Goal: Task Accomplishment & Management: Manage account settings

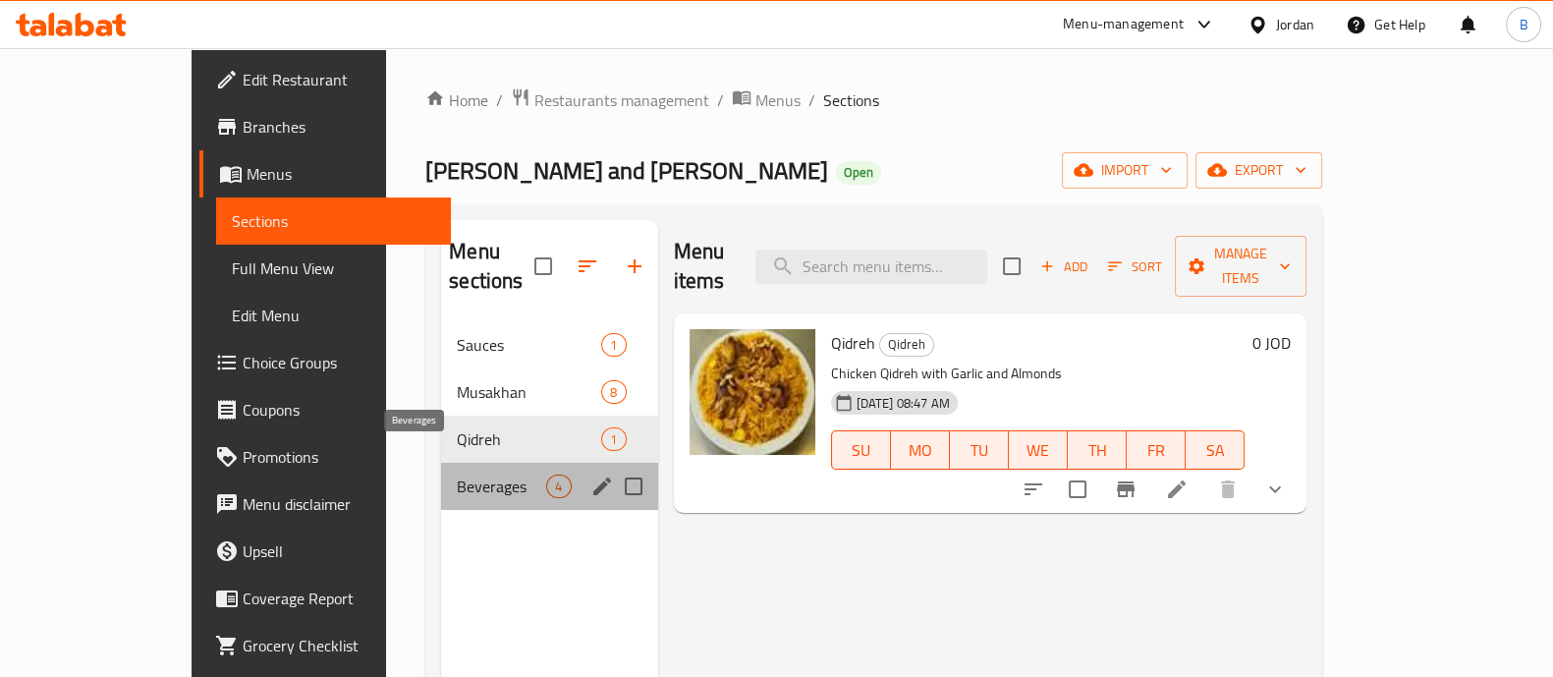
click at [457, 474] on span "Beverages" at bounding box center [501, 486] width 89 height 24
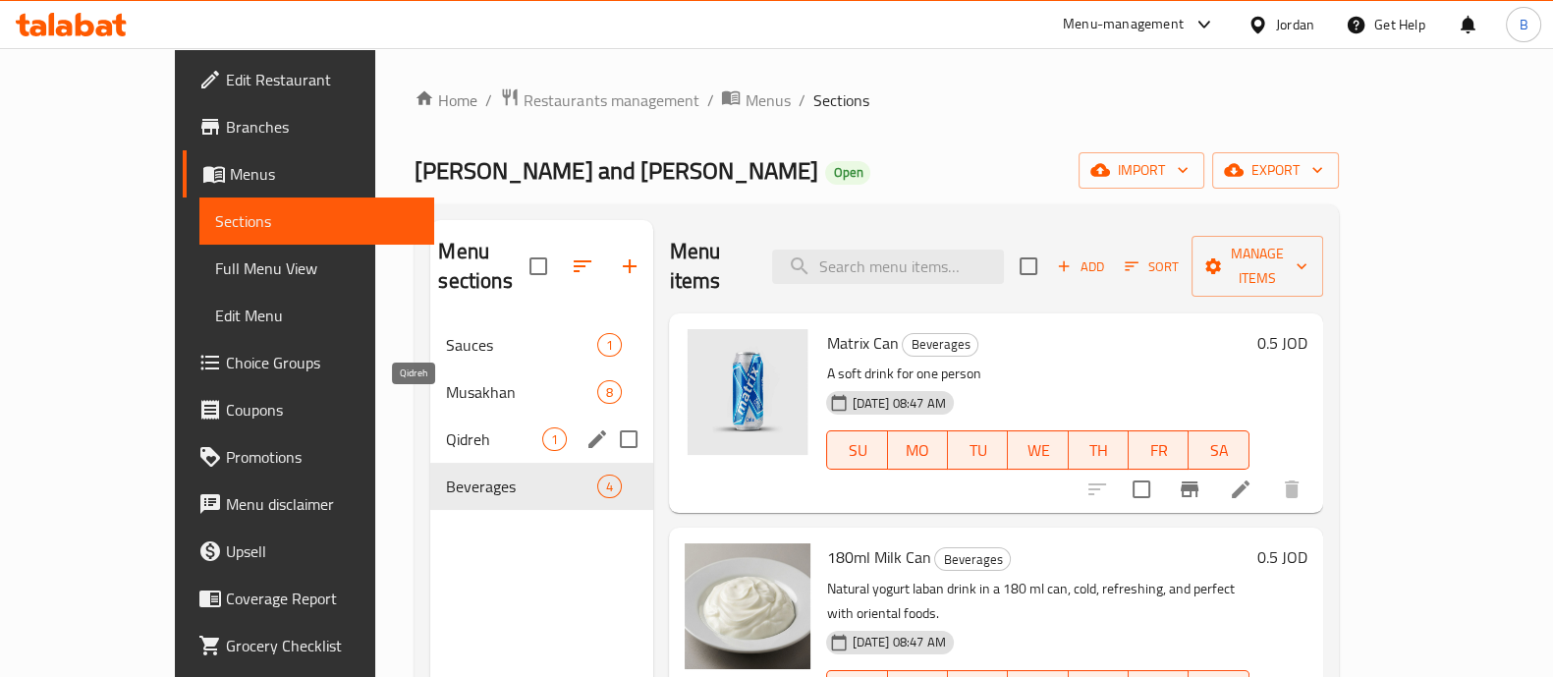
click at [446, 427] on span "Qidreh" at bounding box center [494, 439] width 96 height 24
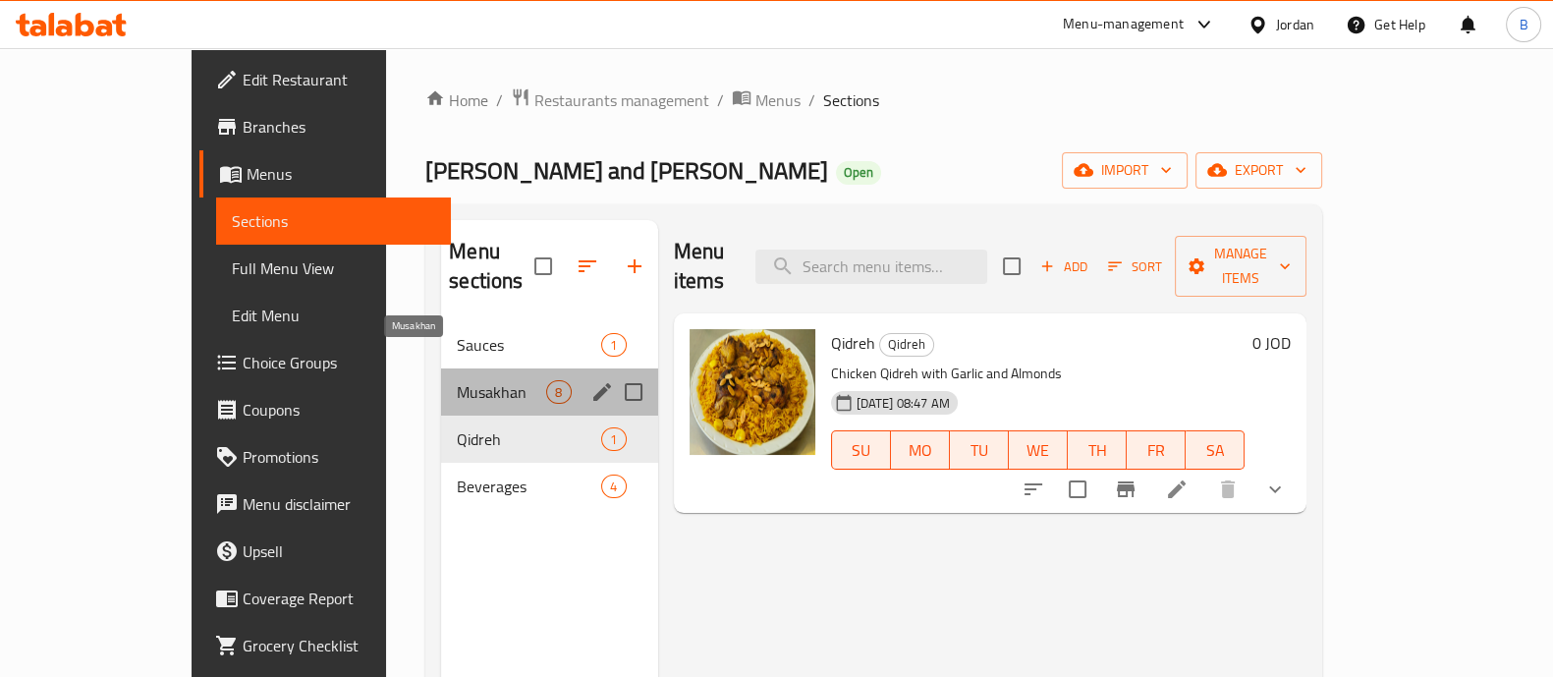
click at [457, 380] on span "Musakhan" at bounding box center [501, 392] width 89 height 24
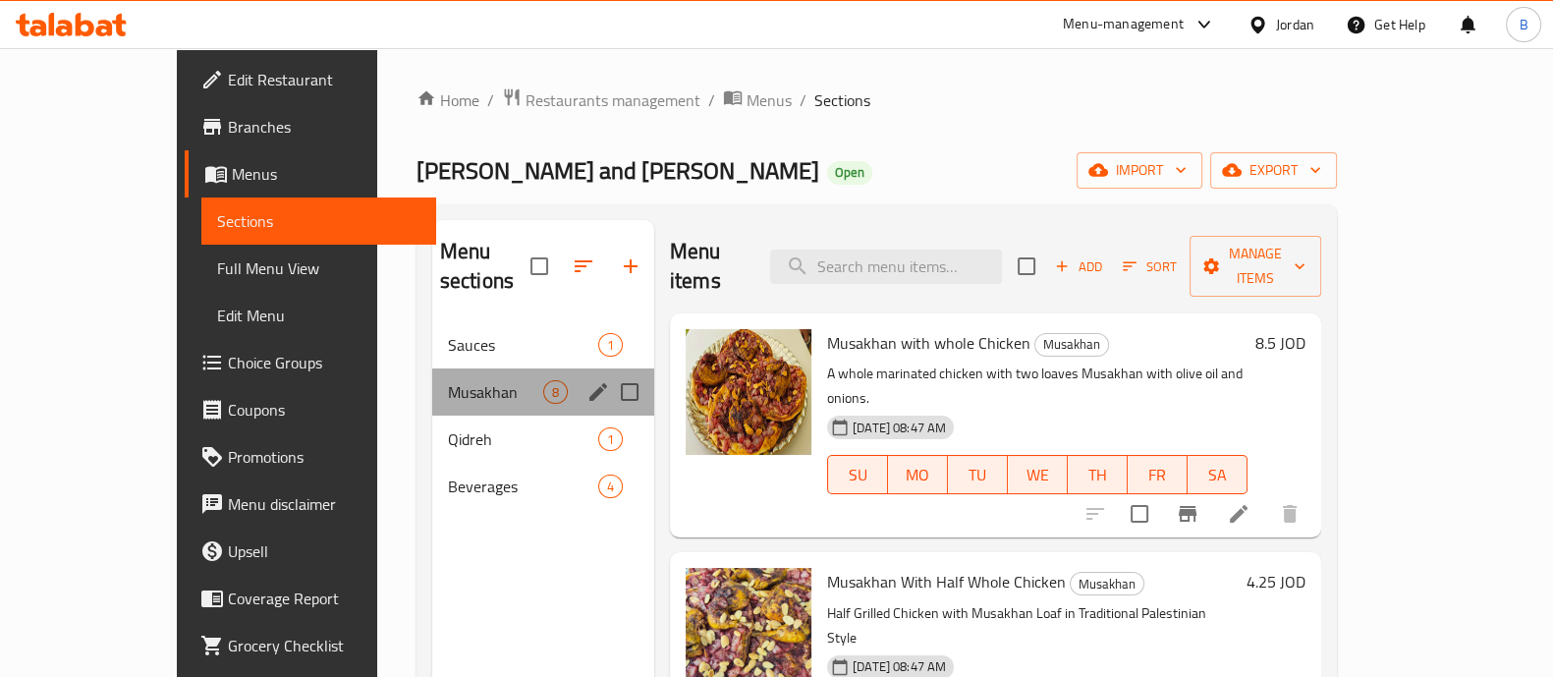
click at [432, 382] on div "Musakhan 8" at bounding box center [543, 391] width 222 height 47
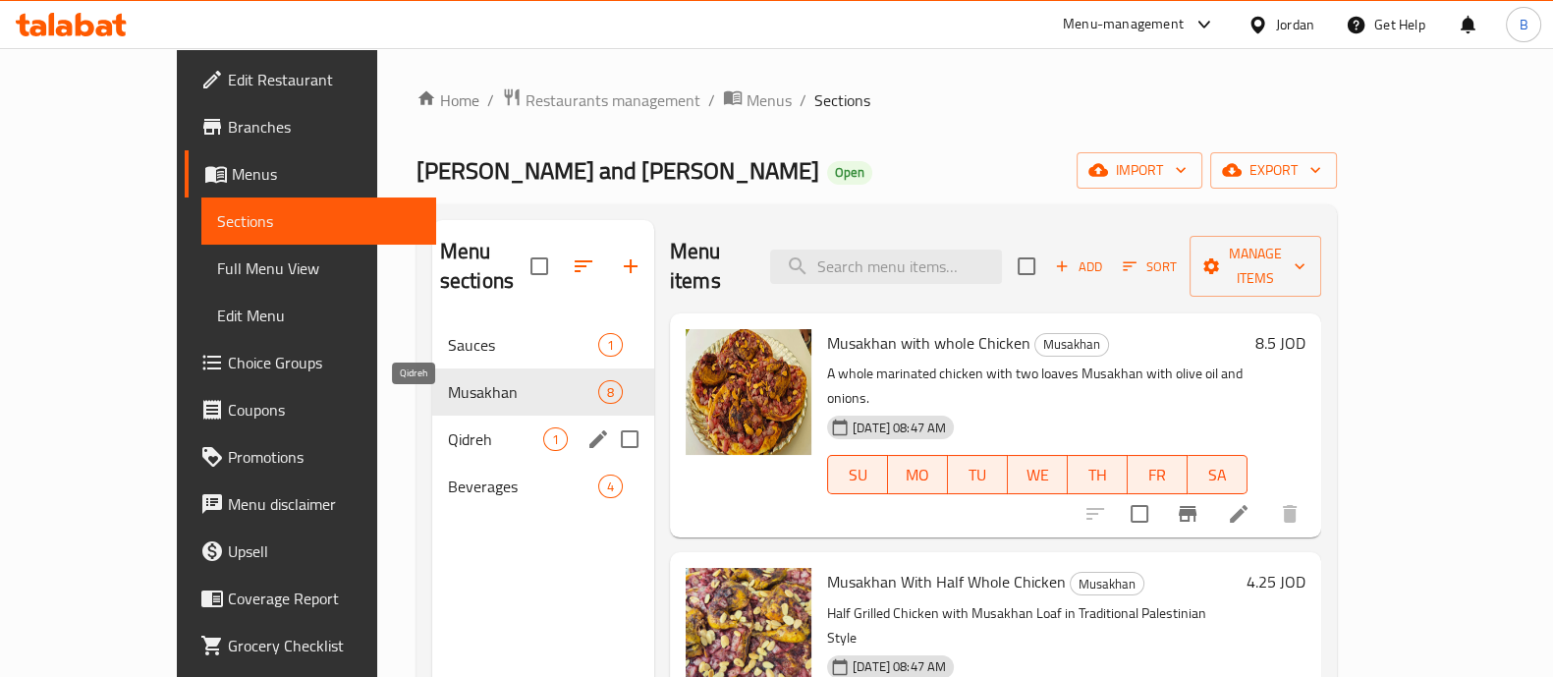
click at [448, 427] on span "Qidreh" at bounding box center [495, 439] width 95 height 24
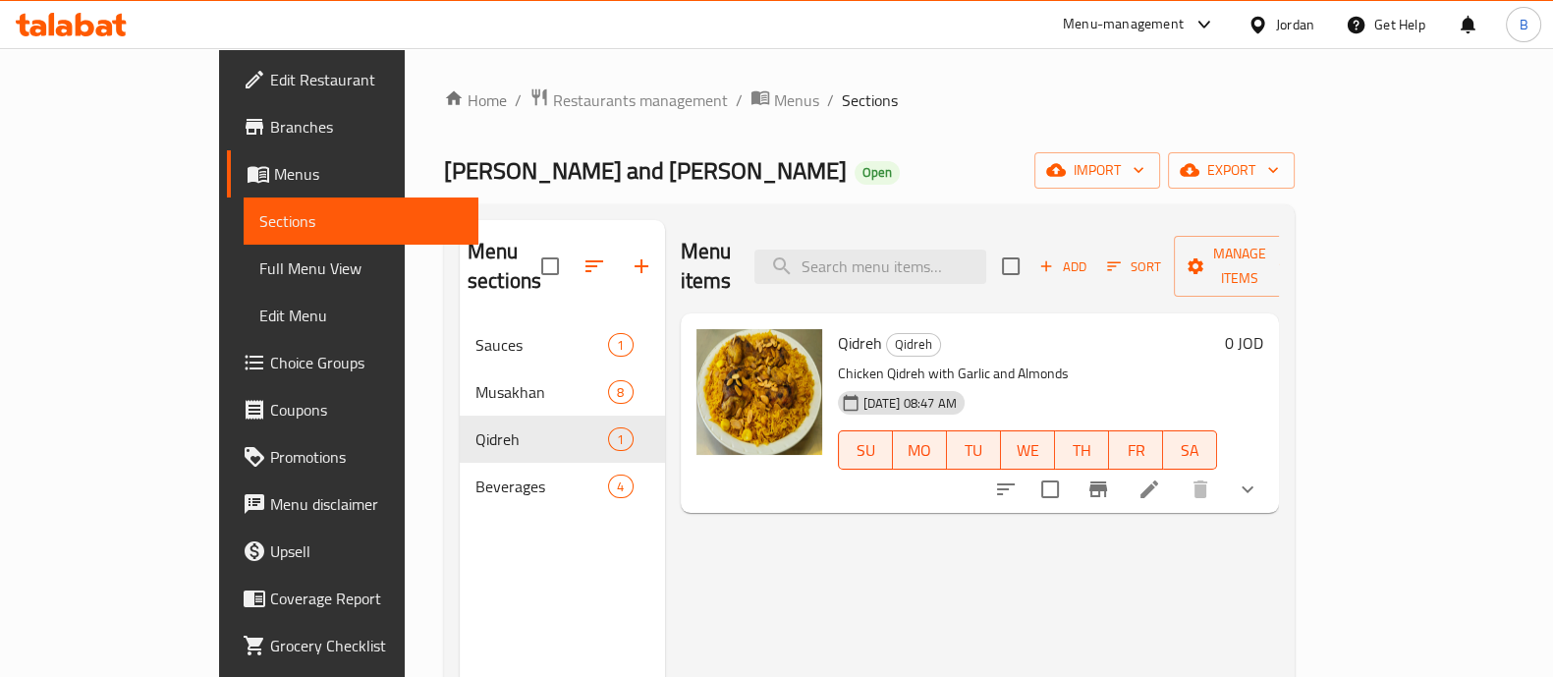
click at [1177, 471] on li at bounding box center [1149, 488] width 55 height 35
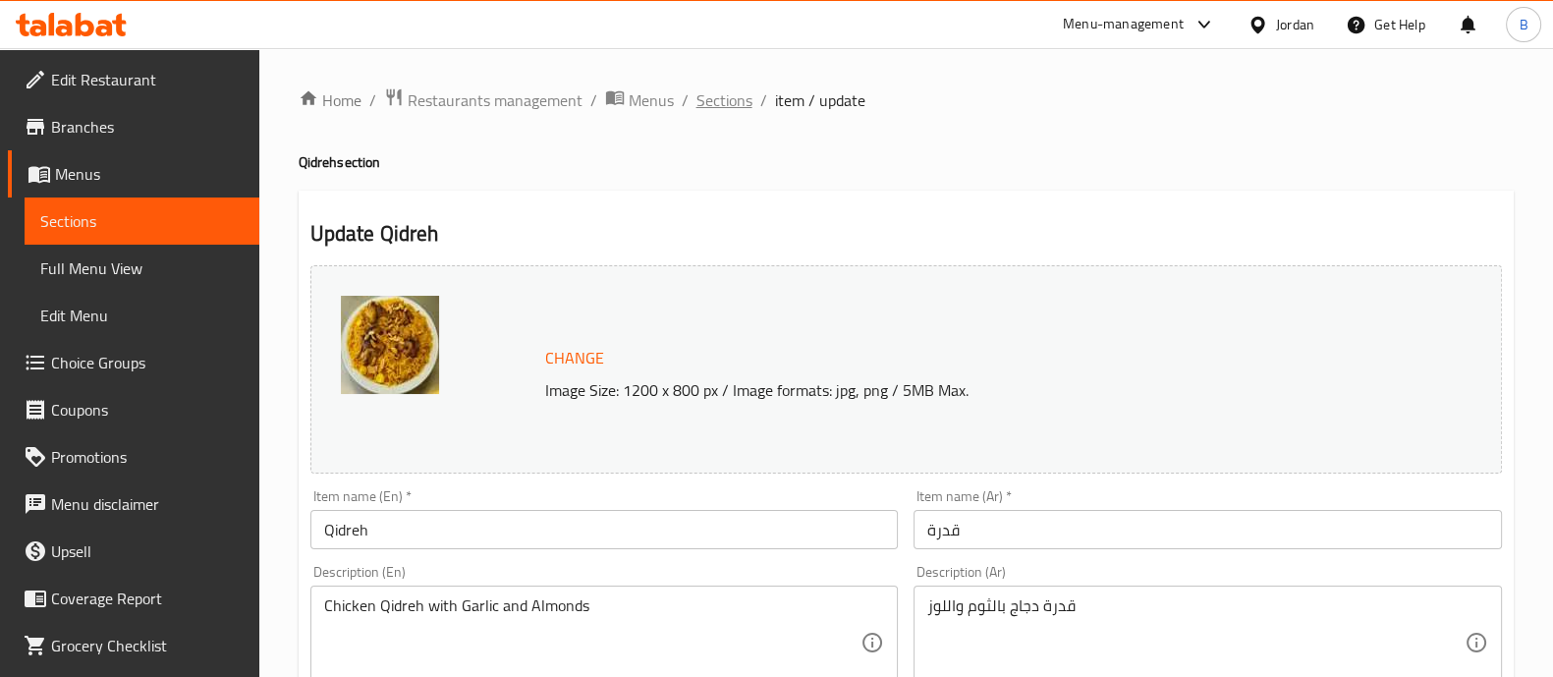
click at [716, 90] on span "Sections" at bounding box center [724, 100] width 56 height 24
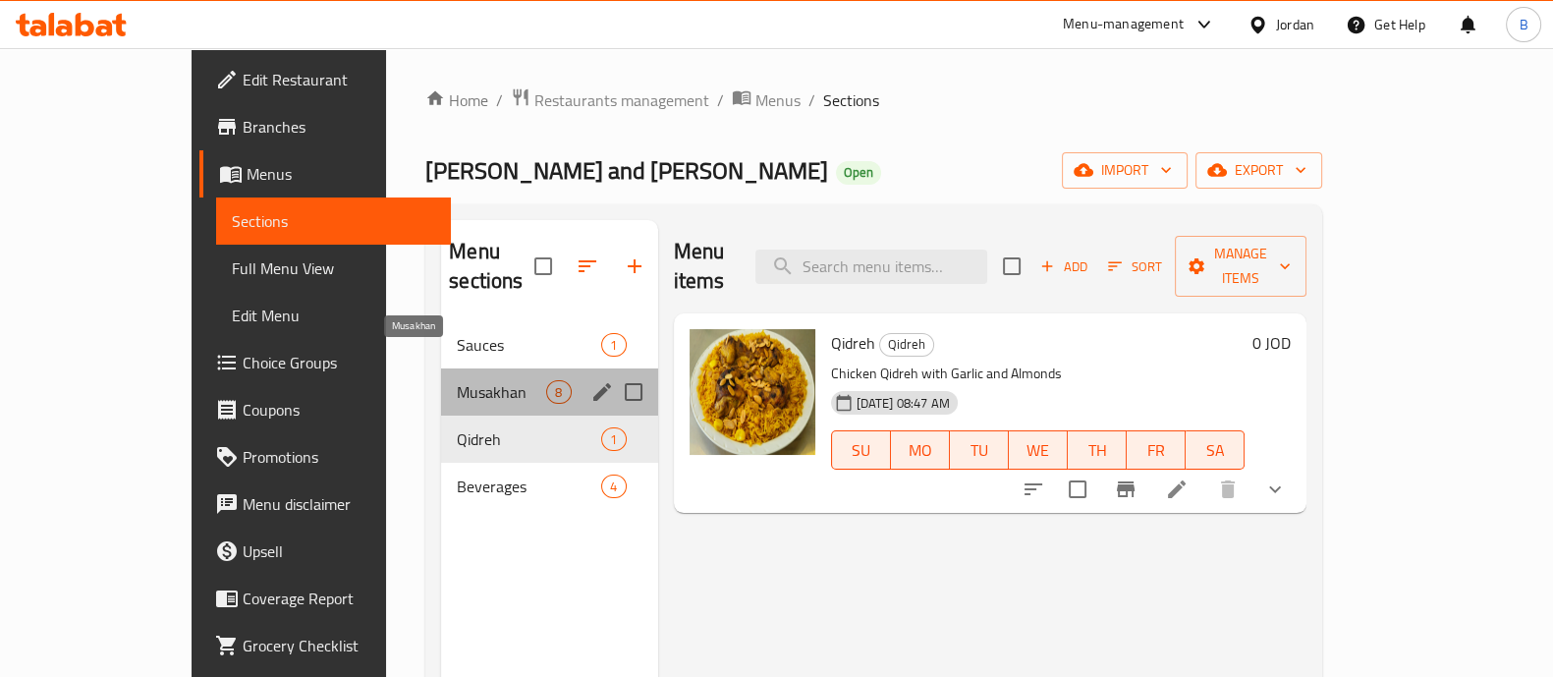
click at [458, 380] on span "Musakhan" at bounding box center [501, 392] width 89 height 24
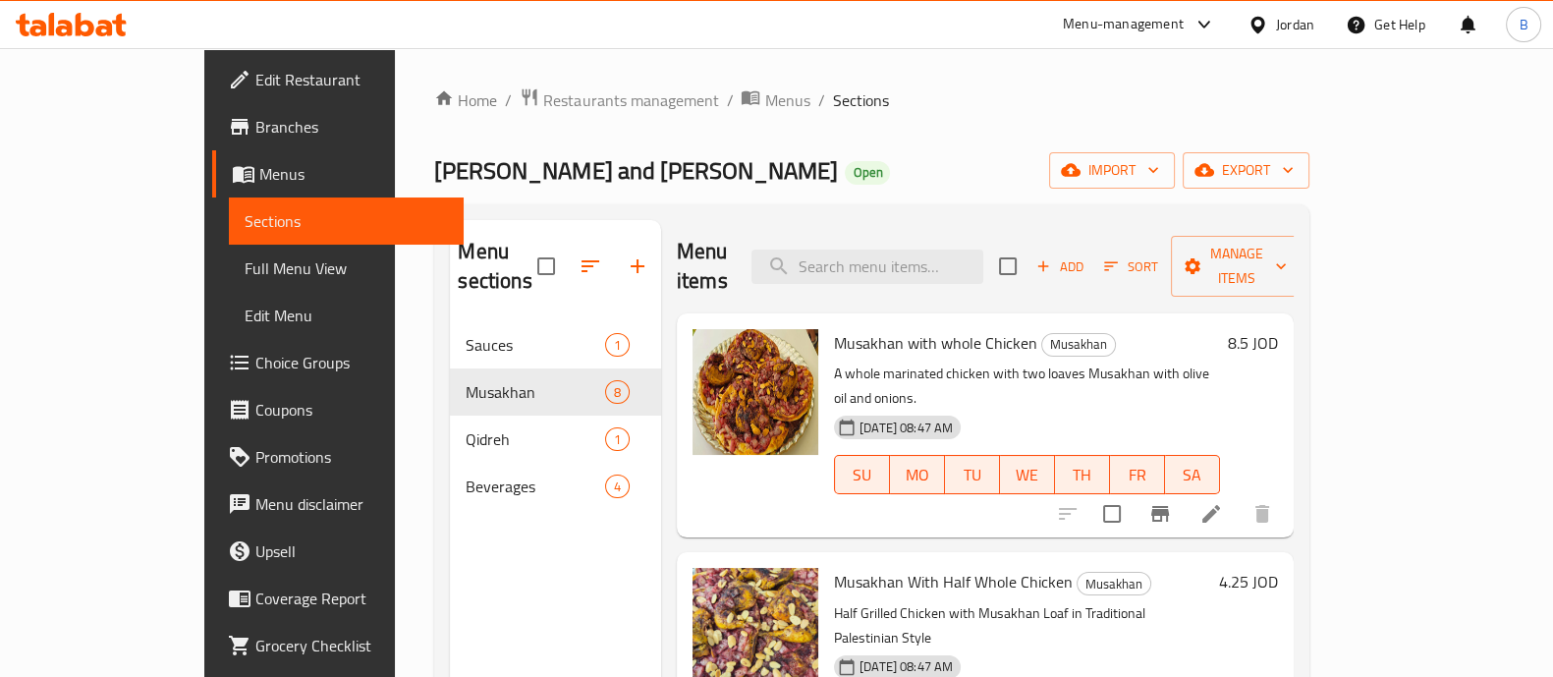
click at [1239, 496] on li at bounding box center [1211, 513] width 55 height 35
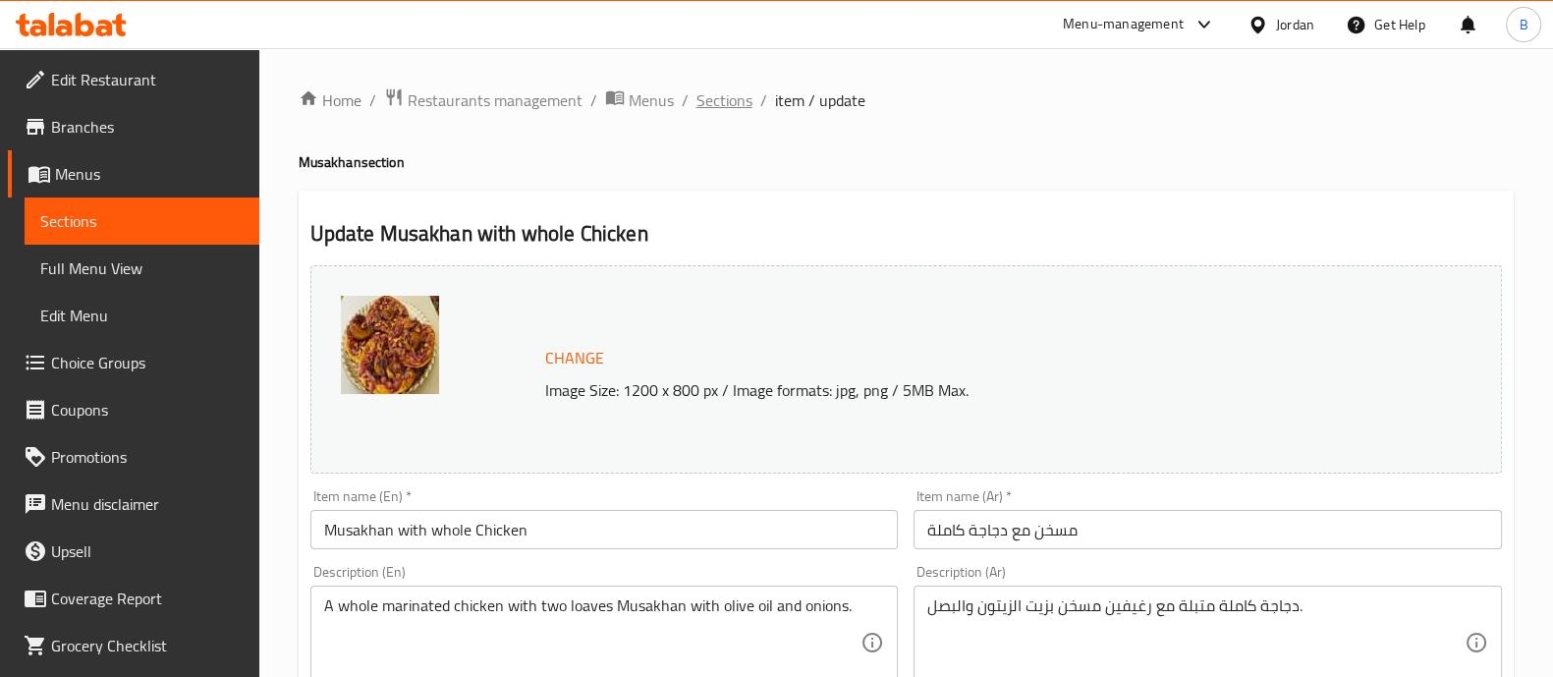
click at [721, 109] on span "Sections" at bounding box center [724, 100] width 56 height 24
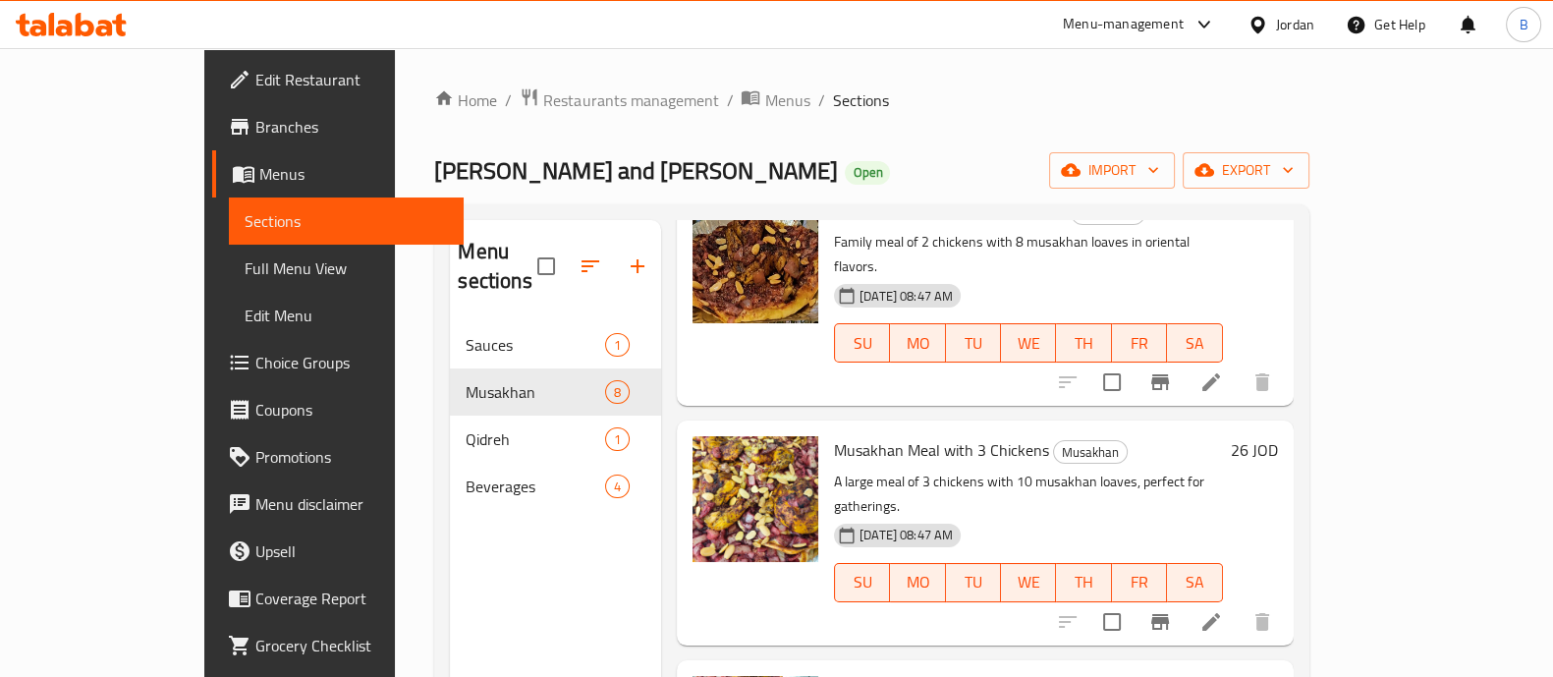
scroll to position [245, 0]
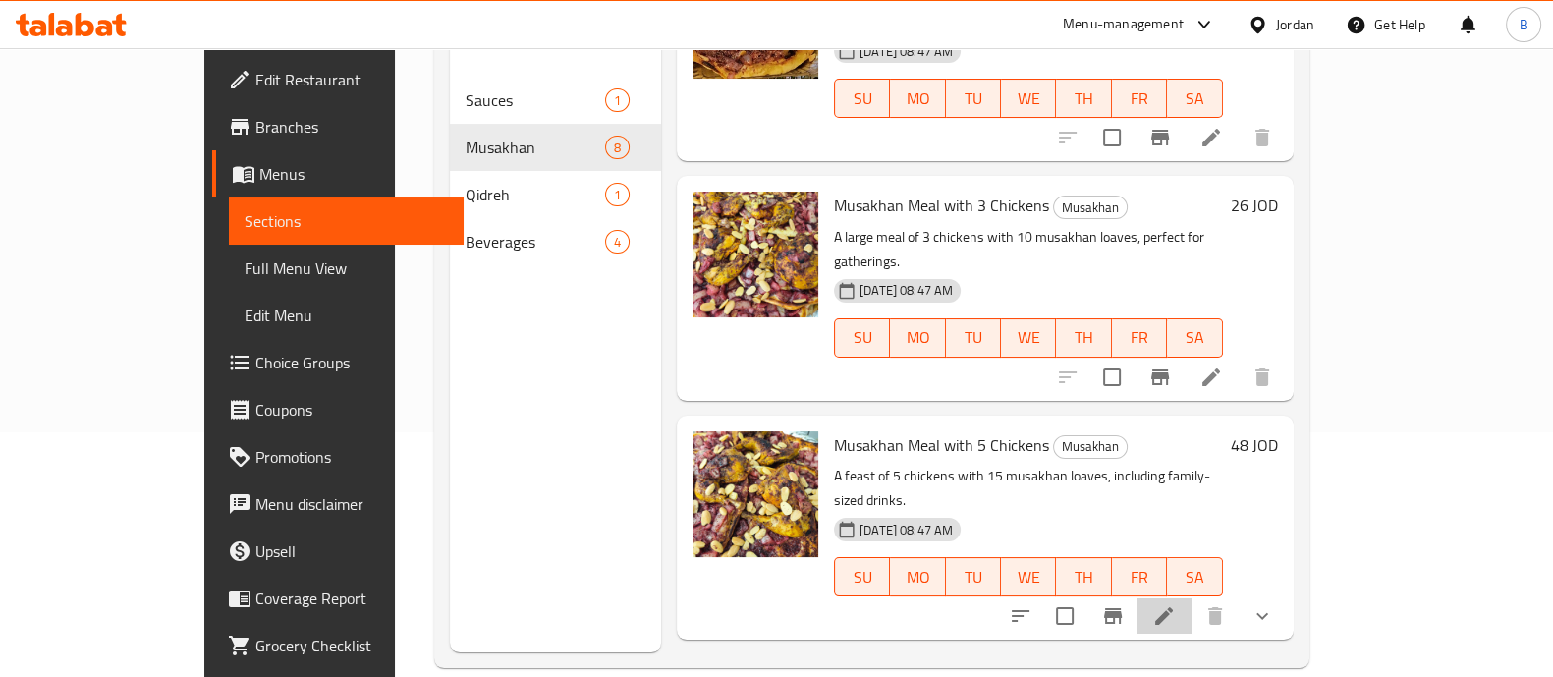
click at [1191, 598] on li at bounding box center [1163, 615] width 55 height 35
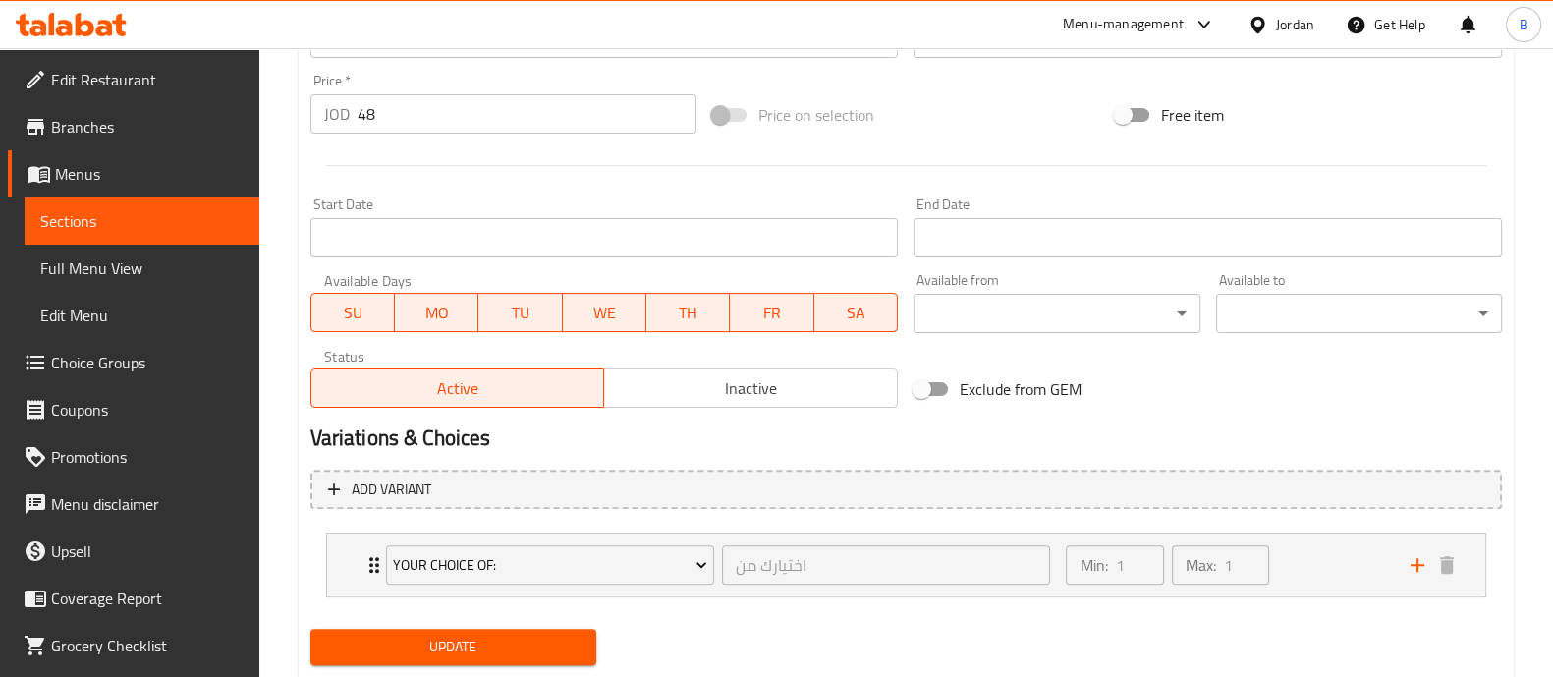
scroll to position [770, 0]
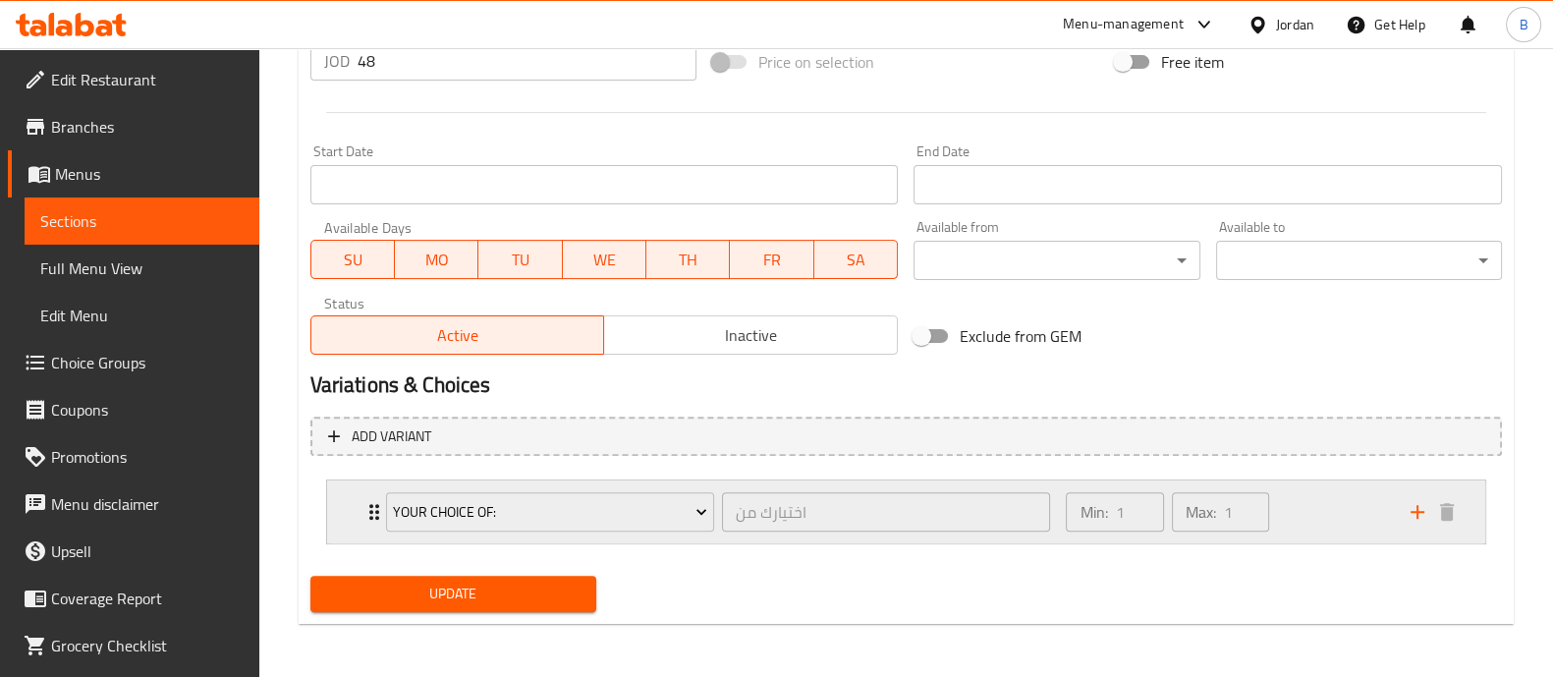
click at [1346, 515] on div "Min: 1 ​ Max: 1 ​" at bounding box center [1226, 511] width 344 height 63
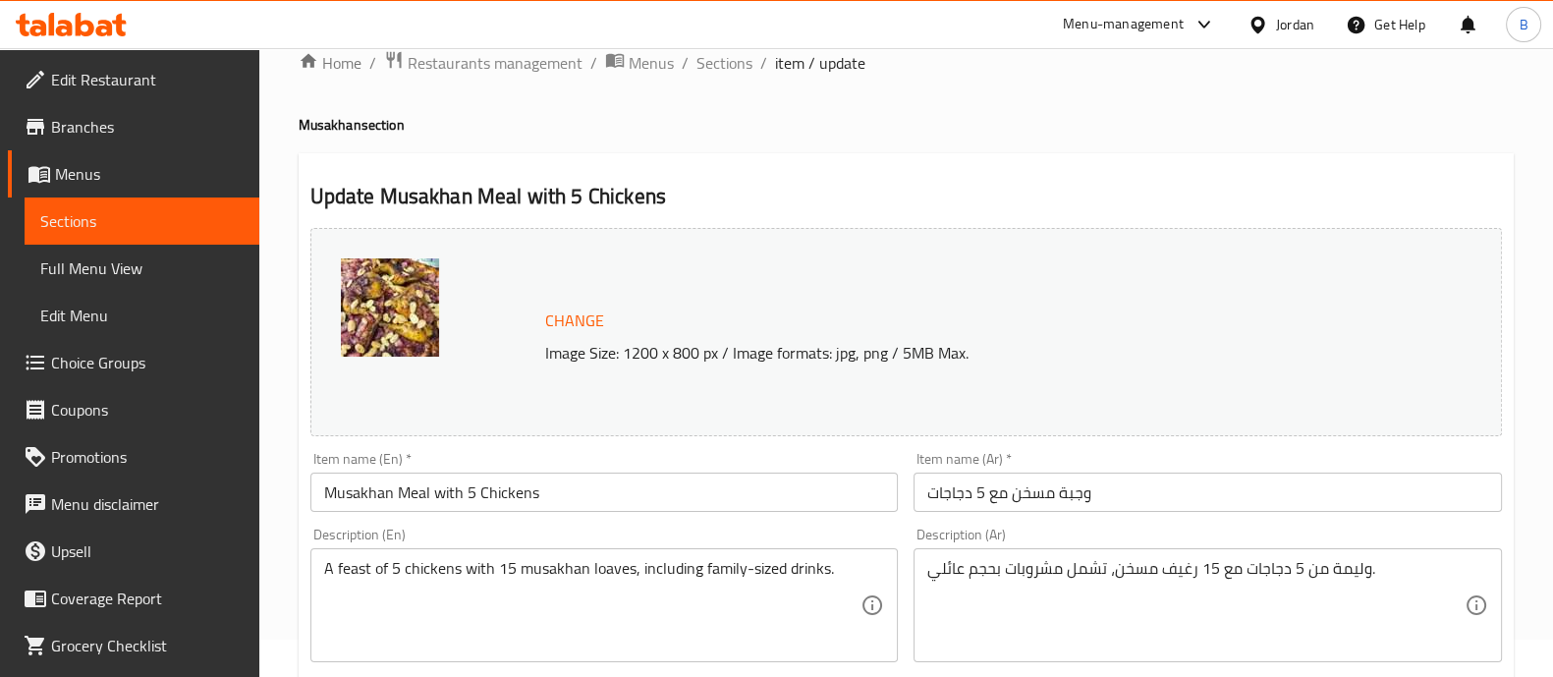
scroll to position [0, 0]
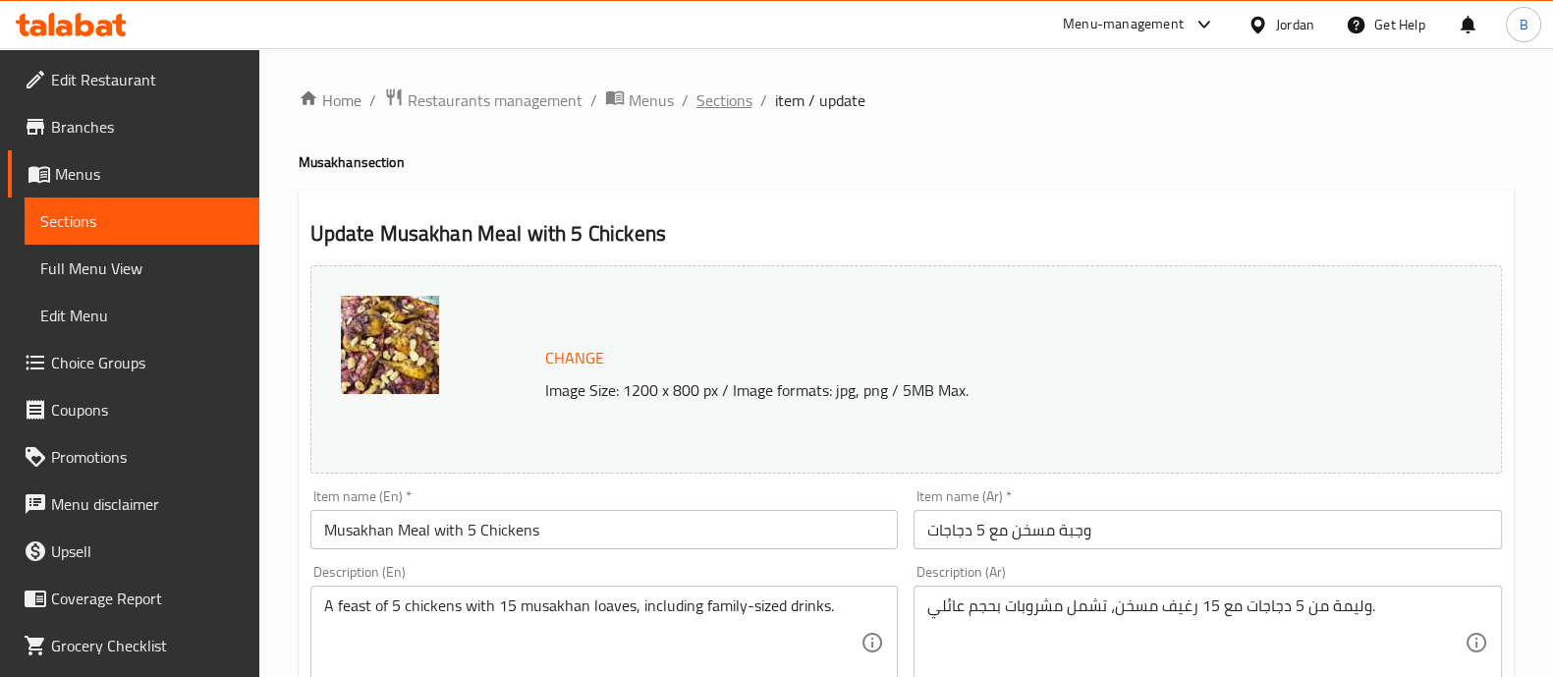
click at [722, 99] on span "Sections" at bounding box center [724, 100] width 56 height 24
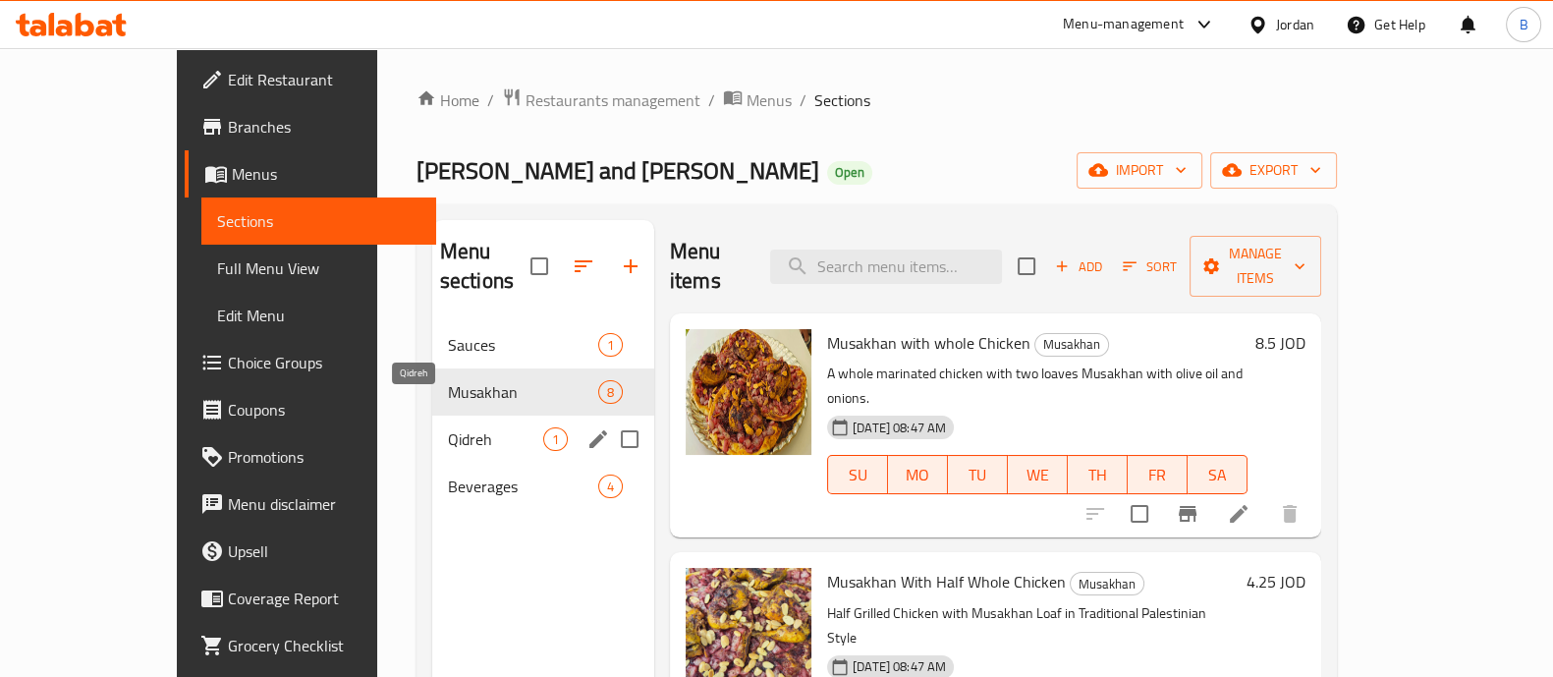
click at [448, 427] on span "Qidreh" at bounding box center [495, 439] width 95 height 24
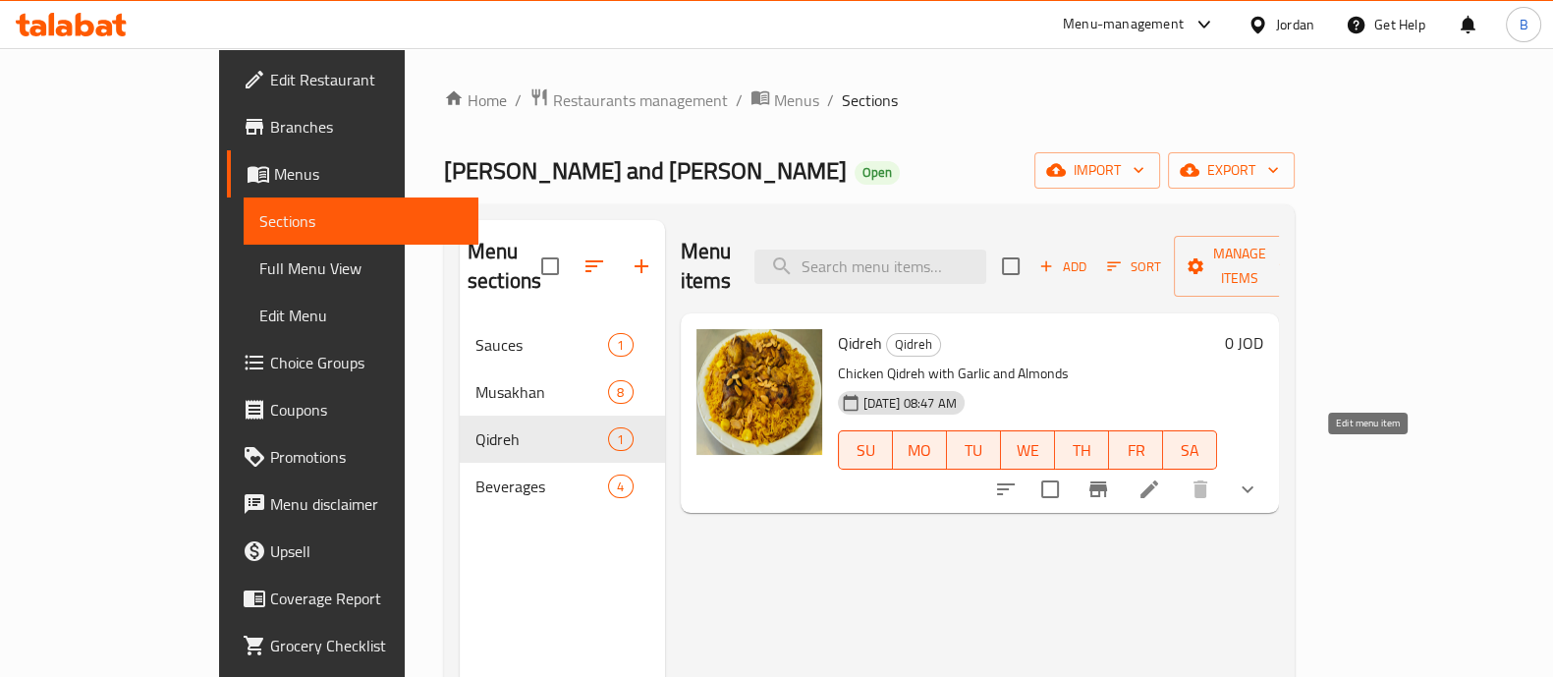
click at [1177, 471] on li at bounding box center [1149, 488] width 55 height 35
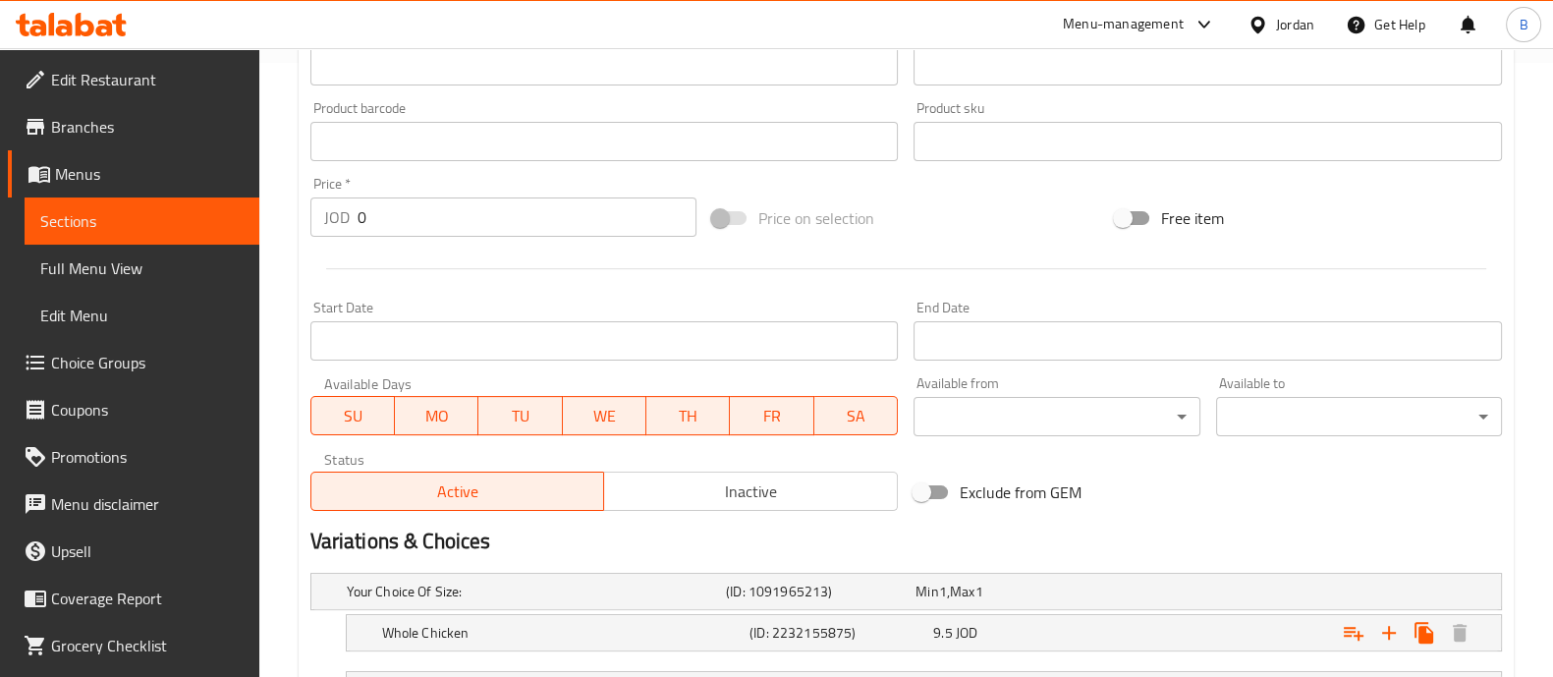
scroll to position [838, 0]
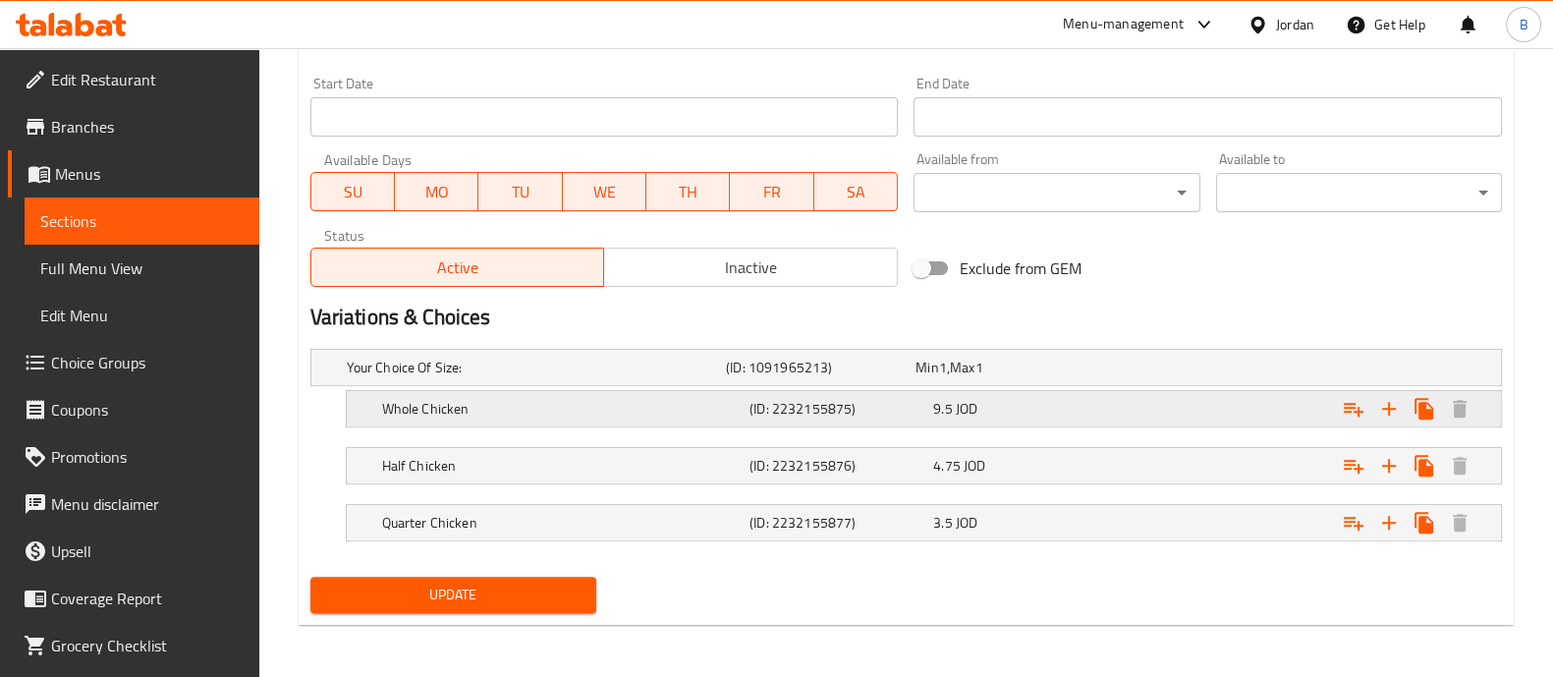
click at [1186, 371] on div "Expand" at bounding box center [1290, 367] width 379 height 8
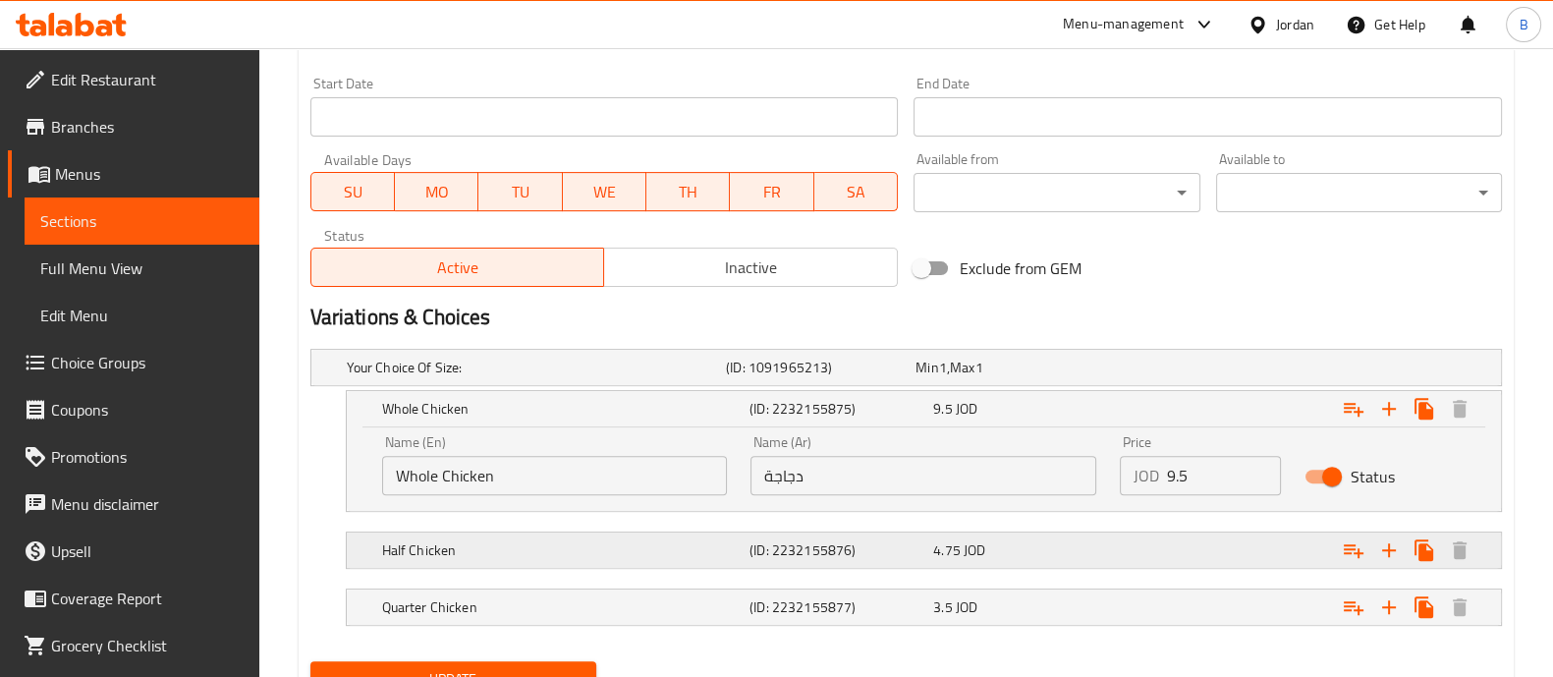
click at [1252, 371] on div "Expand" at bounding box center [1290, 367] width 379 height 8
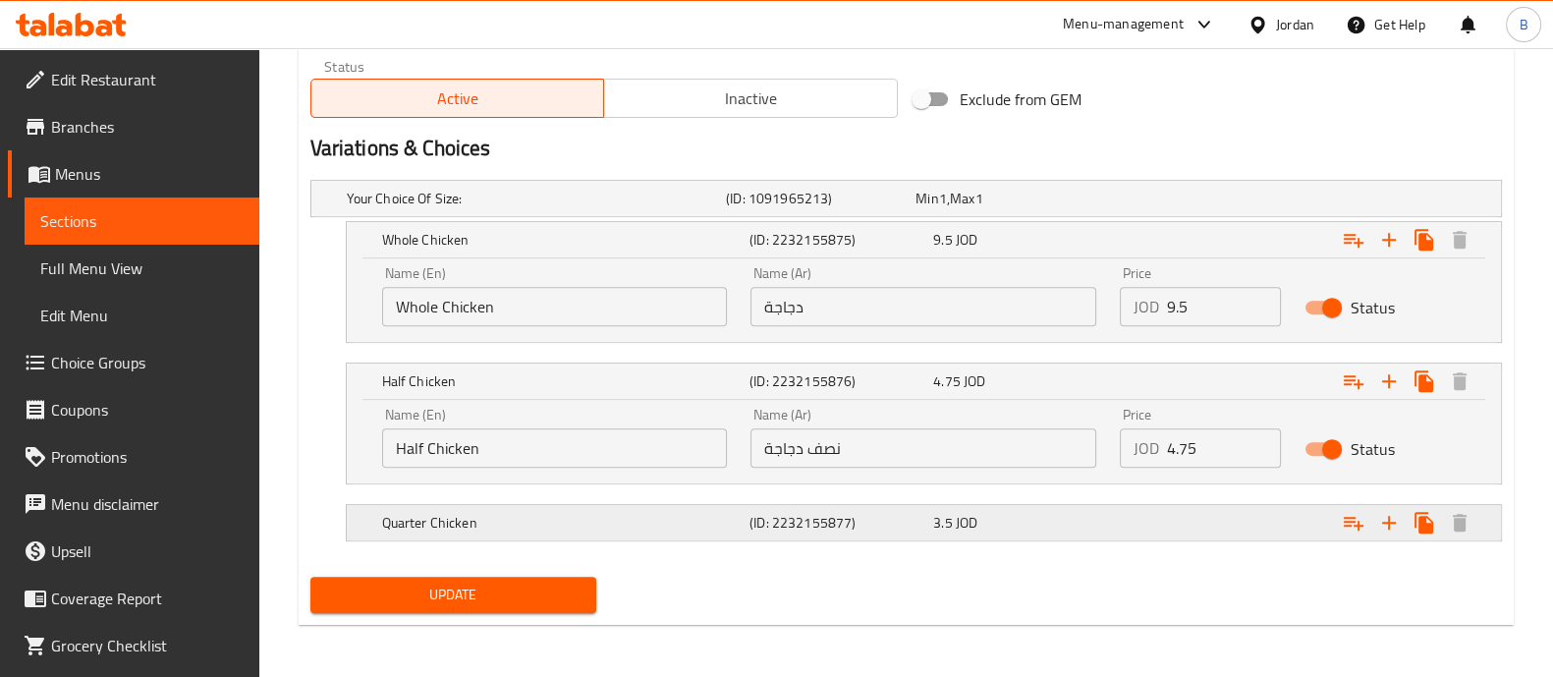
scroll to position [1007, 0]
click at [1201, 202] on div "Expand" at bounding box center [1290, 198] width 379 height 8
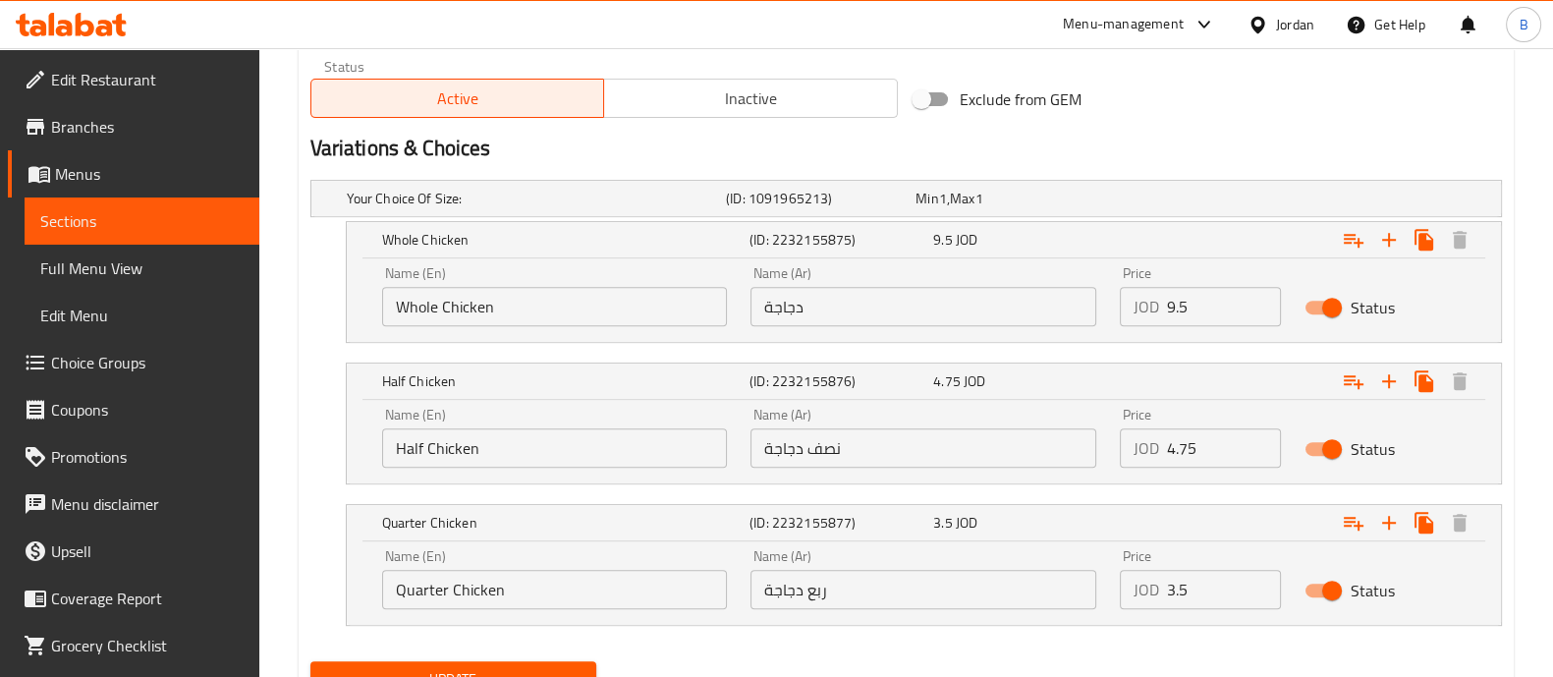
click at [1341, 304] on input "Status" at bounding box center [1332, 307] width 112 height 37
click at [1323, 304] on input "Status" at bounding box center [1312, 307] width 112 height 37
checkbox input "true"
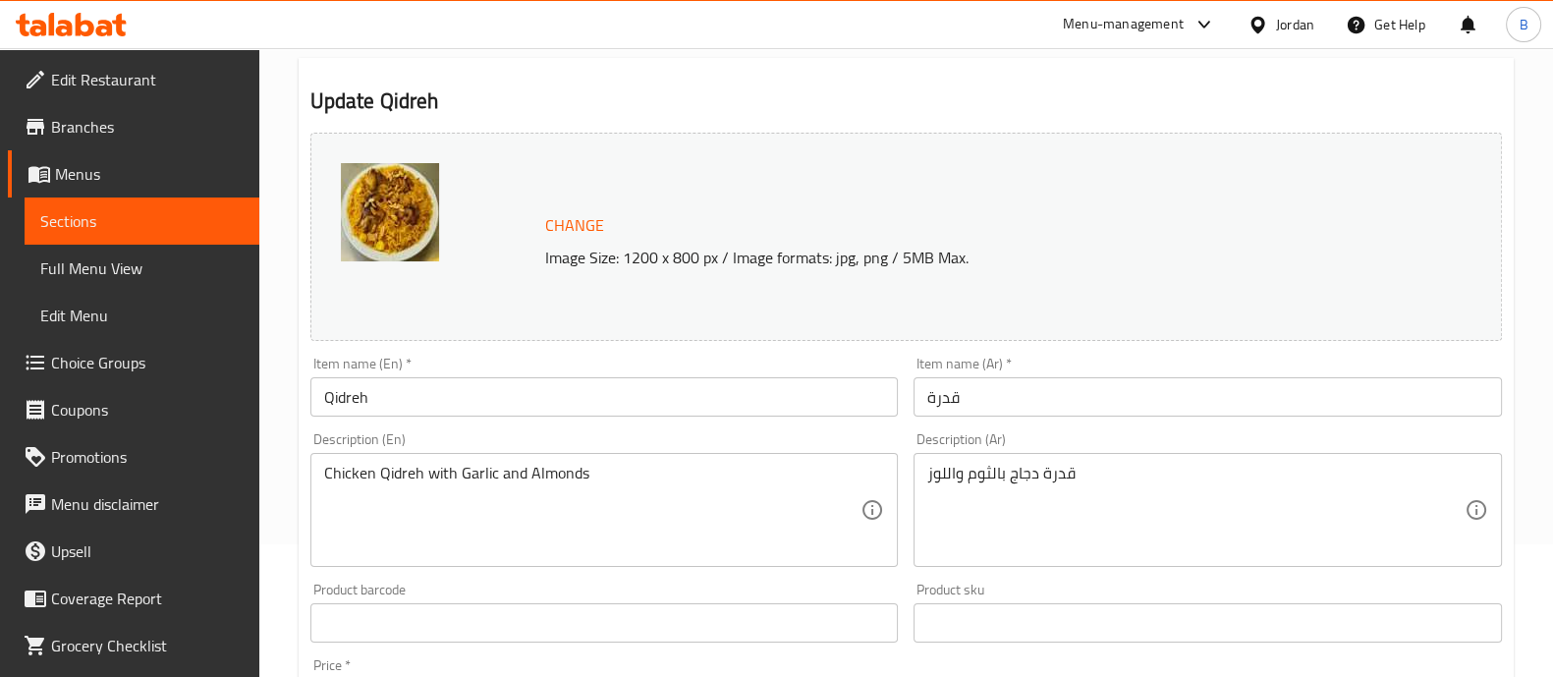
scroll to position [0, 0]
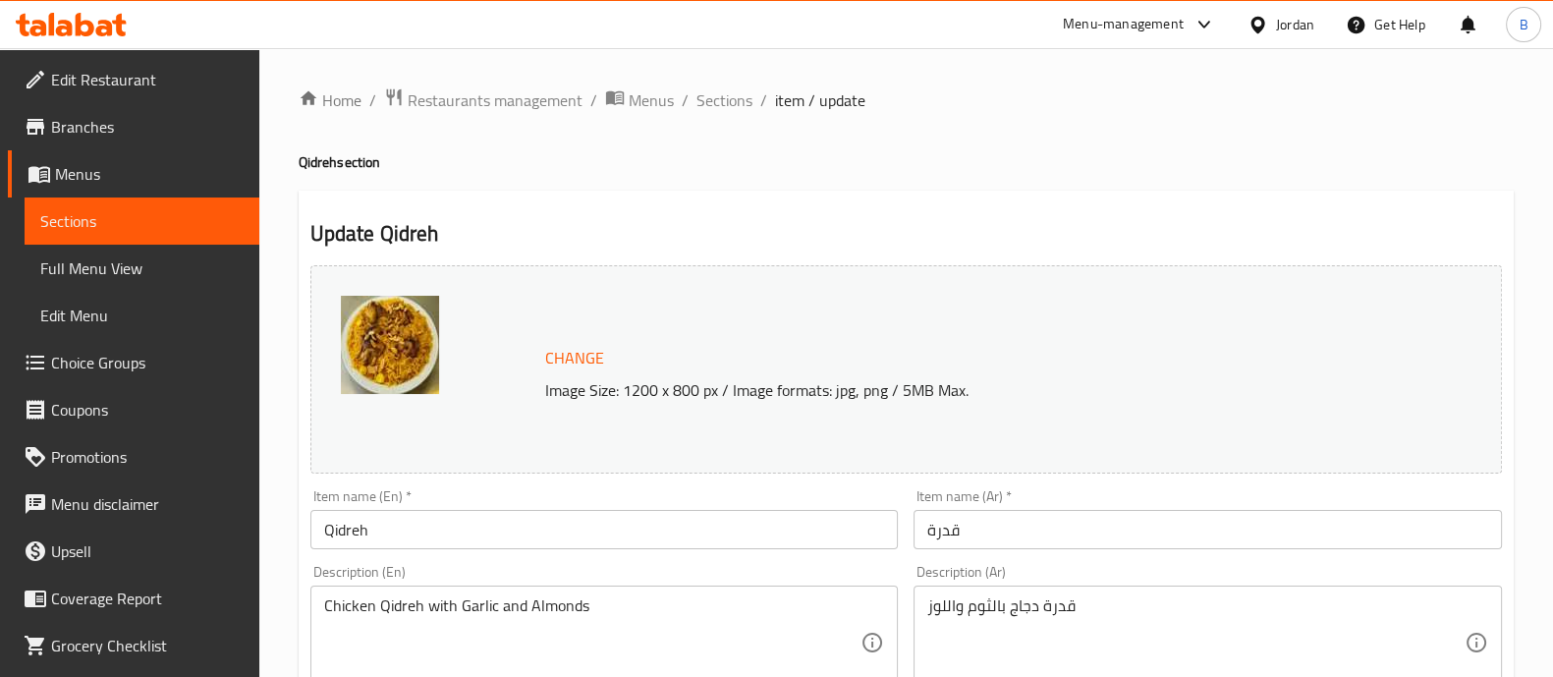
click at [688, 87] on ol "Home / Restaurants management / Menus / Sections / item / update" at bounding box center [906, 100] width 1215 height 26
click at [720, 101] on span "Sections" at bounding box center [724, 100] width 56 height 24
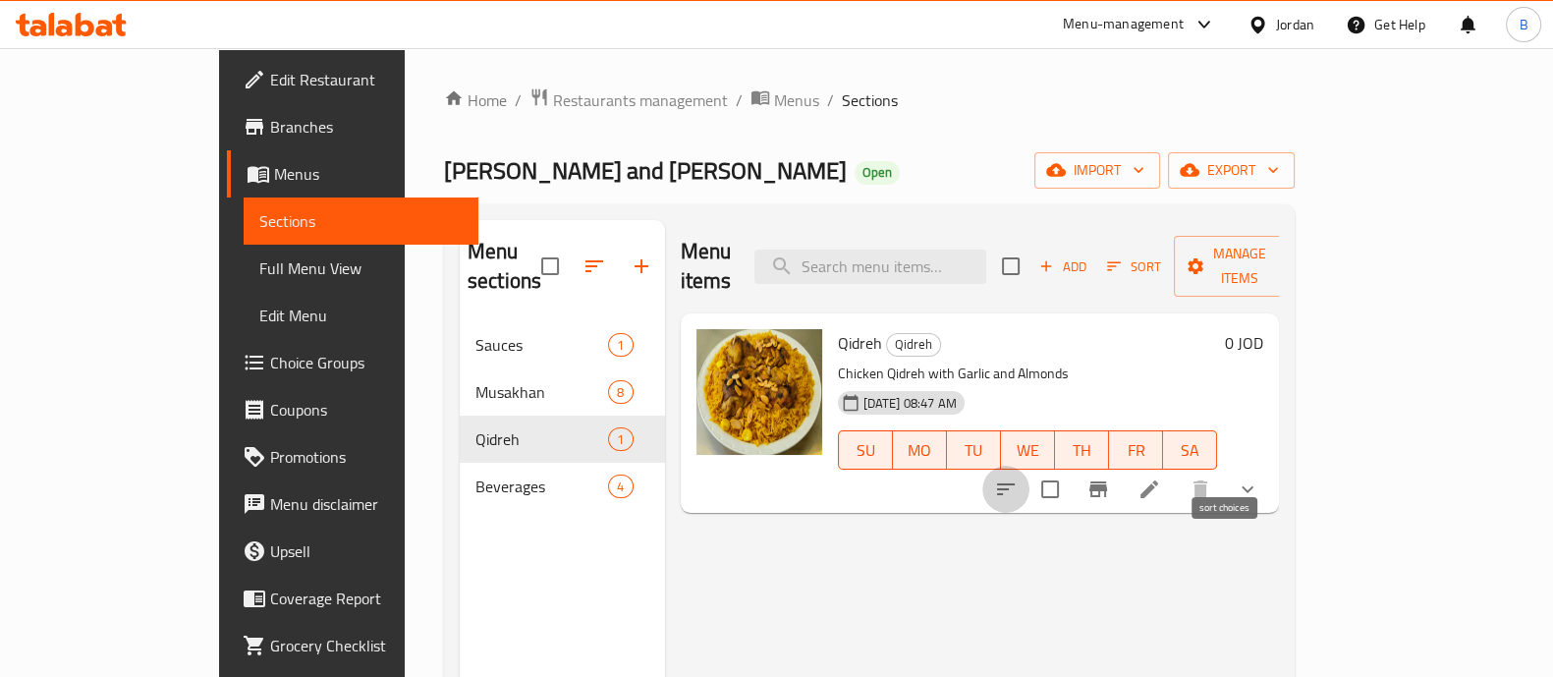
click at [1018, 477] on icon "sort-choices" at bounding box center [1006, 489] width 24 height 24
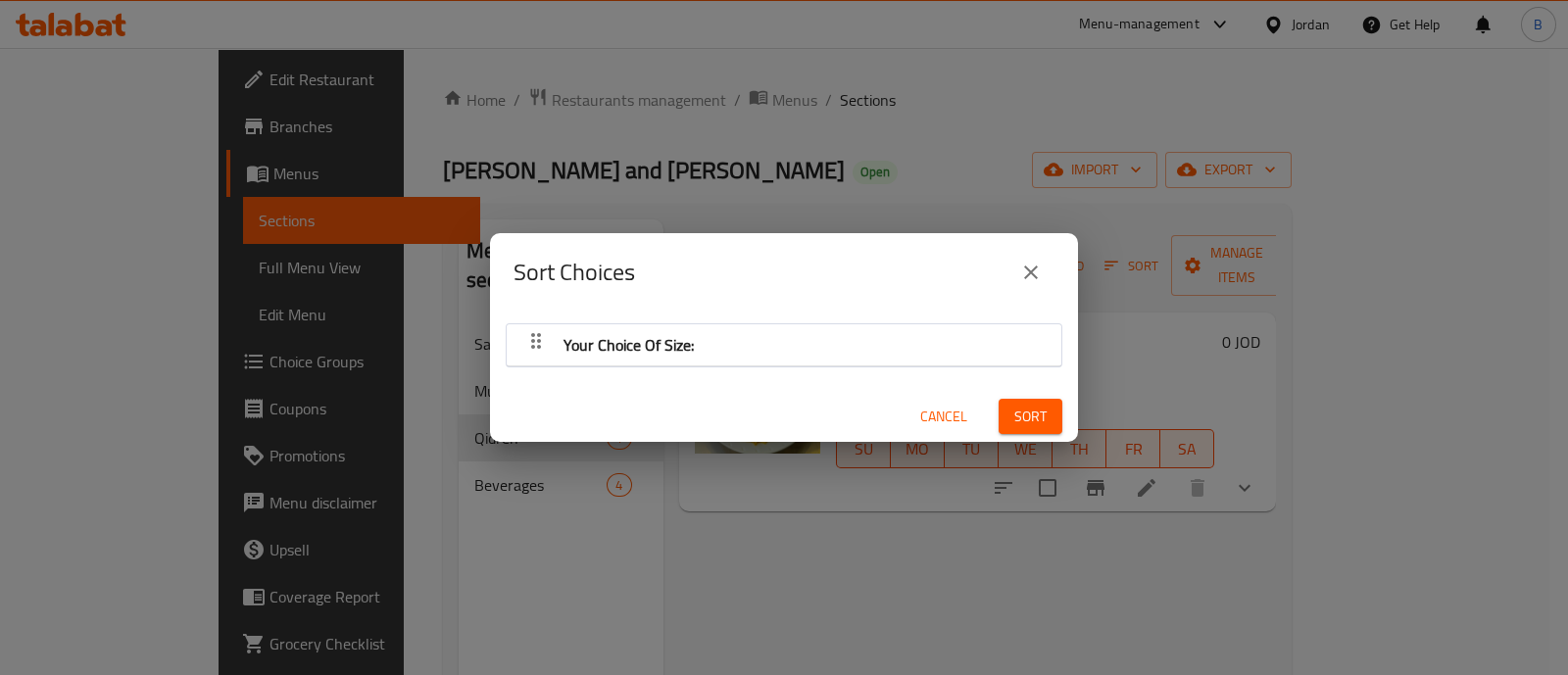
click at [840, 333] on div "Your Choice Of Size:" at bounding box center [784, 344] width 535 height 47
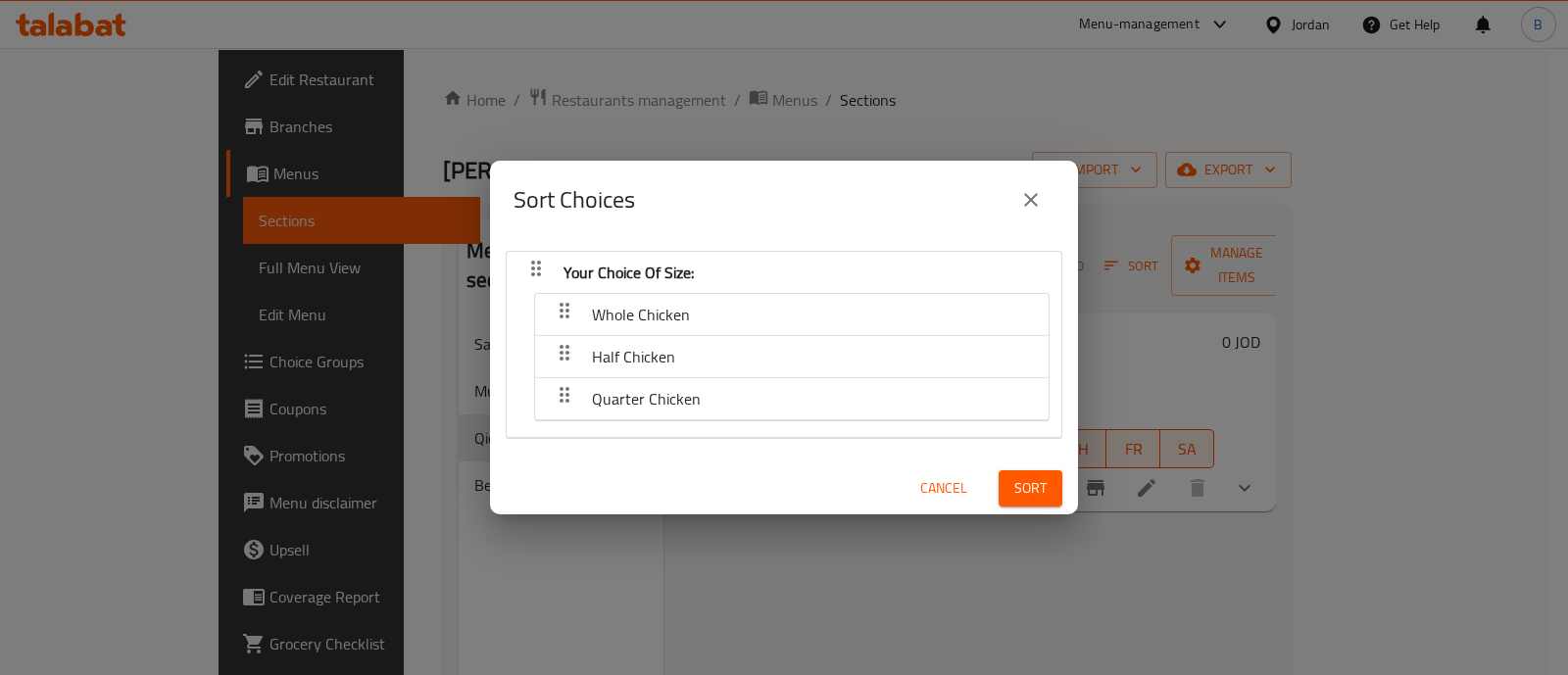
click at [1015, 191] on button "close" at bounding box center [1030, 199] width 47 height 47
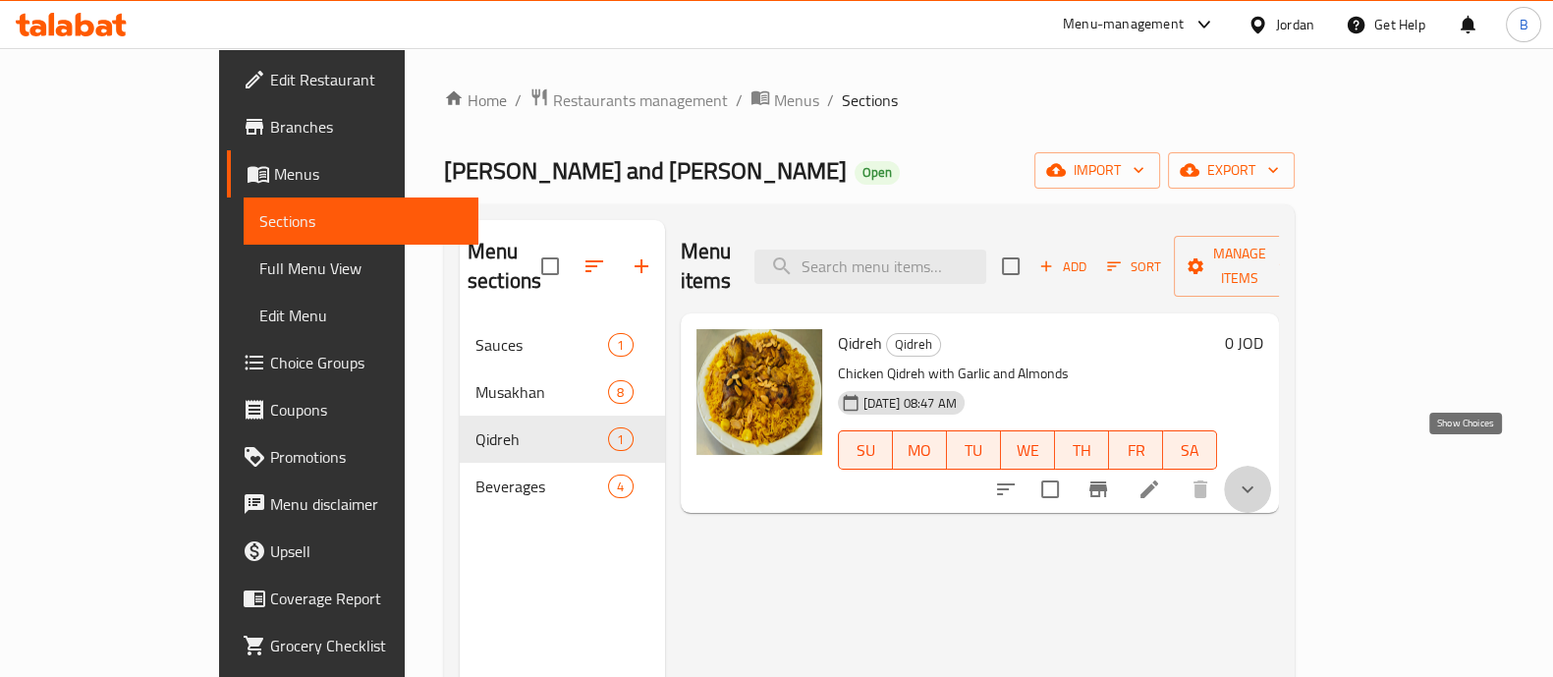
click at [1259, 477] on icon "show more" at bounding box center [1248, 489] width 24 height 24
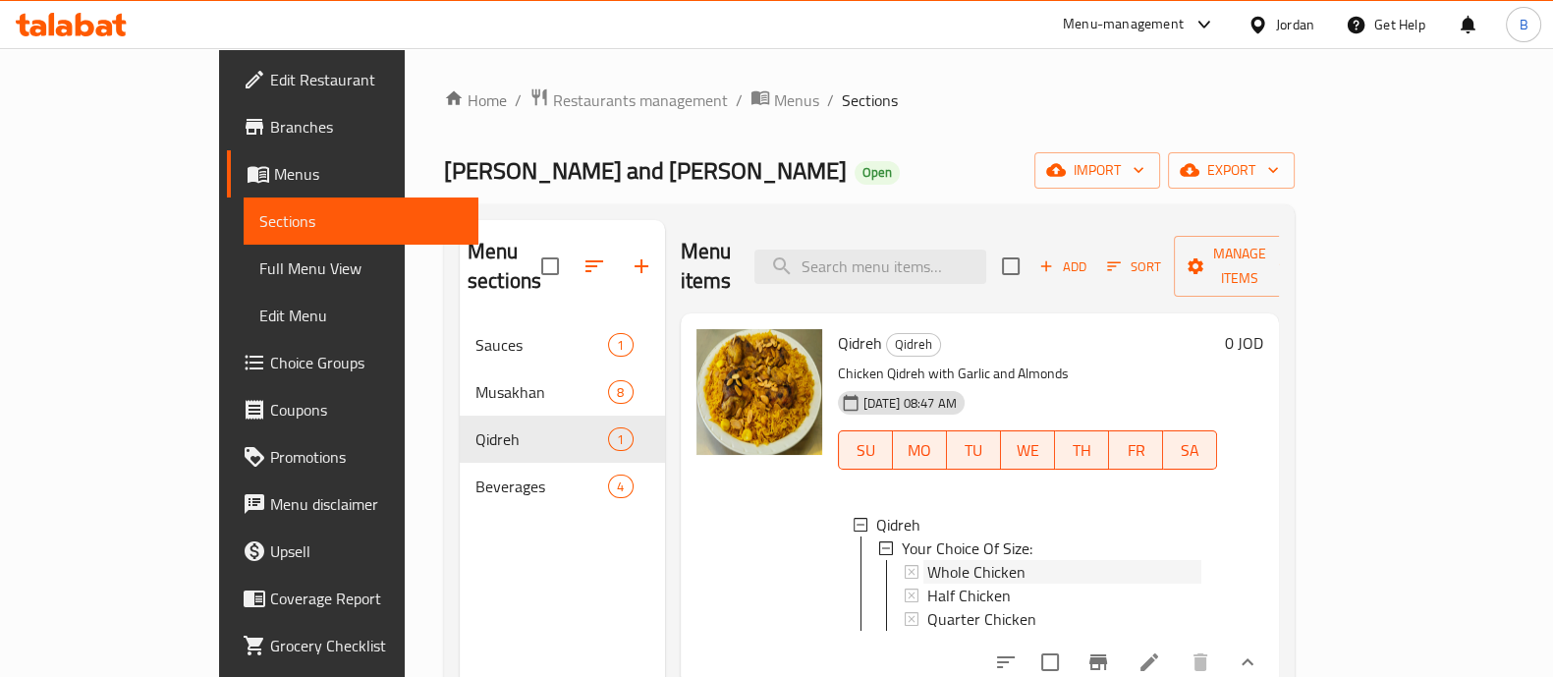
click at [959, 560] on span "Whole Chicken" at bounding box center [976, 572] width 98 height 24
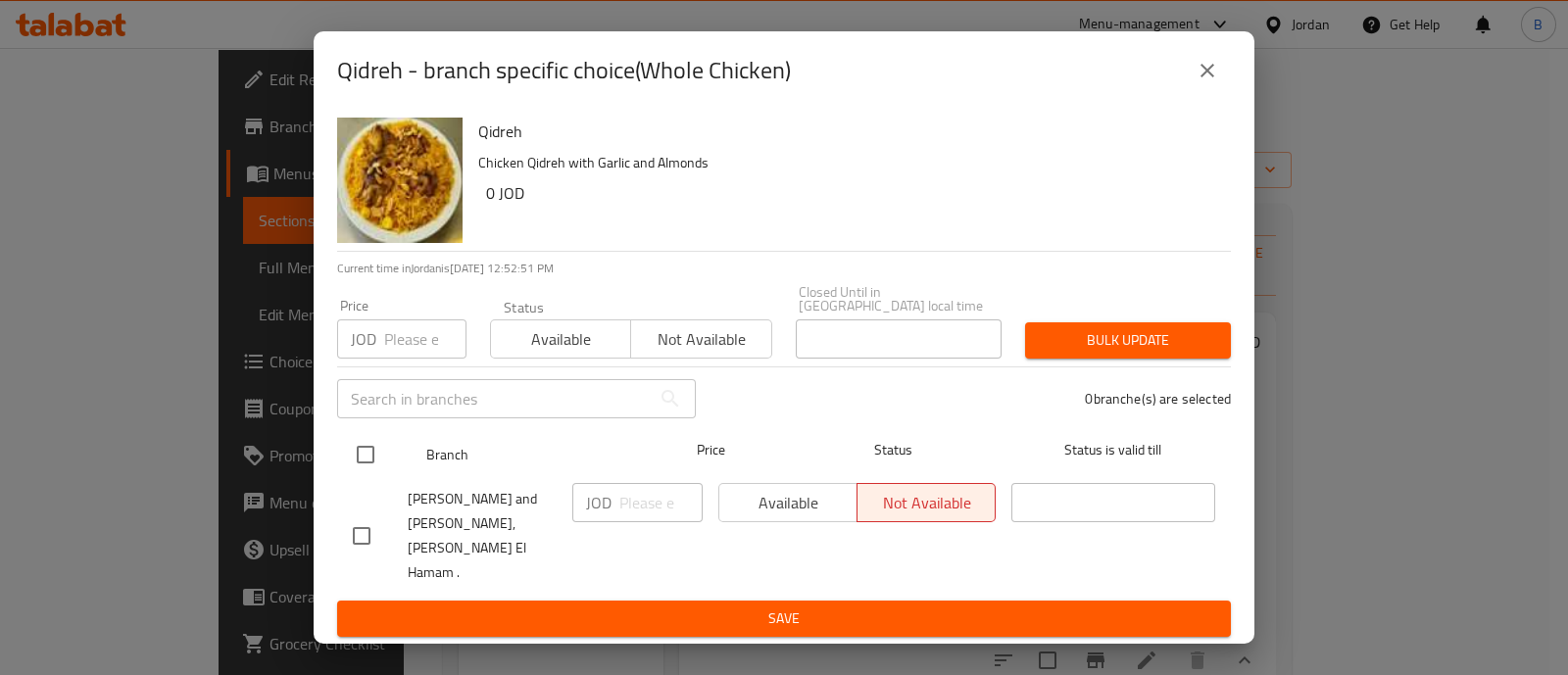
click at [360, 475] on input "checkbox" at bounding box center [365, 454] width 41 height 41
checkbox input "true"
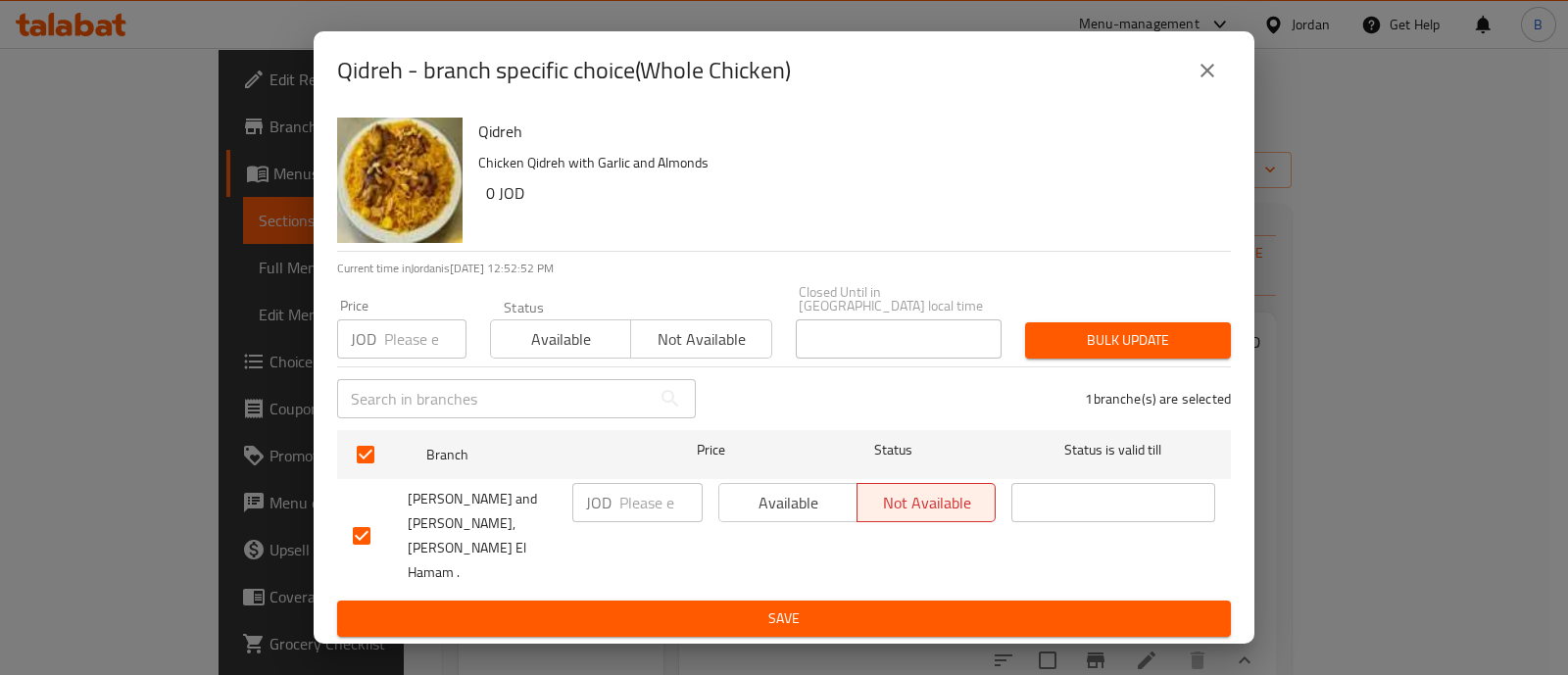
click at [802, 517] on span "Available" at bounding box center [788, 503] width 123 height 28
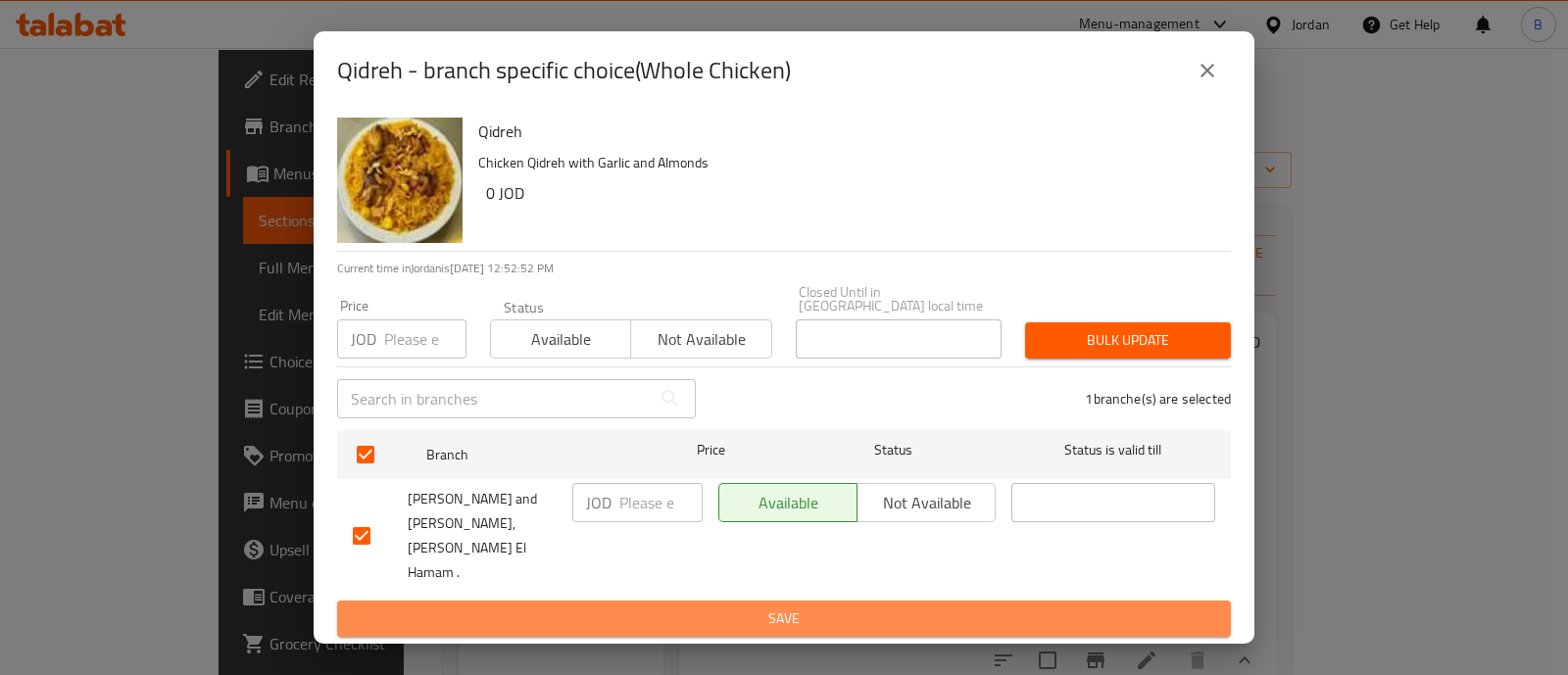
click at [815, 606] on span "Save" at bounding box center [784, 618] width 862 height 25
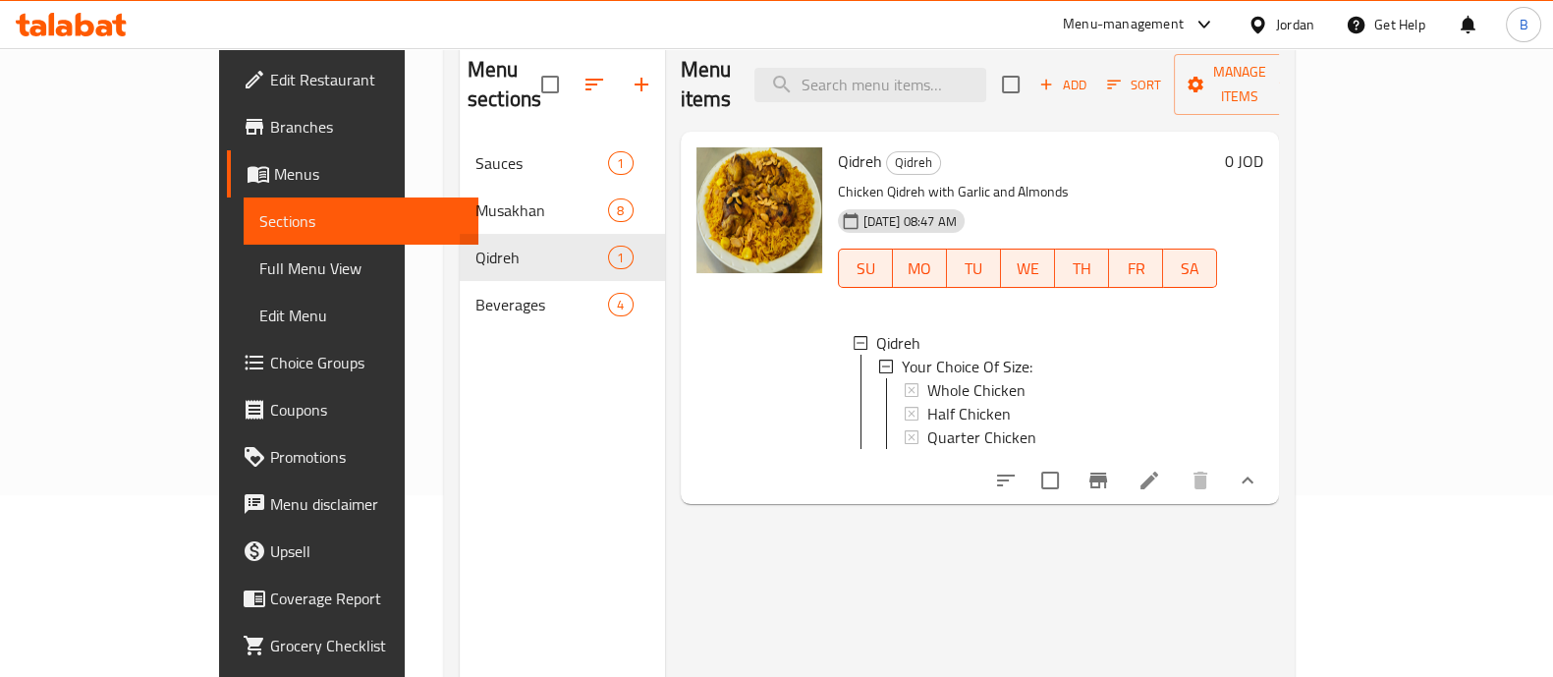
scroll to position [275, 0]
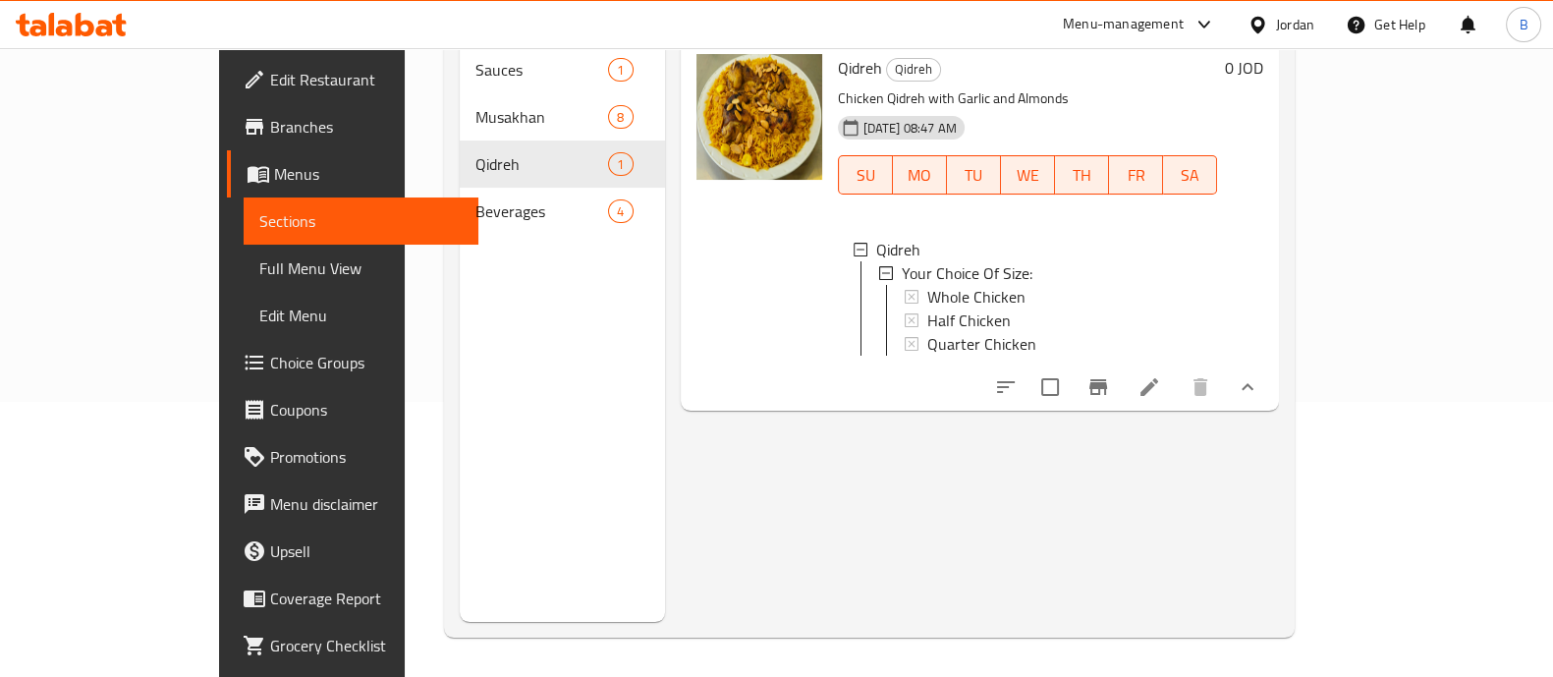
click at [1114, 285] on div "Whole Chicken" at bounding box center [1064, 297] width 275 height 24
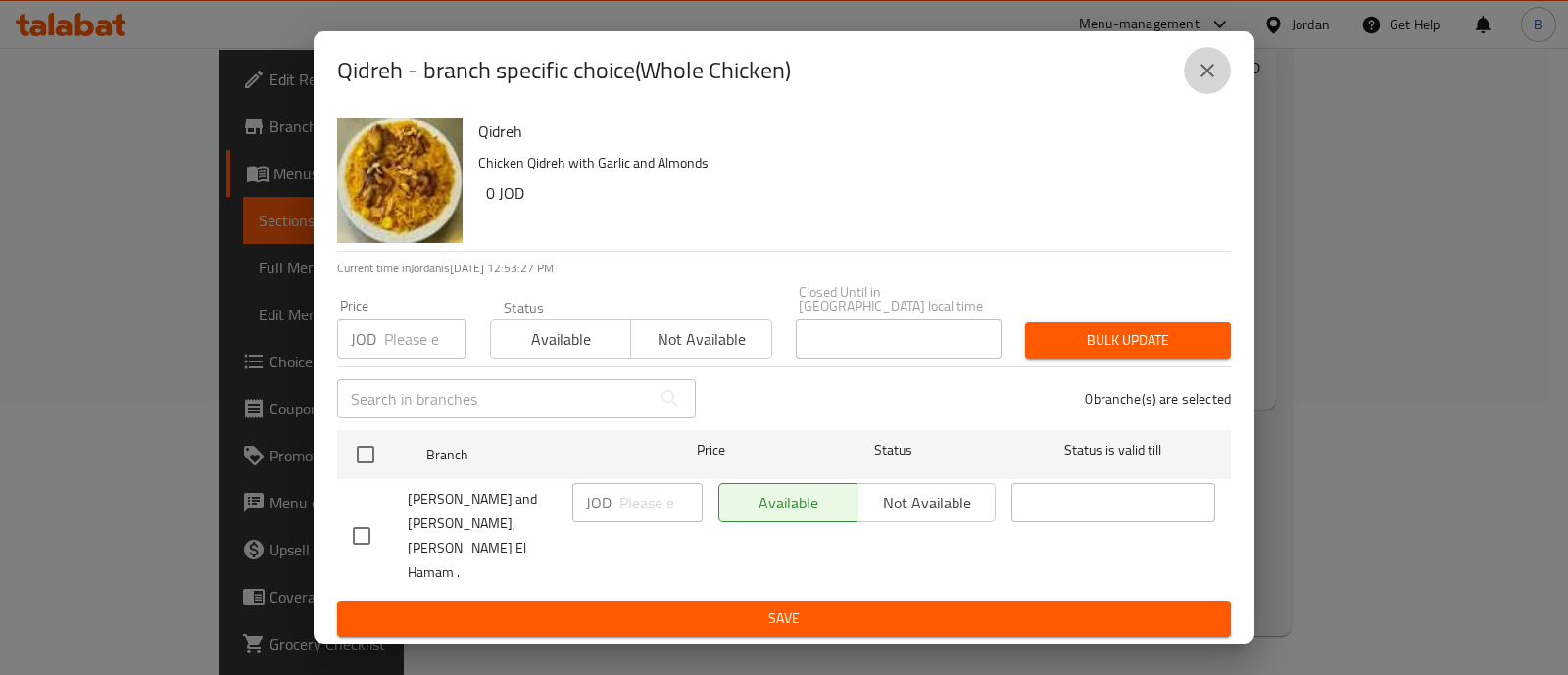
click at [1196, 83] on icon "close" at bounding box center [1207, 71] width 24 height 24
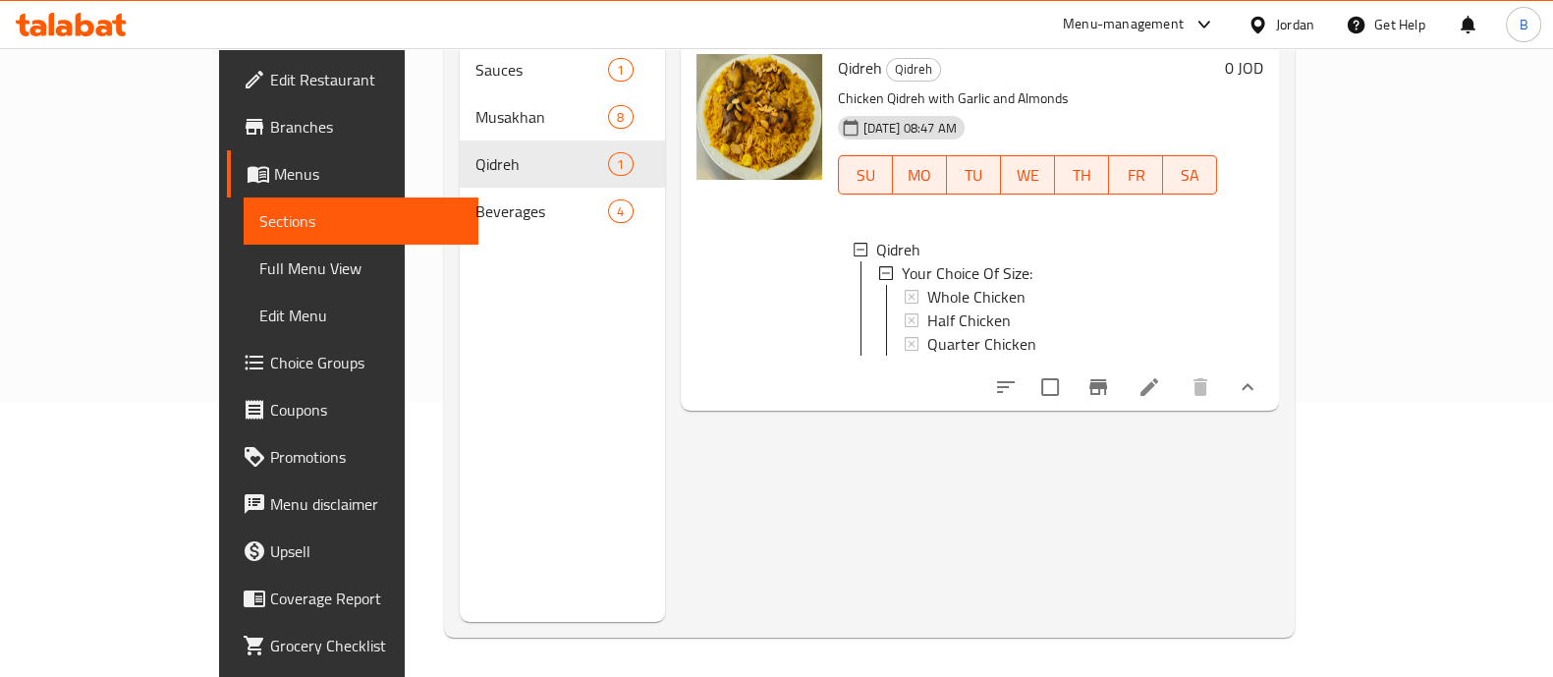
click at [1150, 285] on div "Whole Chicken" at bounding box center [1064, 297] width 275 height 24
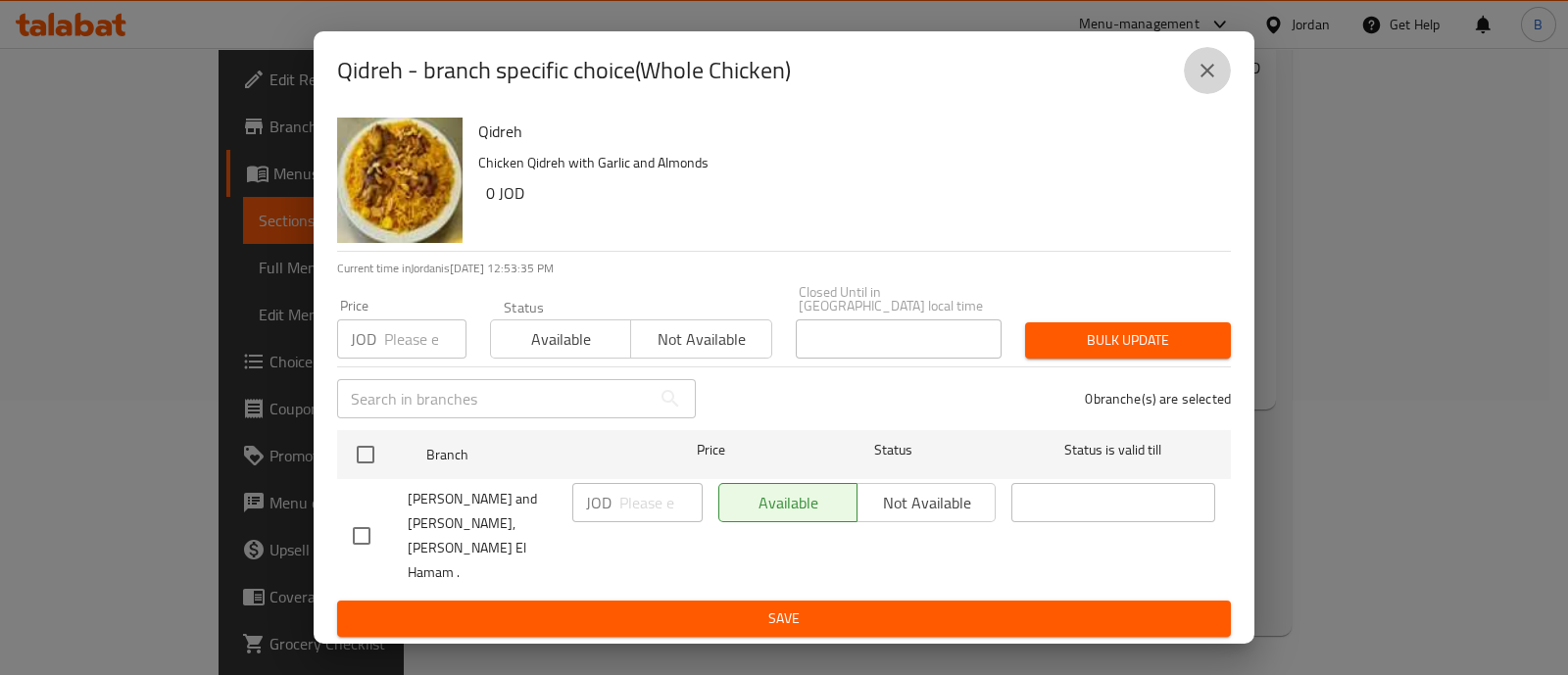
click at [1206, 83] on icon "close" at bounding box center [1207, 71] width 24 height 24
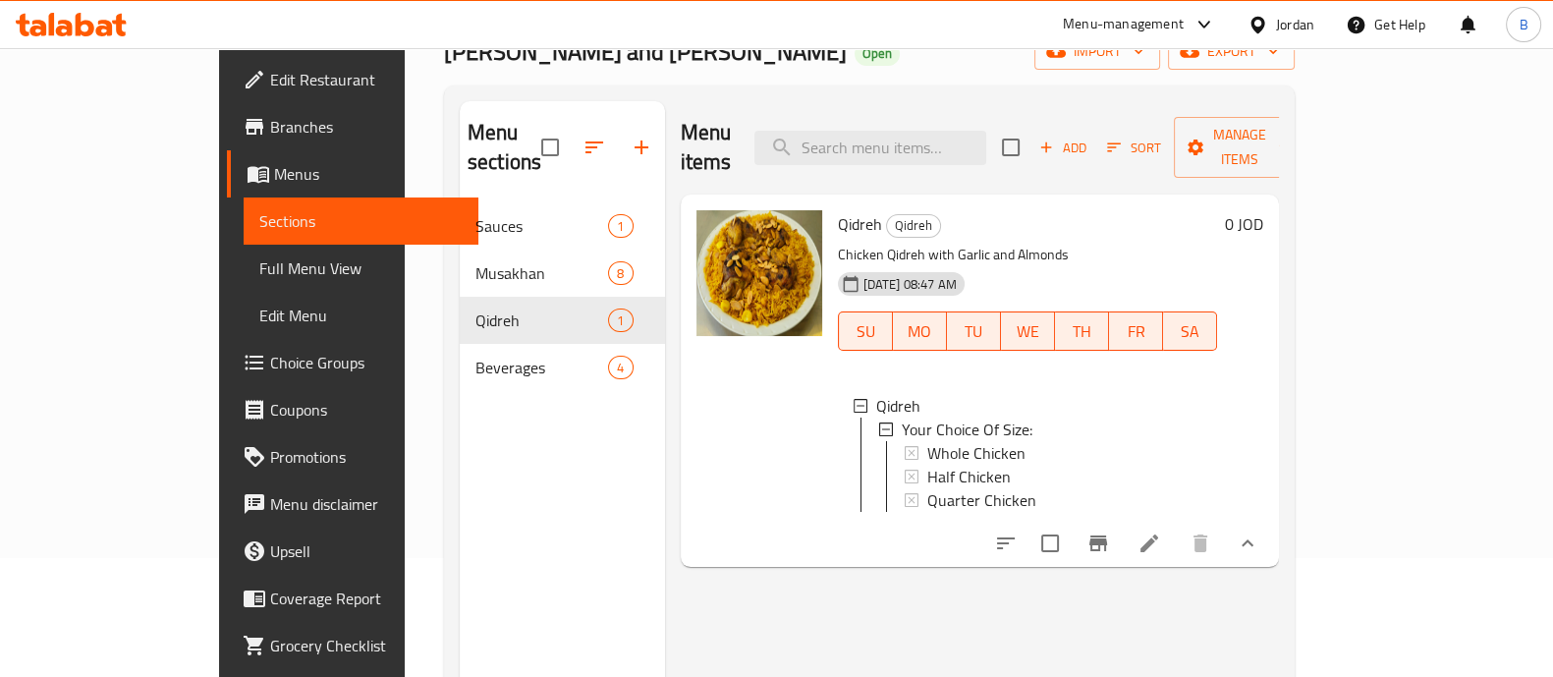
scroll to position [122, 0]
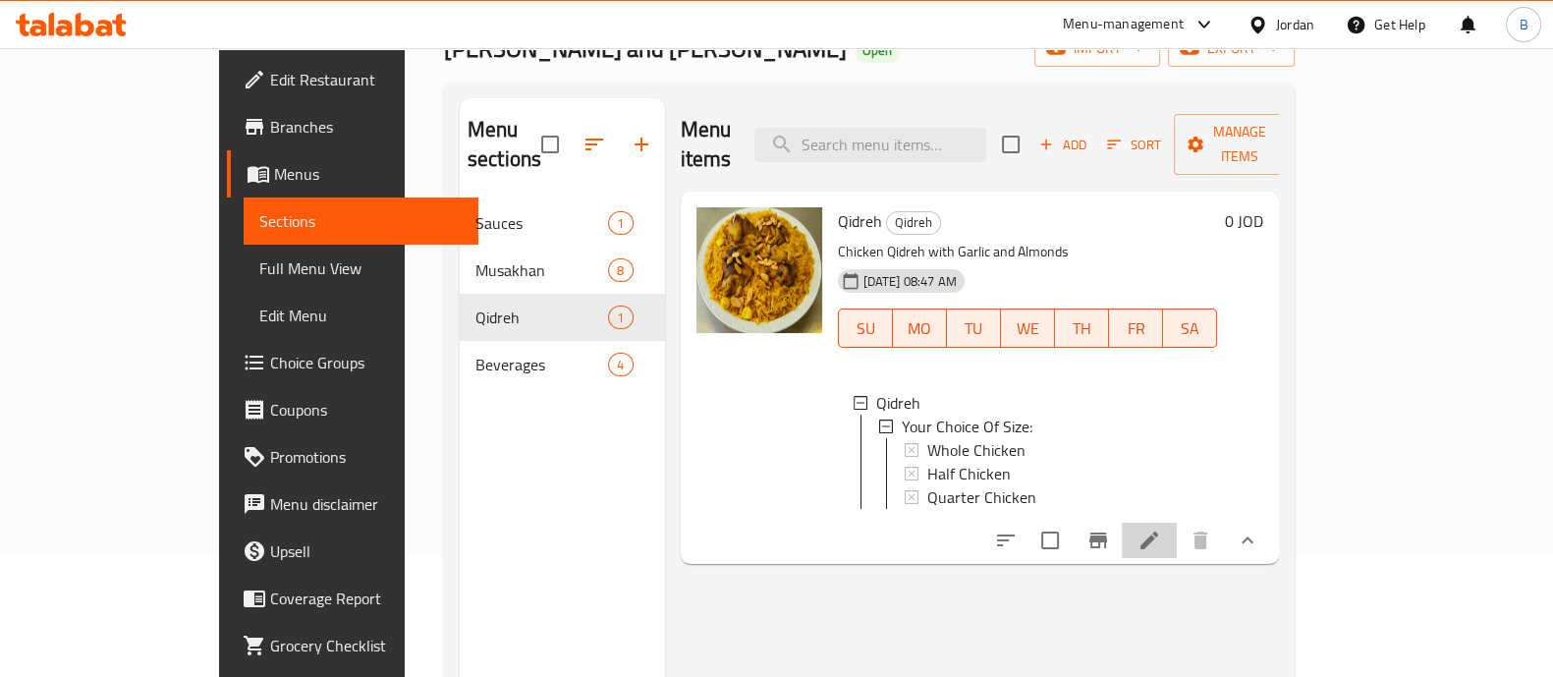
click at [1161, 537] on icon at bounding box center [1149, 540] width 24 height 24
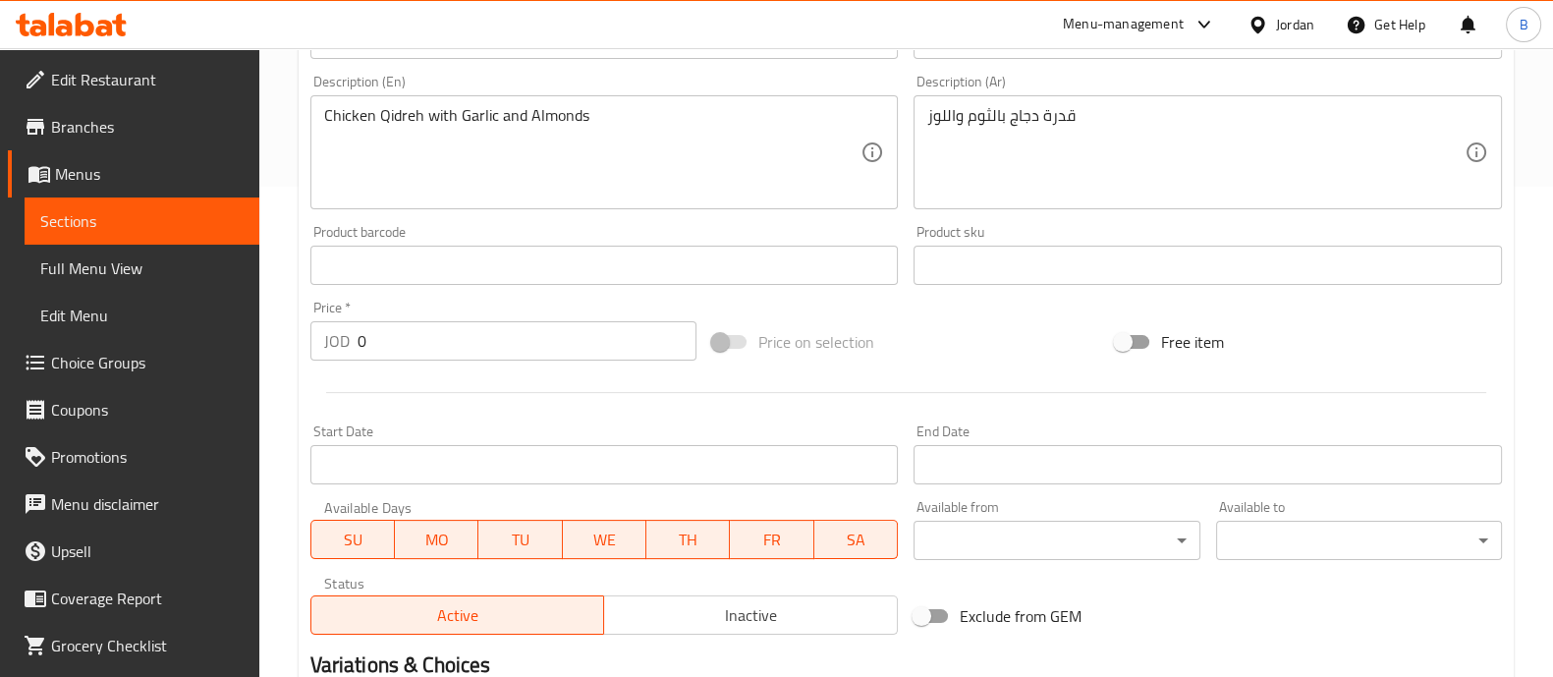
scroll to position [838, 0]
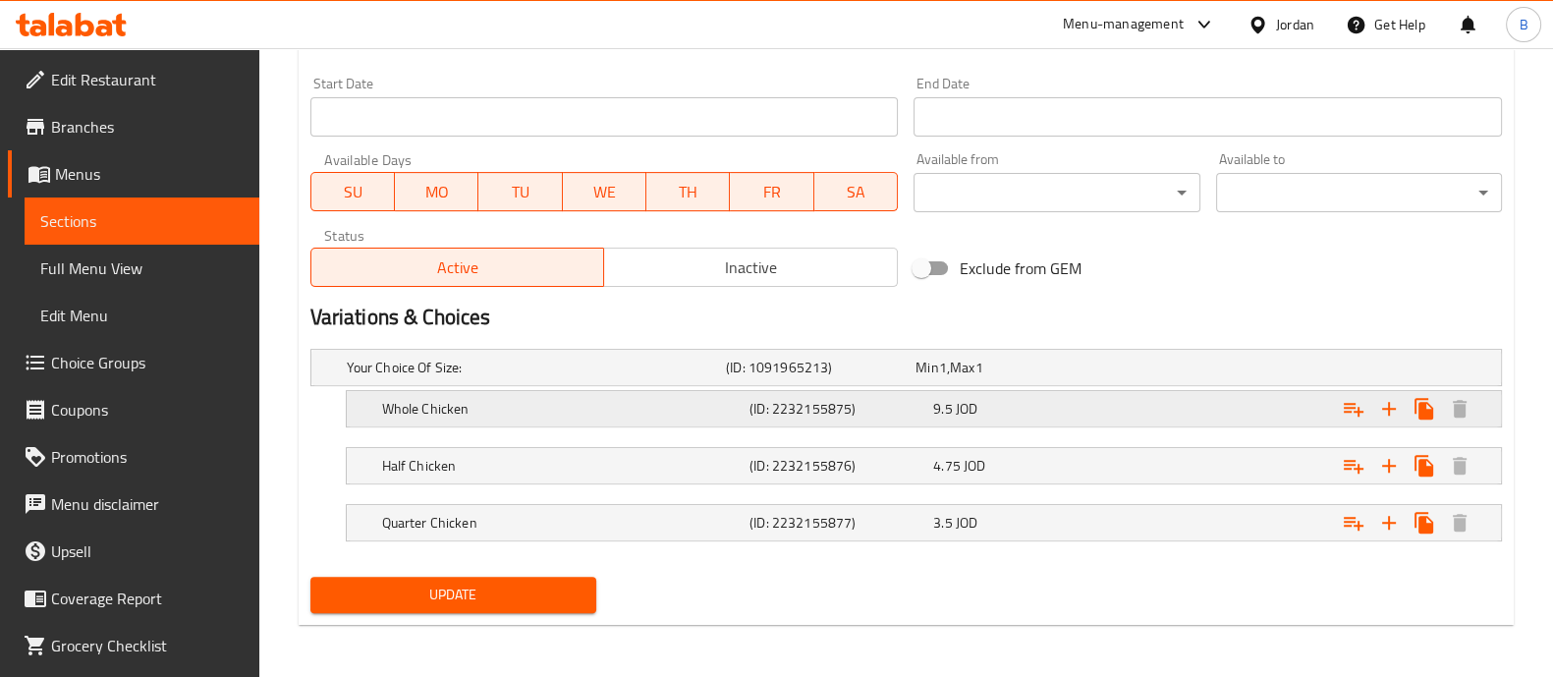
click at [1178, 371] on div "Expand" at bounding box center [1290, 367] width 379 height 8
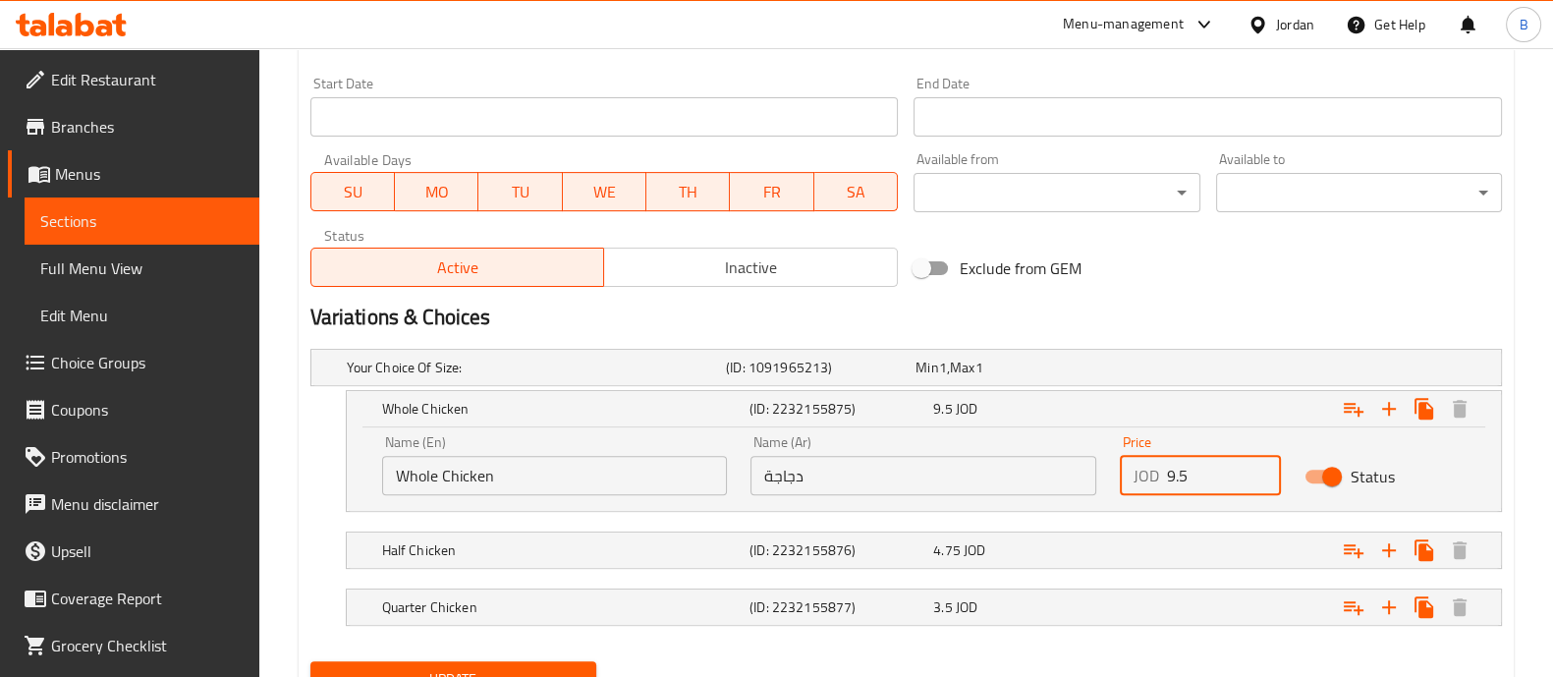
drag, startPoint x: 1184, startPoint y: 479, endPoint x: 1157, endPoint y: 483, distance: 26.8
click at [1157, 483] on div "JOD 9.5 Price" at bounding box center [1200, 475] width 161 height 39
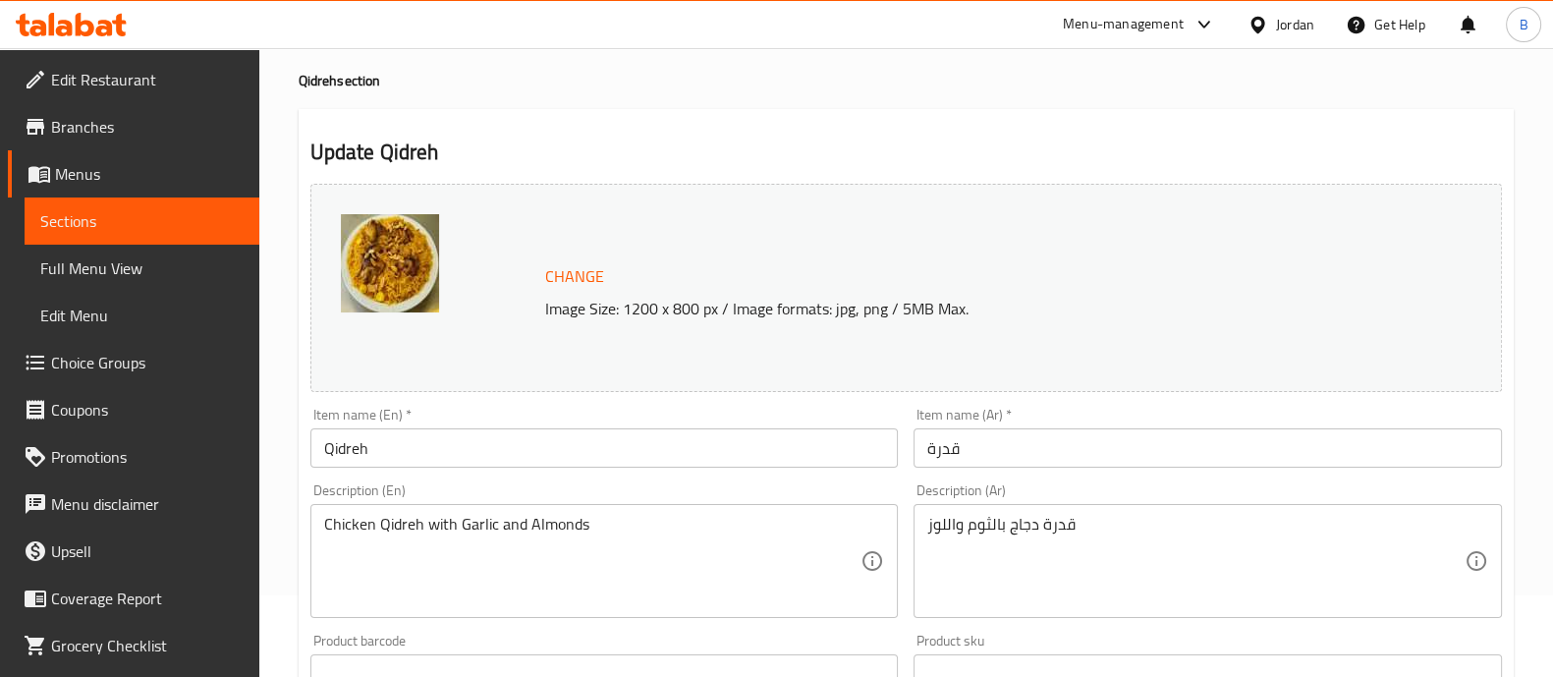
scroll to position [0, 0]
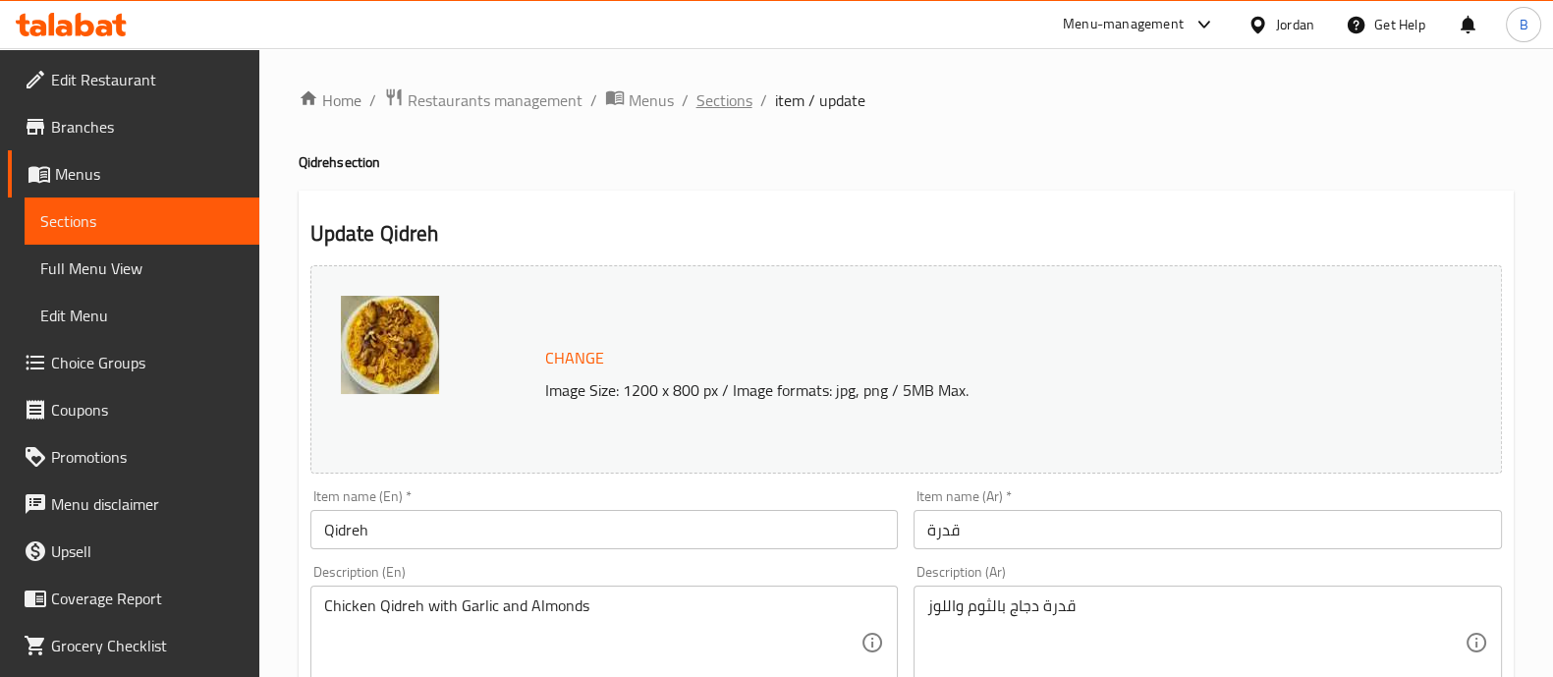
click at [724, 99] on span "Sections" at bounding box center [724, 100] width 56 height 24
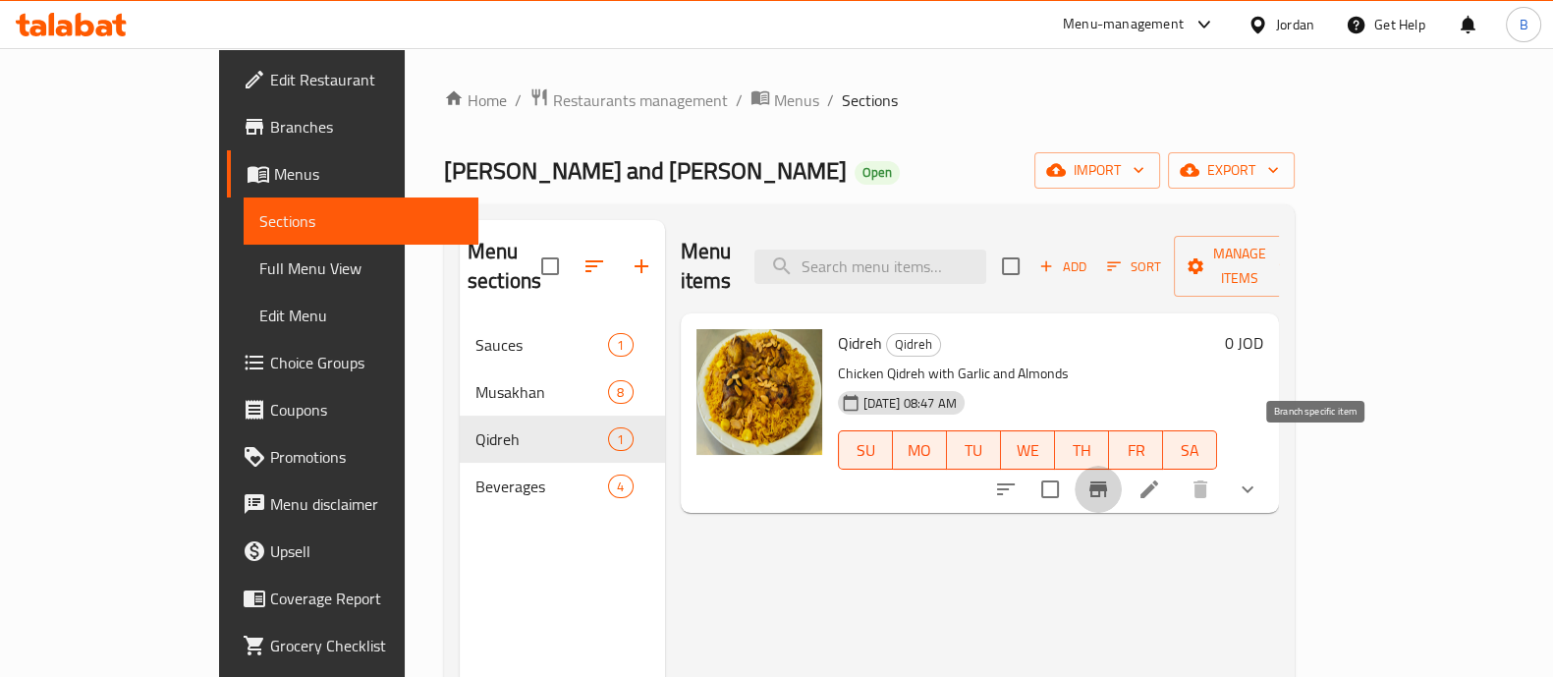
click at [1107, 481] on icon "Branch-specific-item" at bounding box center [1098, 489] width 18 height 16
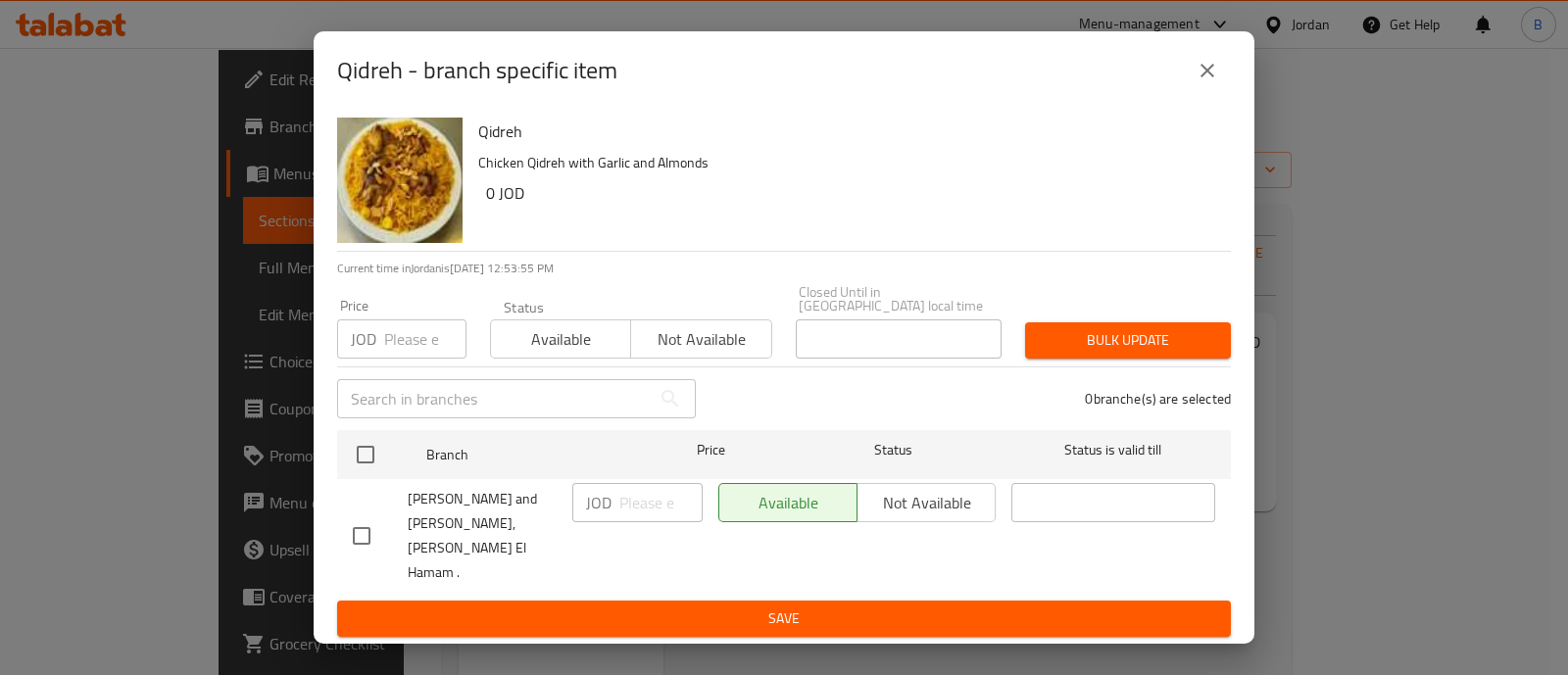
drag, startPoint x: 354, startPoint y: 531, endPoint x: 431, endPoint y: 530, distance: 77.0
click at [355, 531] on input "checkbox" at bounding box center [361, 535] width 41 height 41
checkbox input "true"
click at [631, 522] on input "number" at bounding box center [660, 502] width 83 height 39
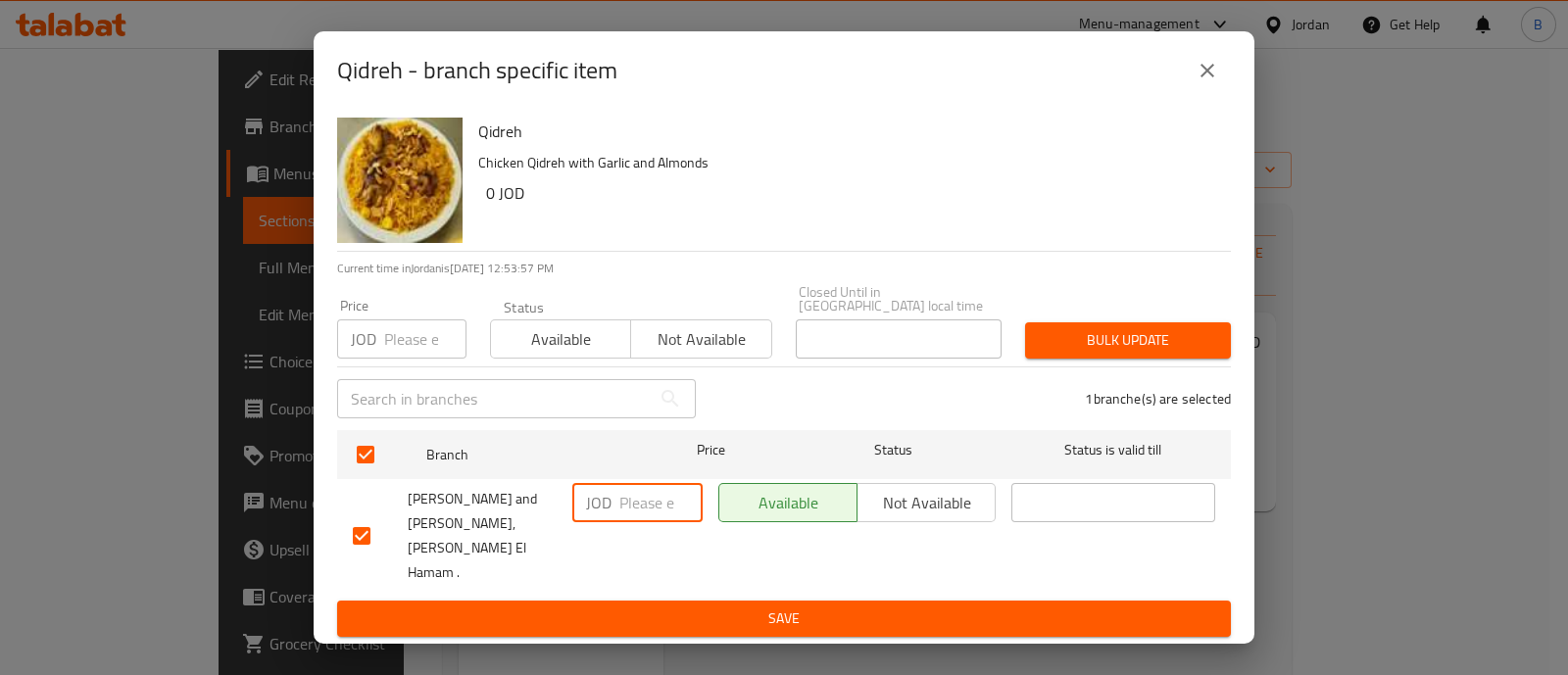
paste input "9.5"
type input "9.5"
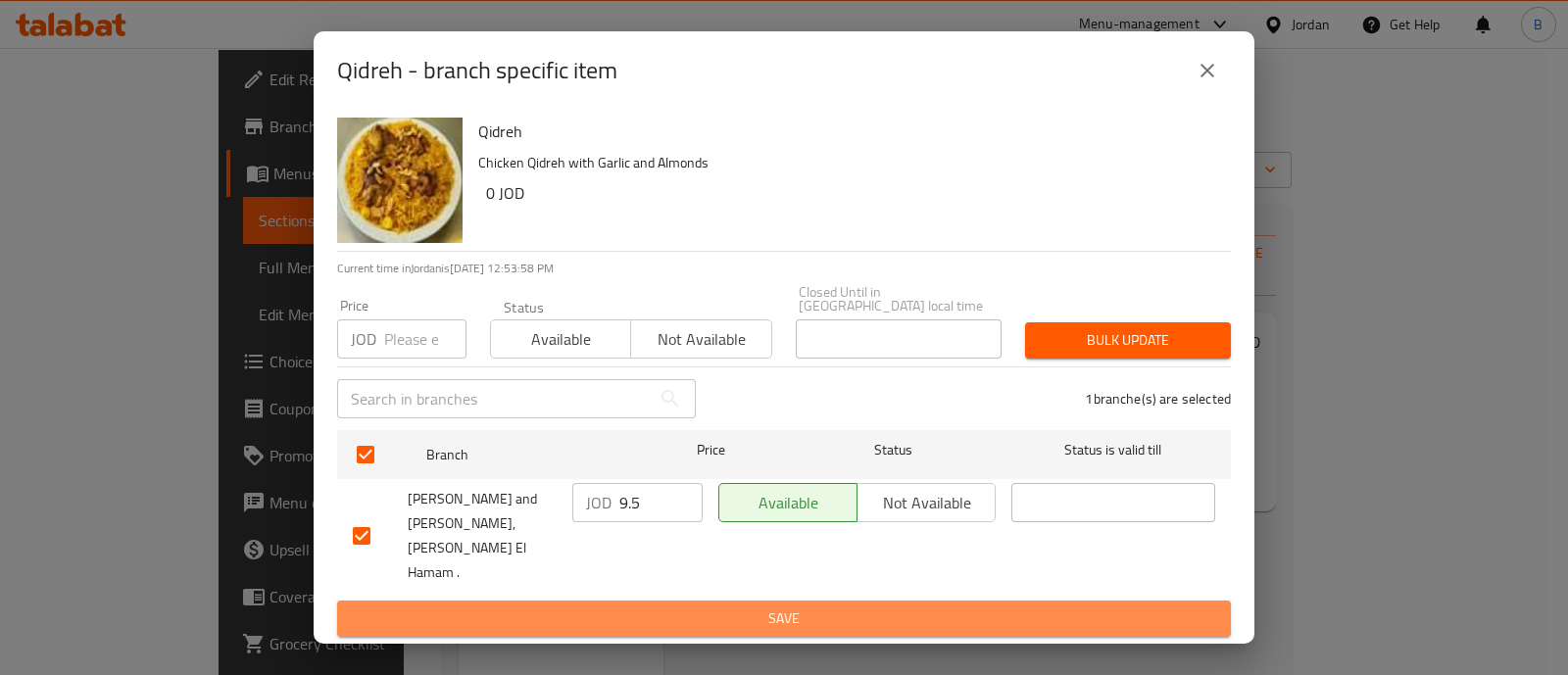
click at [754, 606] on span "Save" at bounding box center [784, 618] width 862 height 25
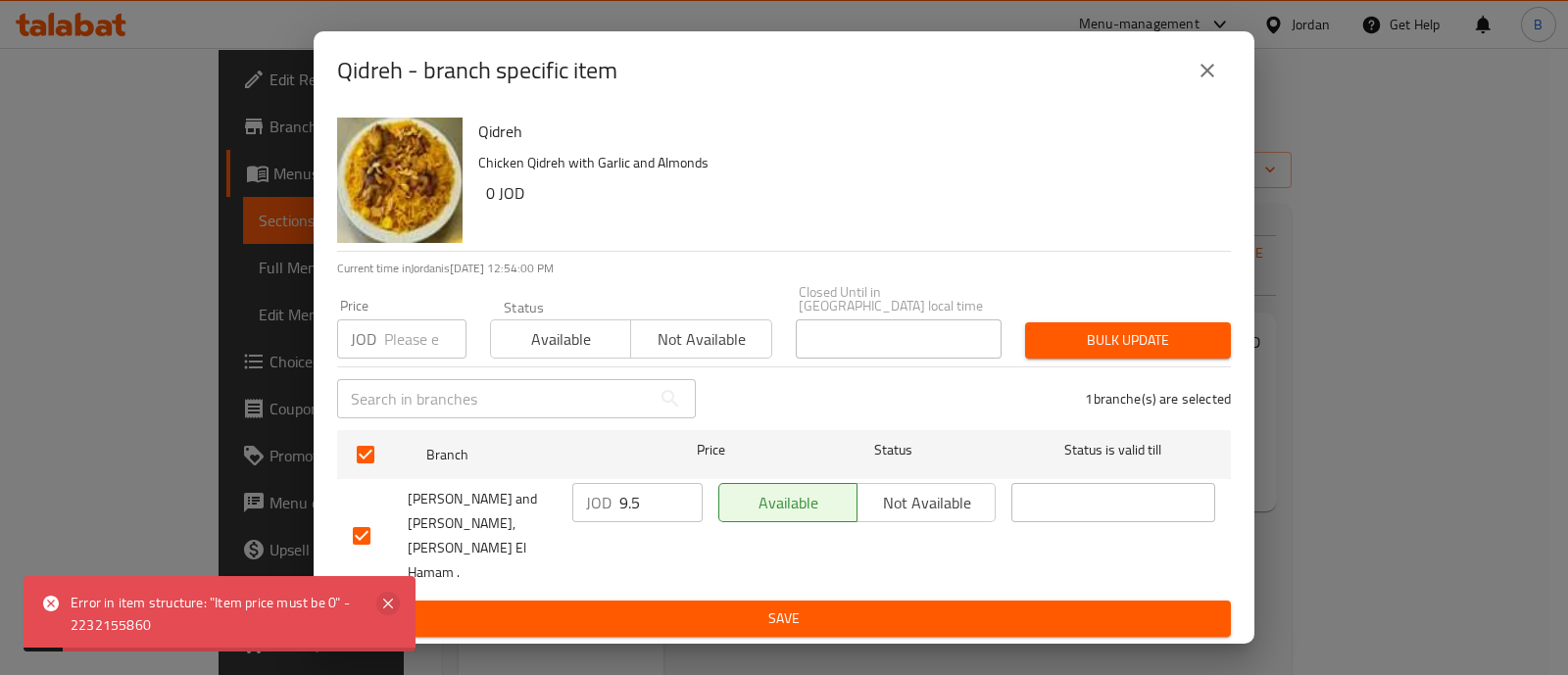
click at [391, 598] on icon at bounding box center [388, 603] width 24 height 24
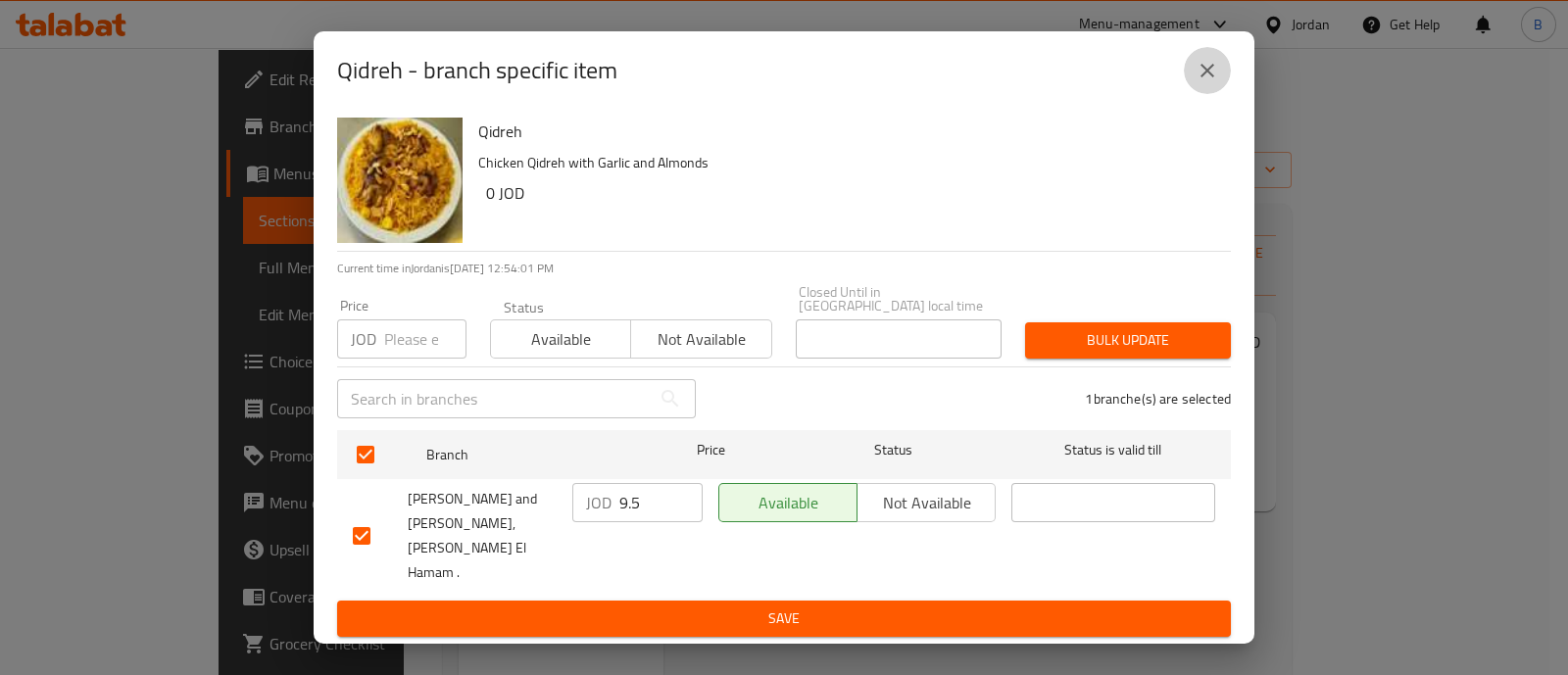
click at [1226, 94] on button "close" at bounding box center [1206, 70] width 47 height 47
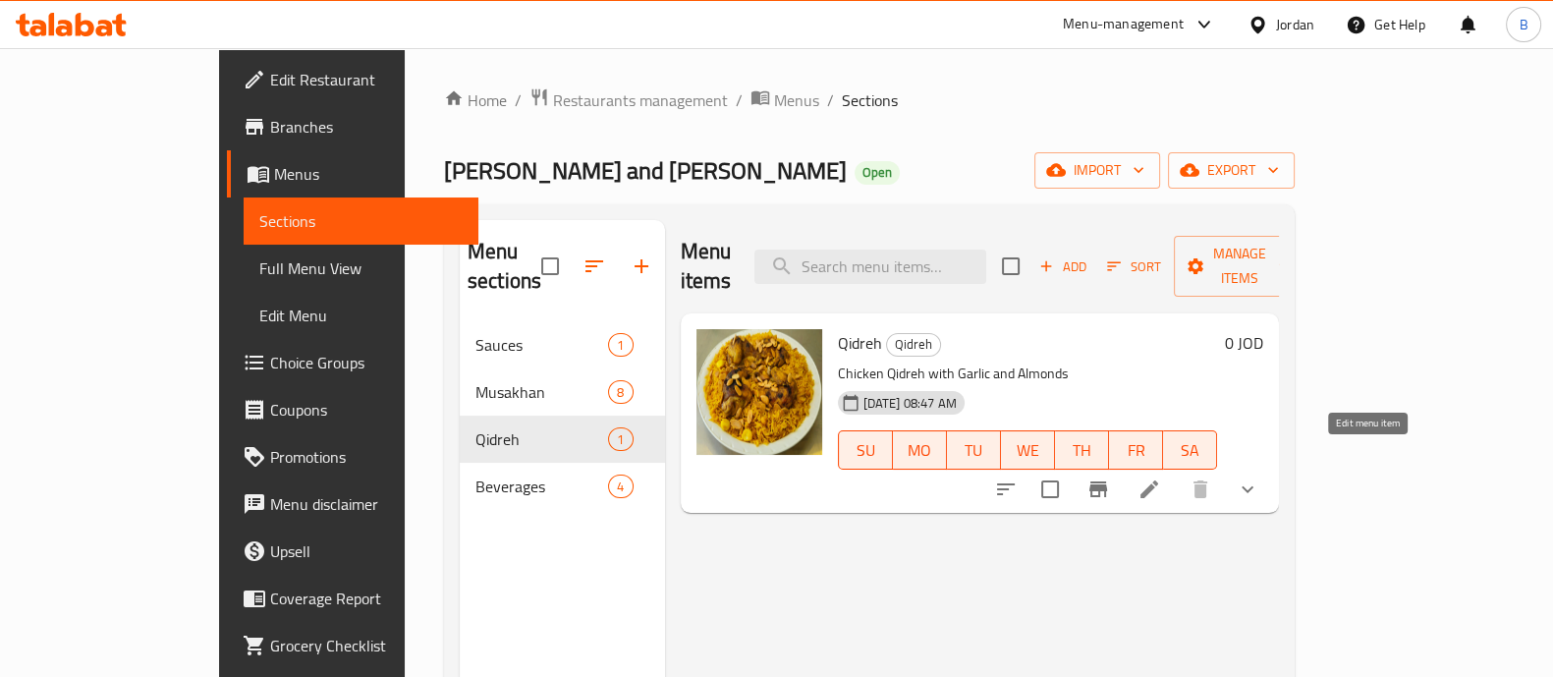
click at [1161, 477] on icon at bounding box center [1149, 489] width 24 height 24
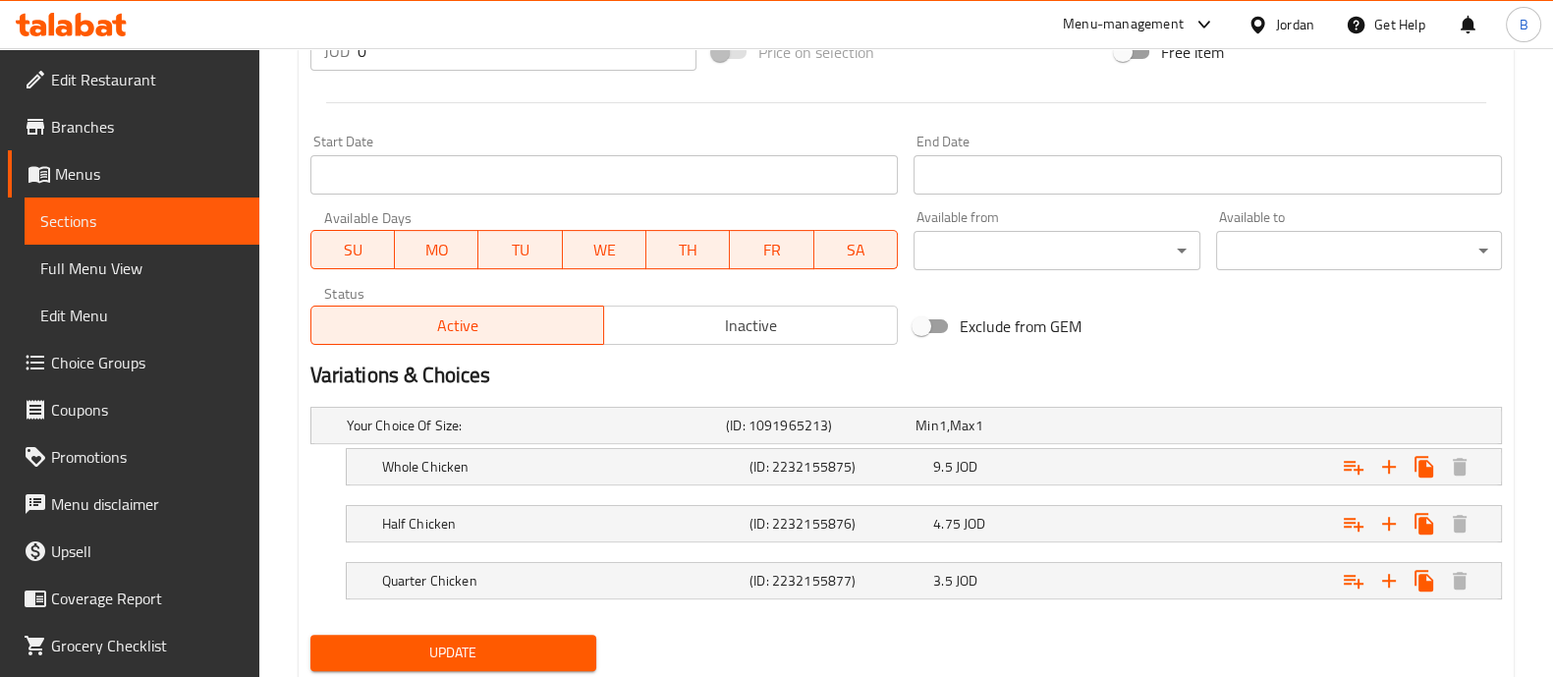
scroll to position [838, 0]
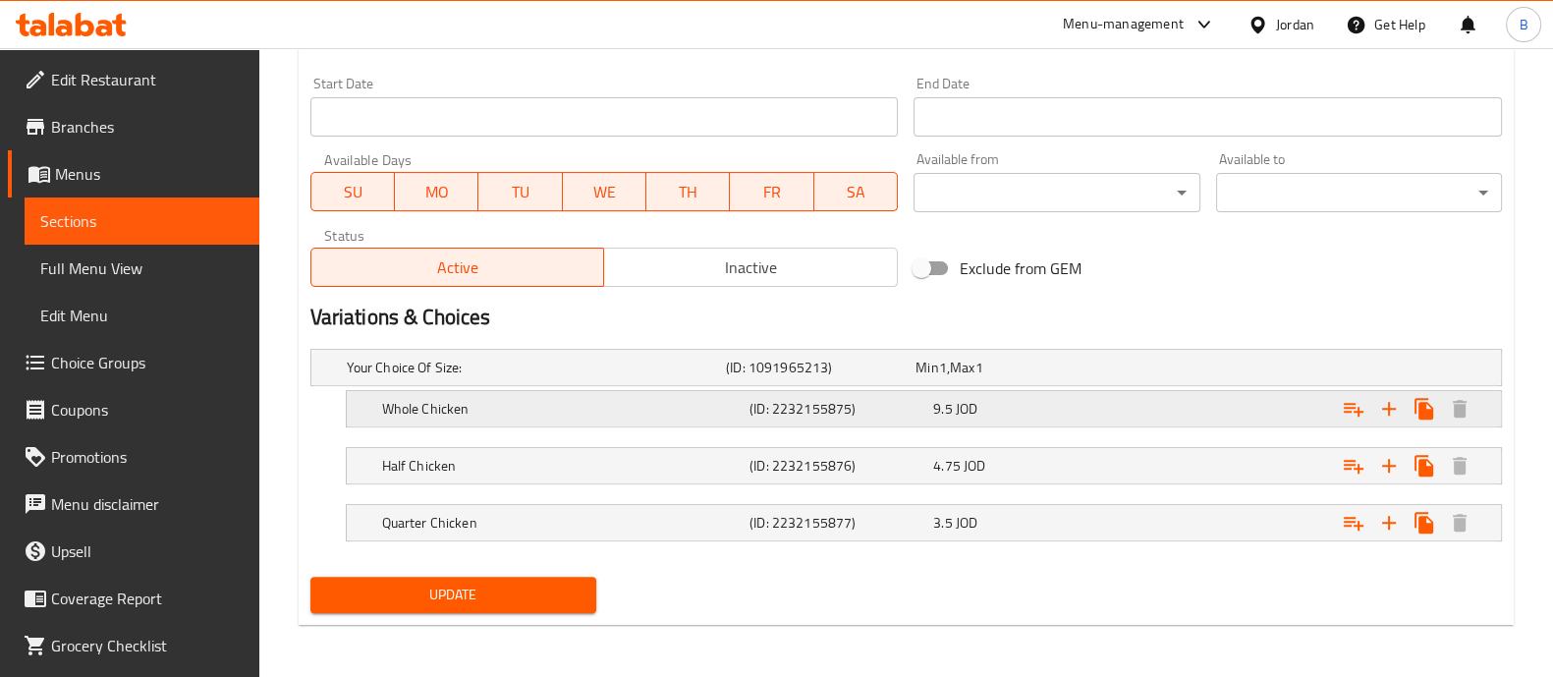
click at [1056, 377] on div "9.5 JOD" at bounding box center [1006, 368] width 182 height 20
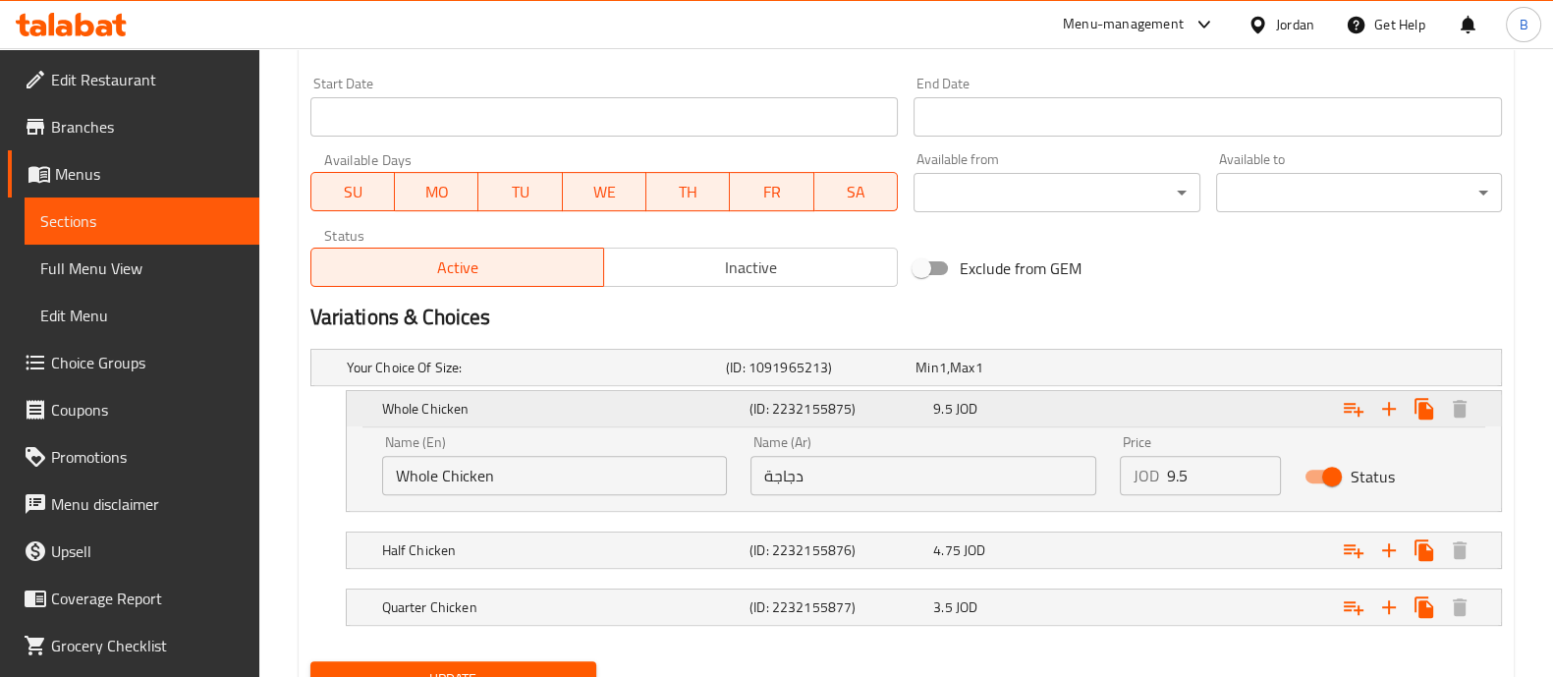
click at [1056, 412] on div "9.5 JOD" at bounding box center [1021, 409] width 176 height 20
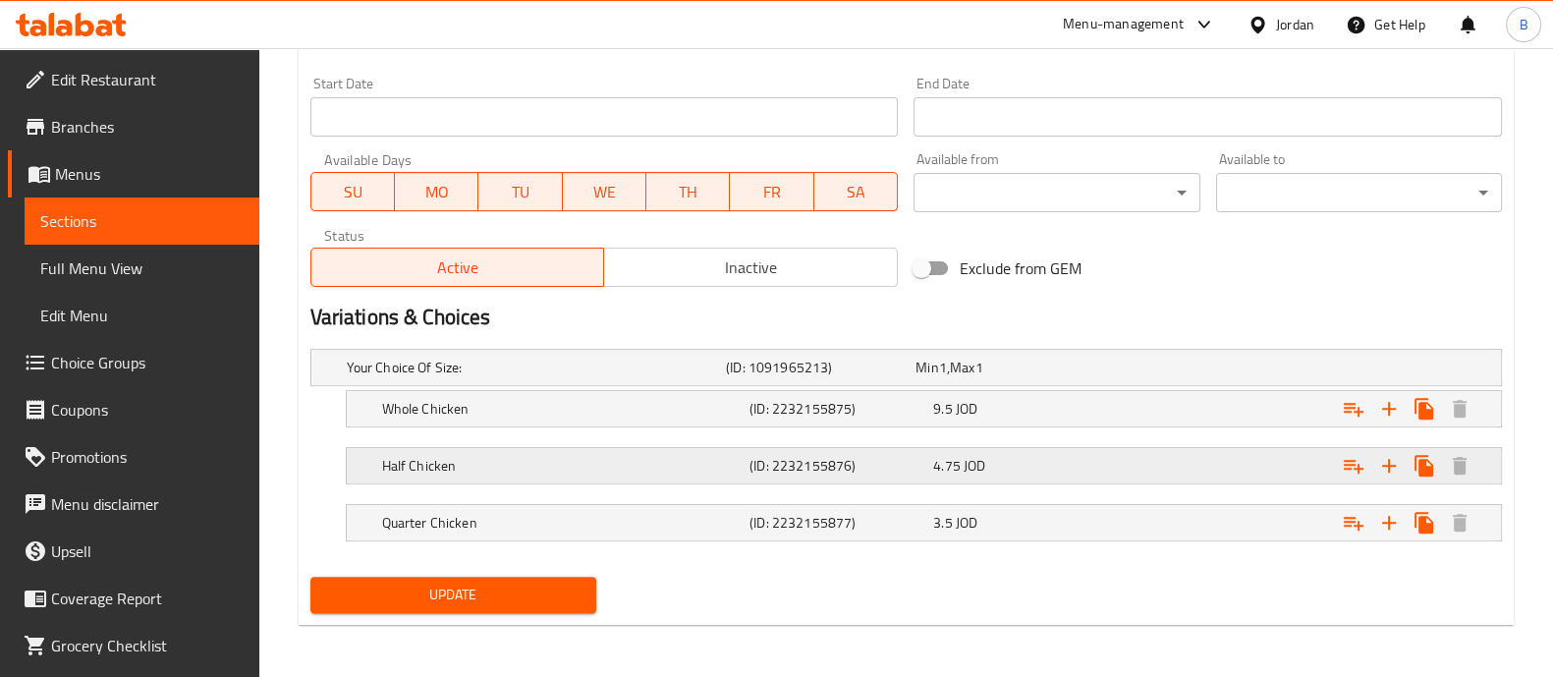
click at [1095, 381] on div "4.75 JOD" at bounding box center [1006, 368] width 190 height 28
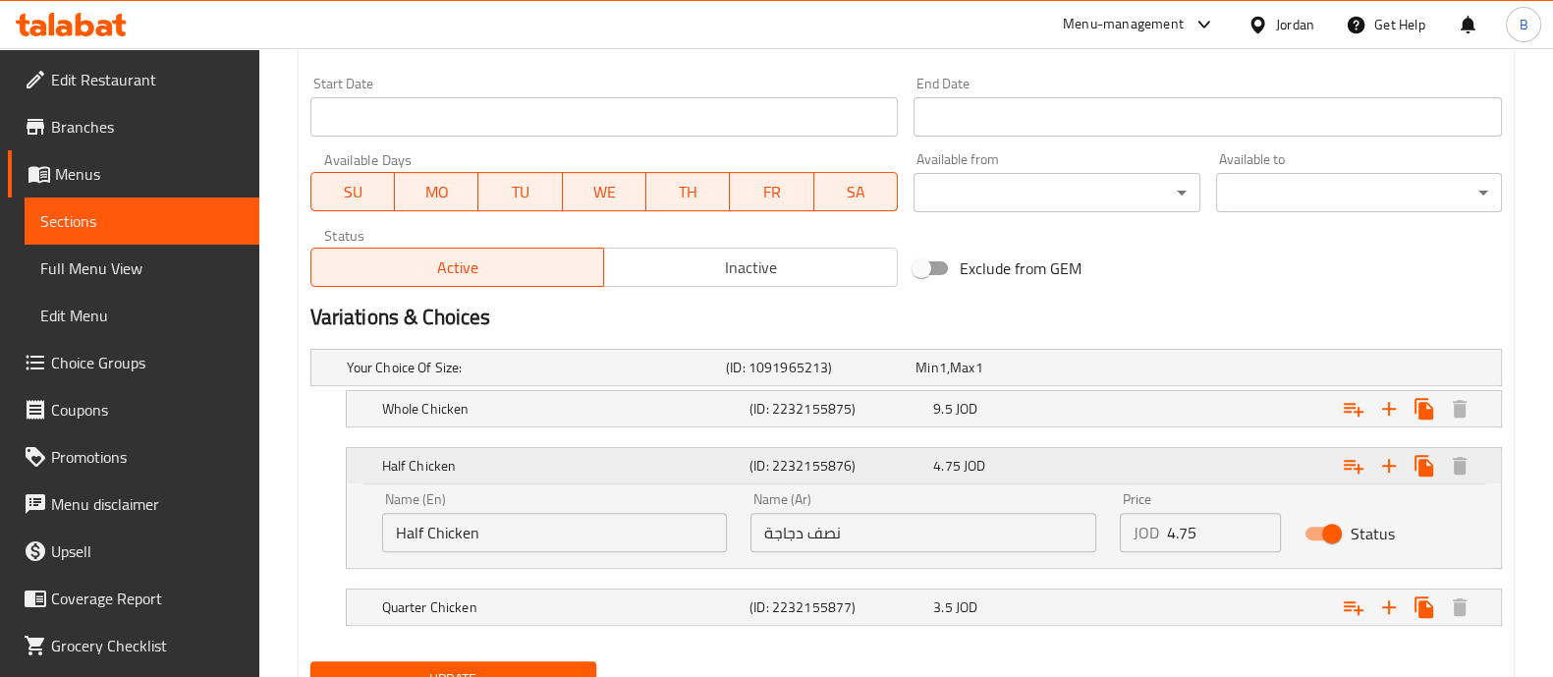
click at [1095, 473] on div "4.75 JOD" at bounding box center [1021, 466] width 184 height 28
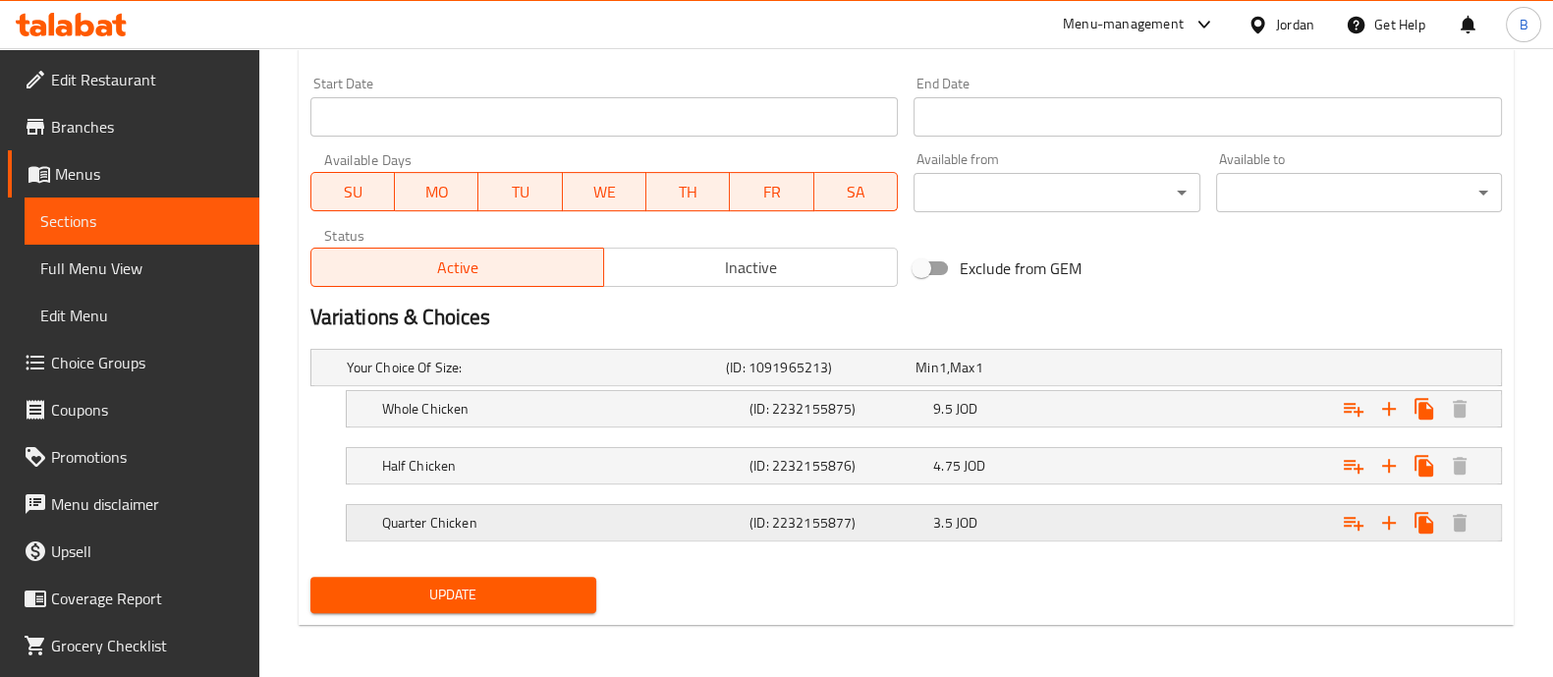
click at [1126, 371] on div "Expand" at bounding box center [1290, 367] width 379 height 8
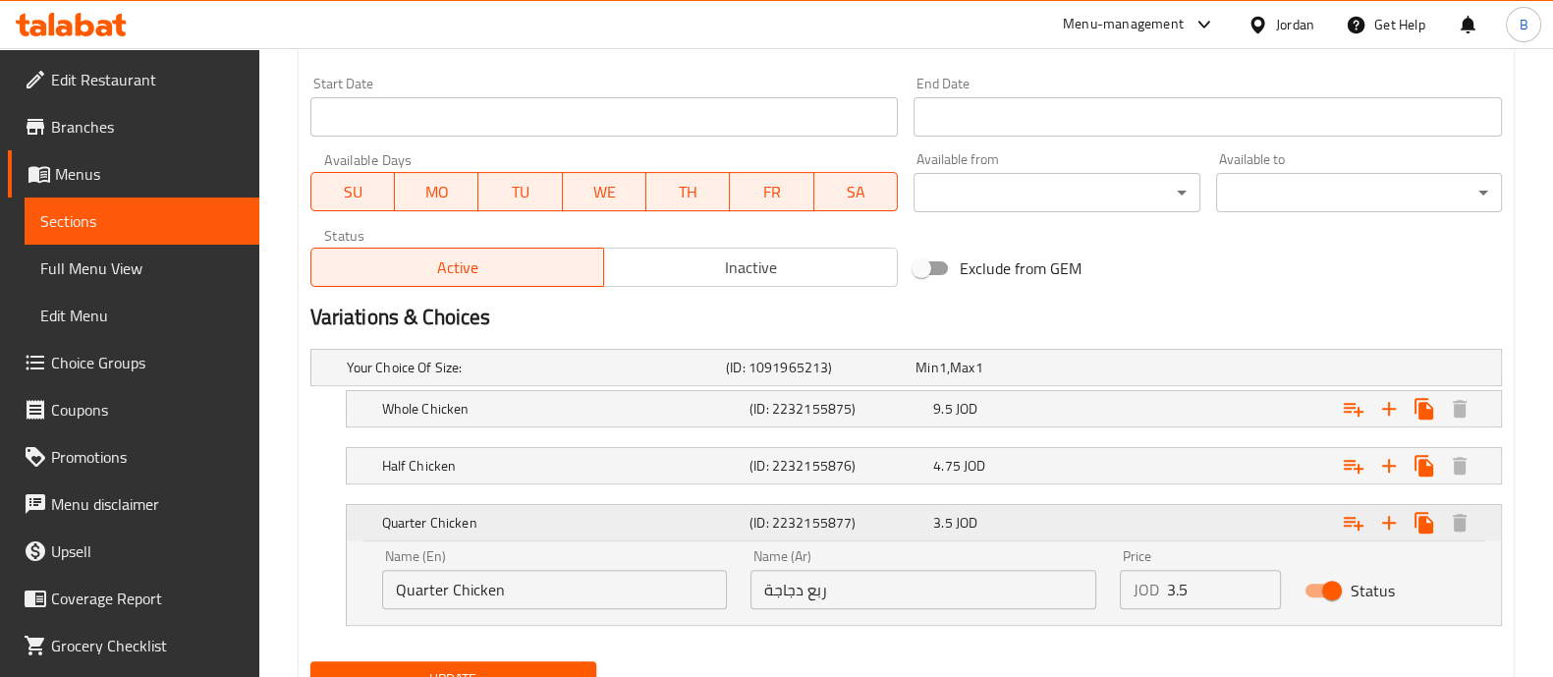
click at [1126, 529] on div "Expand" at bounding box center [1296, 522] width 367 height 43
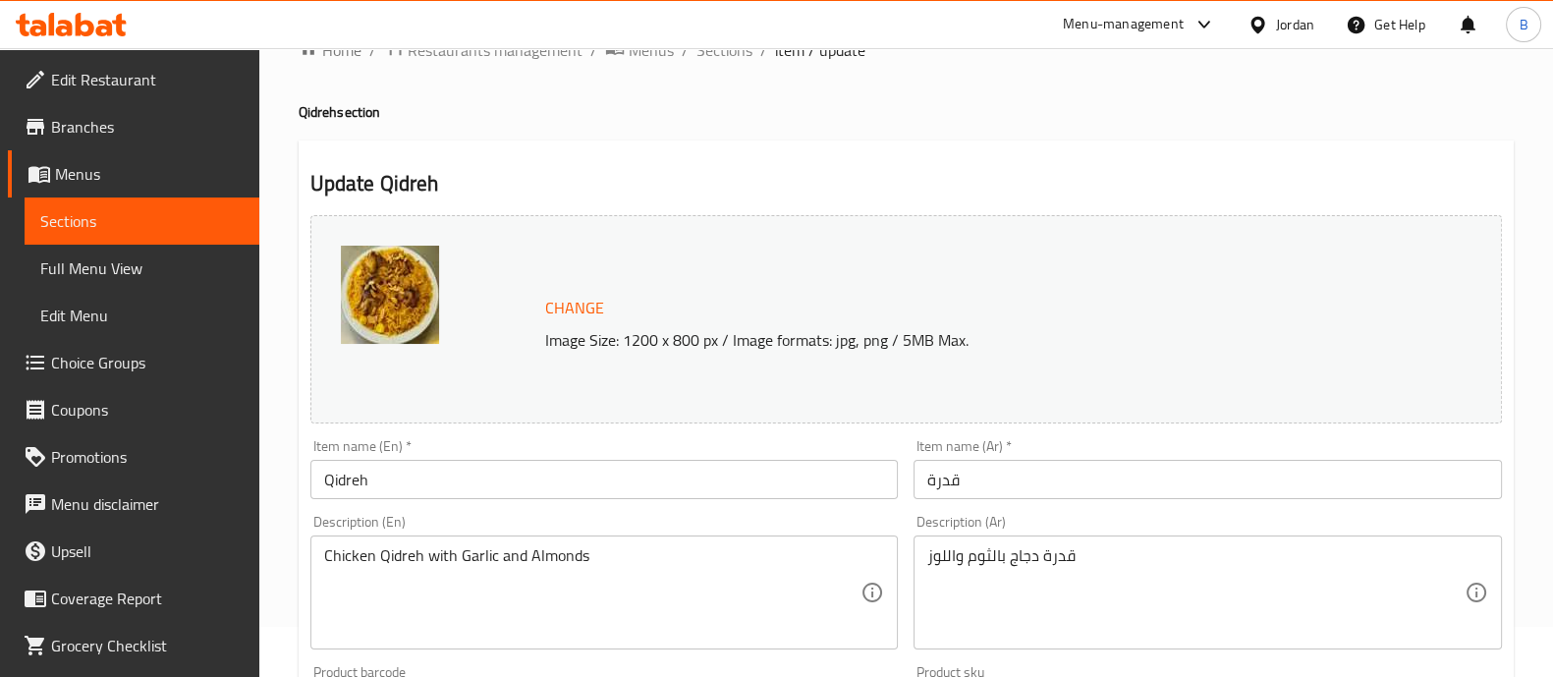
scroll to position [0, 0]
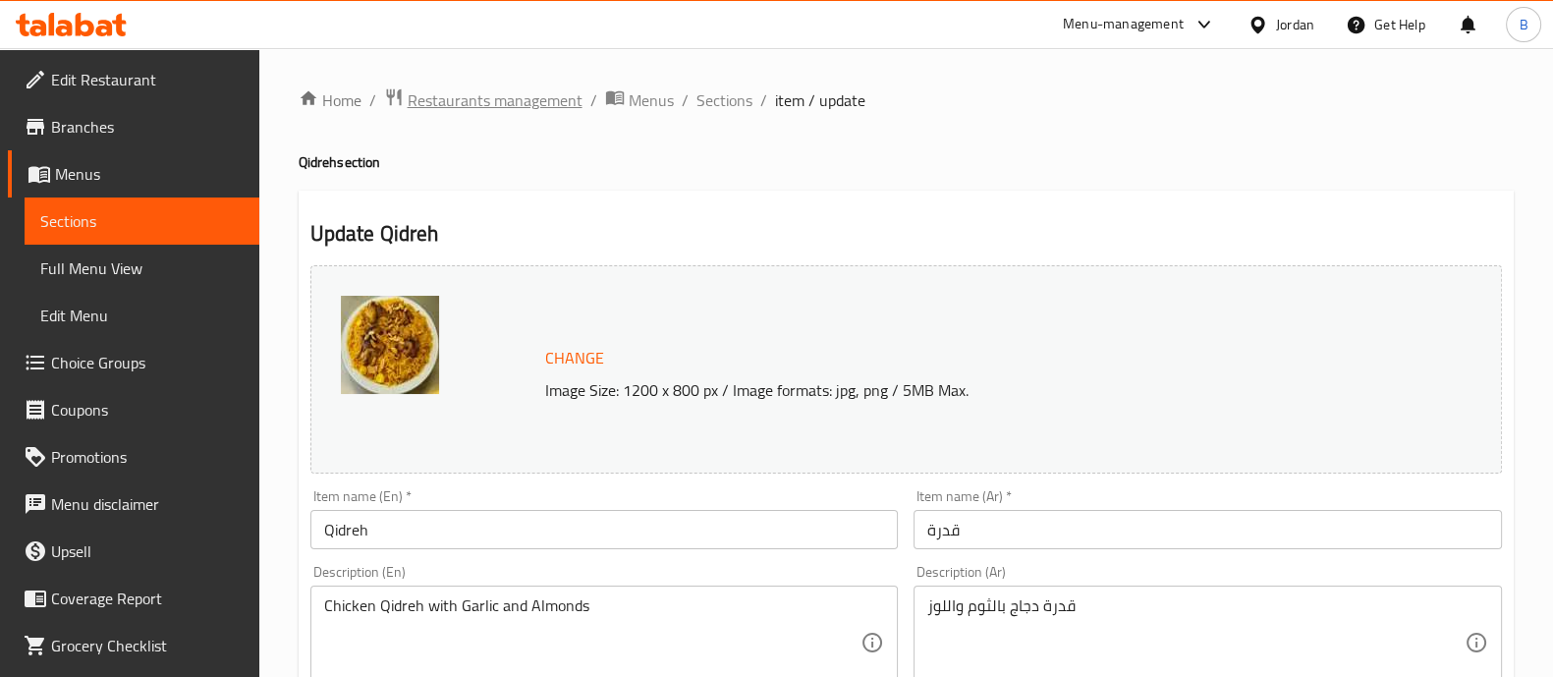
click at [520, 105] on span "Restaurants management" at bounding box center [495, 100] width 175 height 24
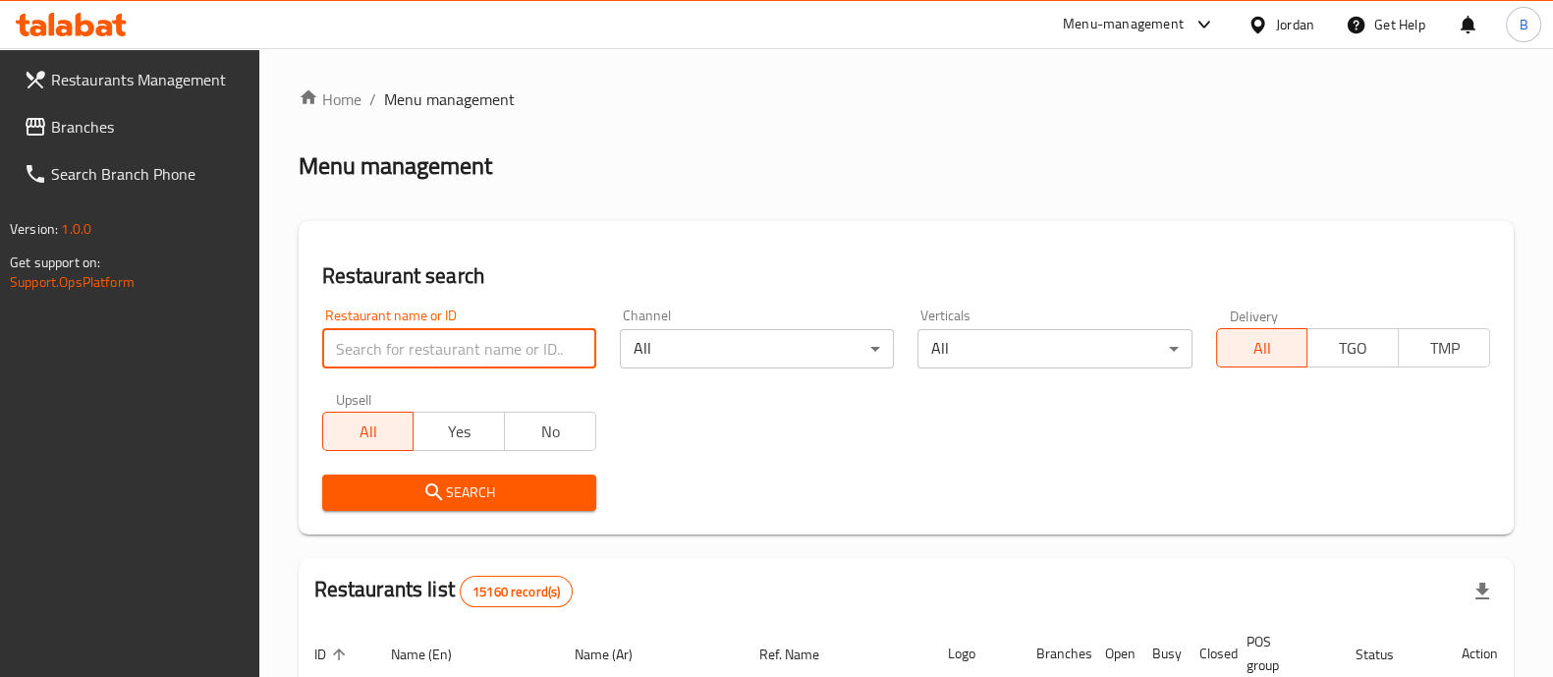
click at [388, 339] on input "search" at bounding box center [459, 348] width 274 height 39
type input "fit fork"
click at [520, 514] on div "Search" at bounding box center [459, 493] width 298 height 60
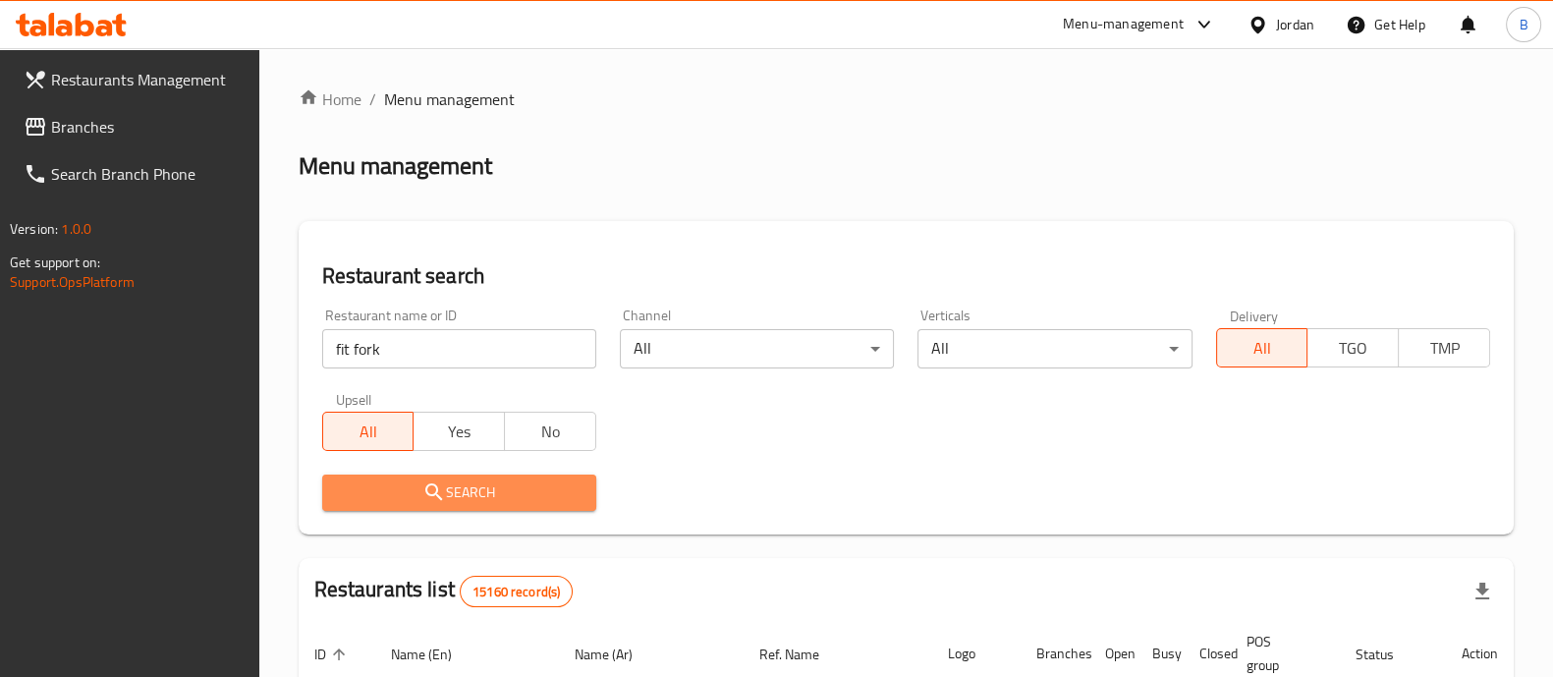
click at [524, 498] on span "Search" at bounding box center [459, 492] width 243 height 25
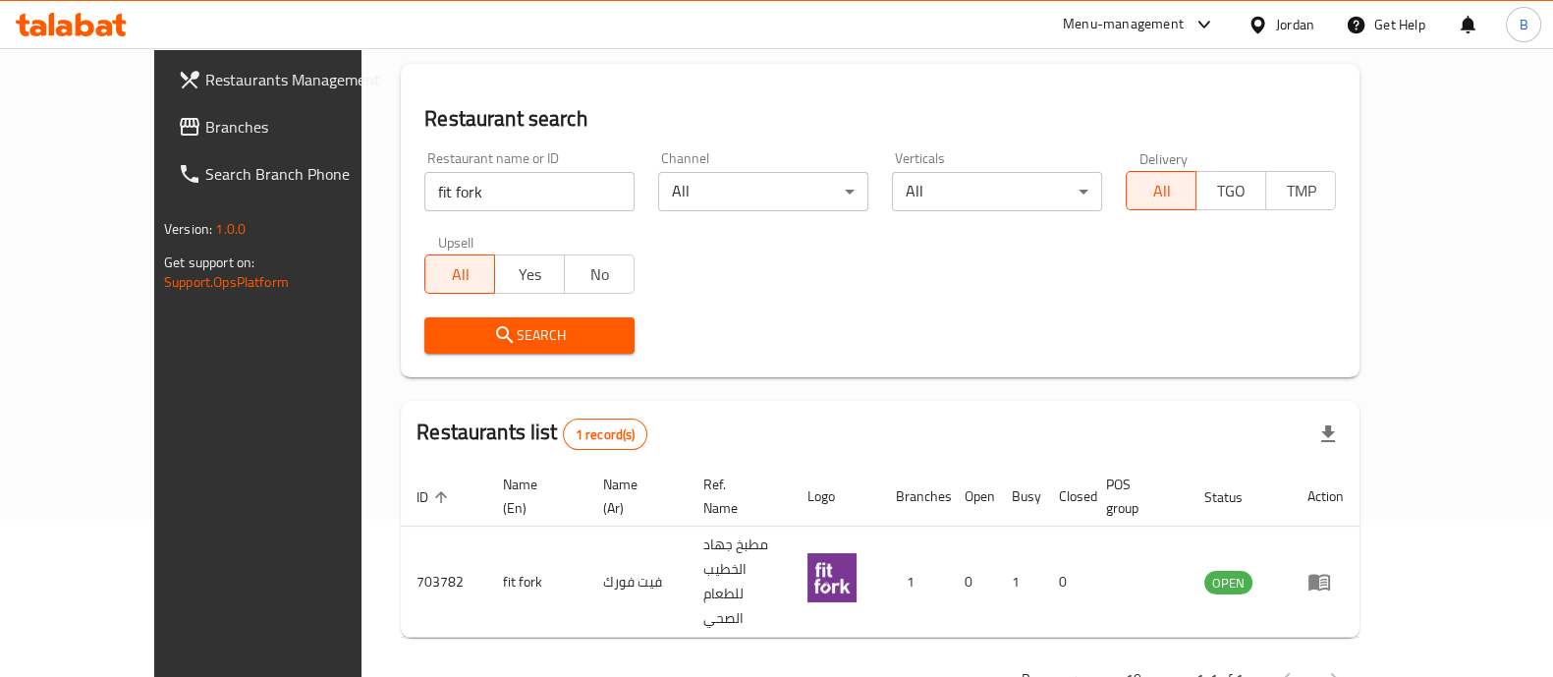
scroll to position [160, 0]
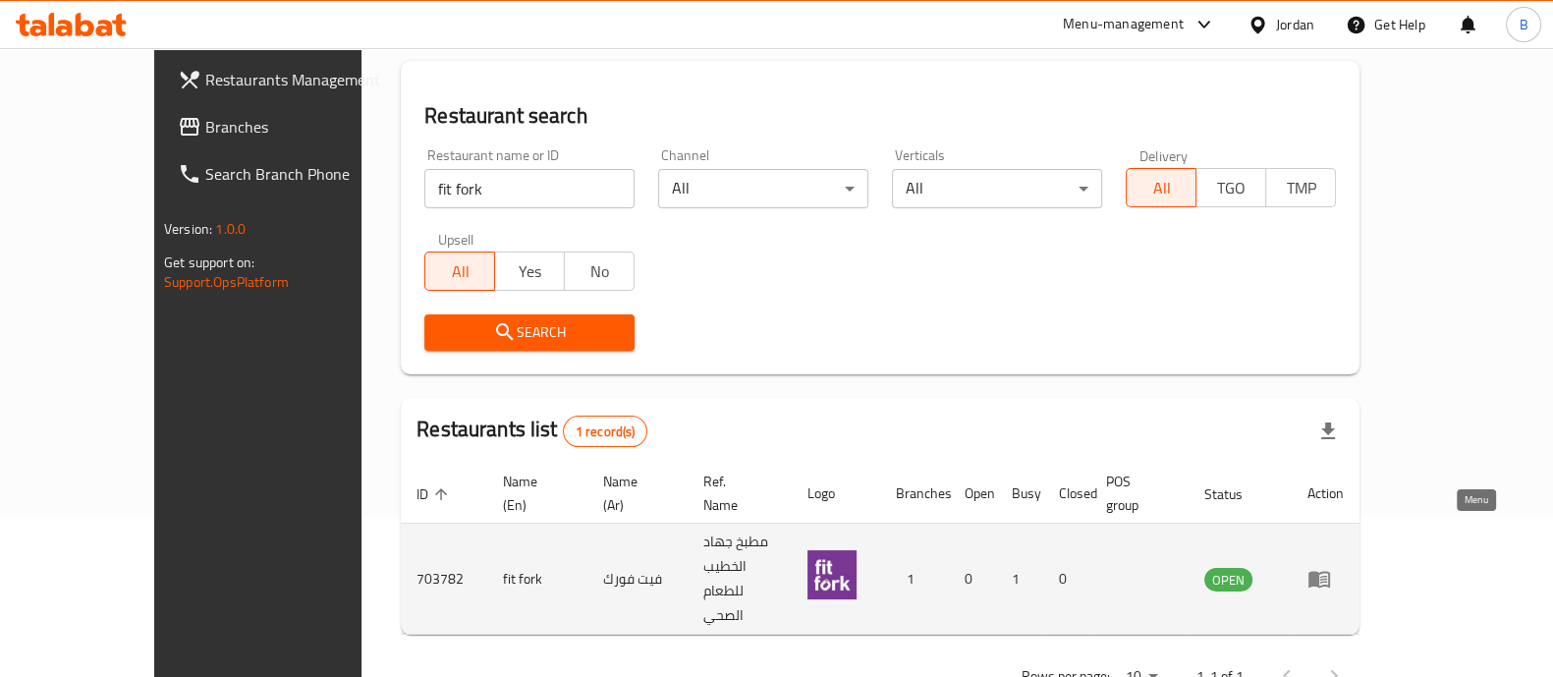
click at [1331, 567] on icon "enhanced table" at bounding box center [1319, 579] width 24 height 24
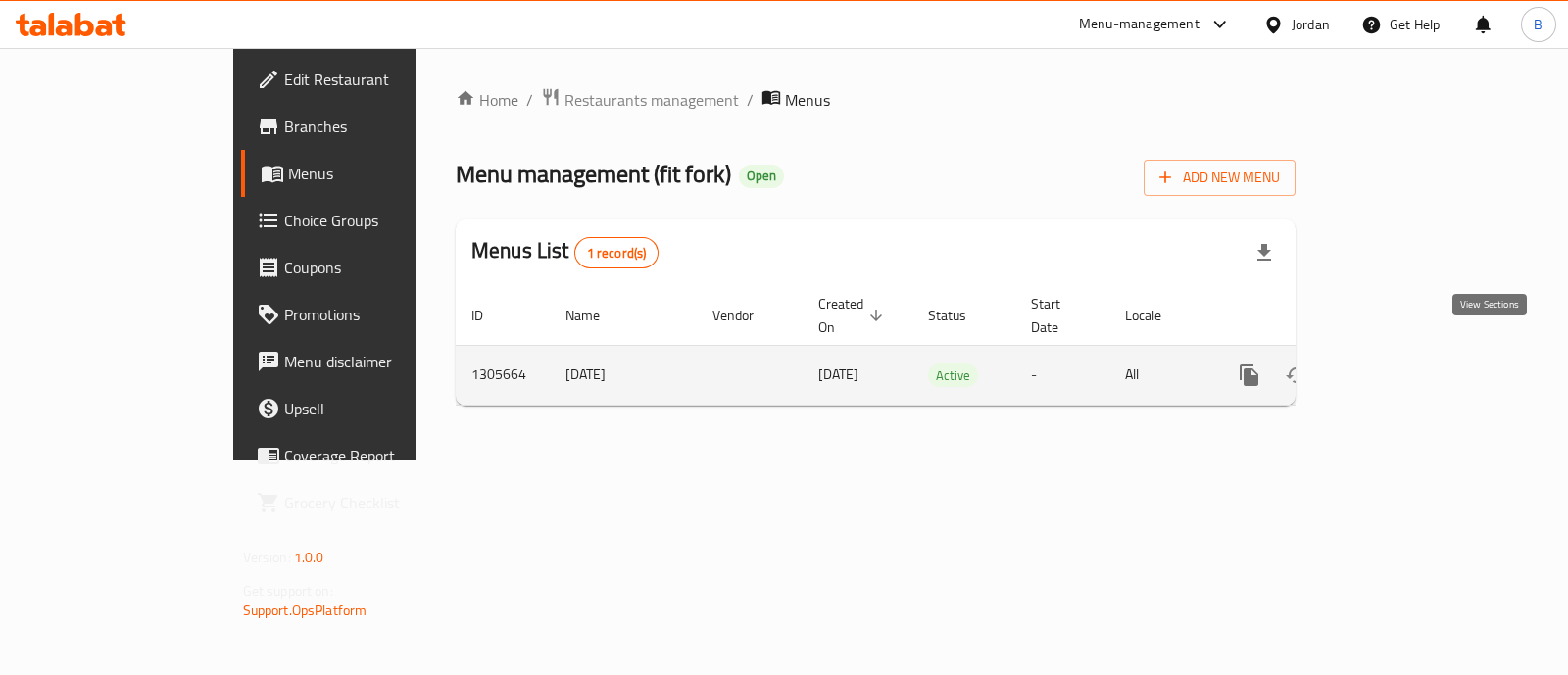
click at [1402, 363] on icon "enhanced table" at bounding box center [1390, 375] width 24 height 24
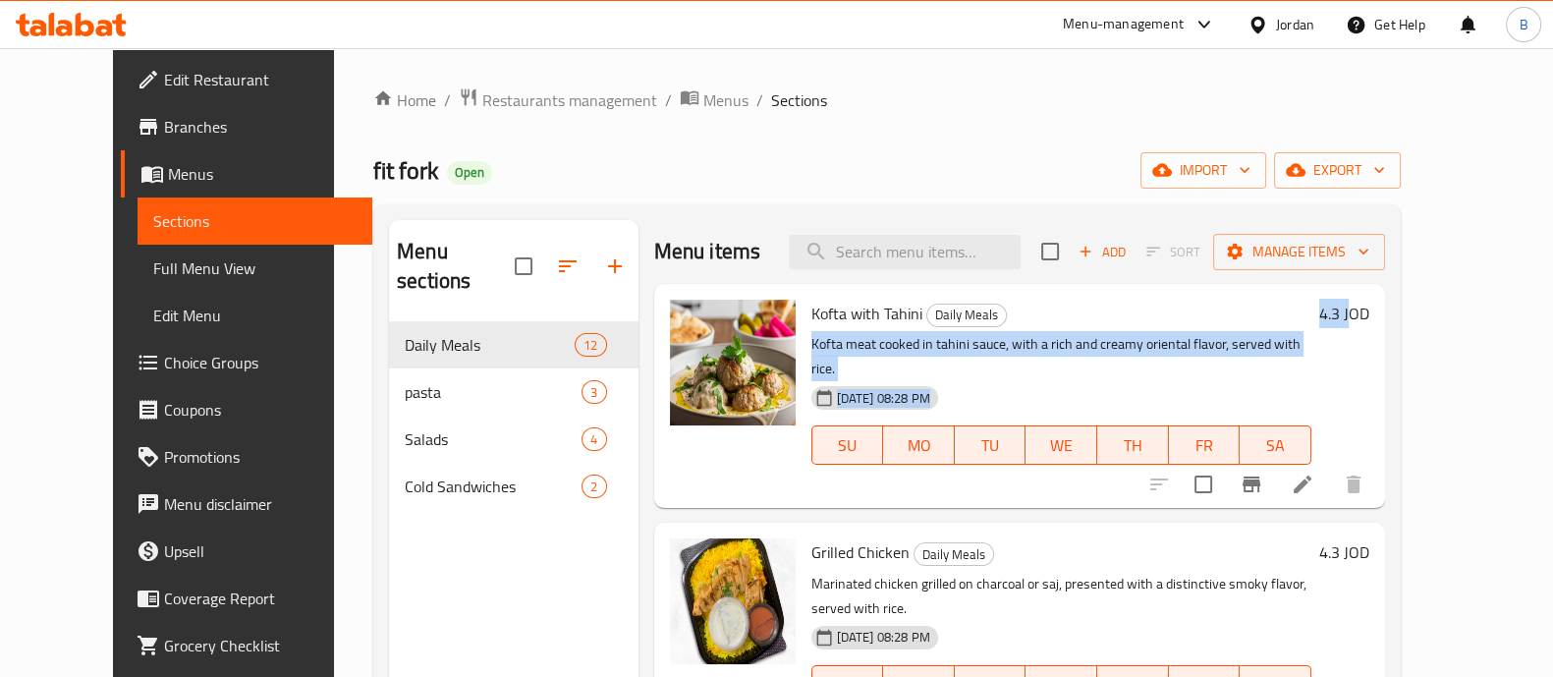
drag, startPoint x: 1446, startPoint y: 312, endPoint x: 1385, endPoint y: 320, distance: 61.4
click at [1378, 320] on div "Kofta with Tahini Daily Meals Kofta meat cooked in tahini sauce, with a rich an…" at bounding box center [1090, 396] width 575 height 208
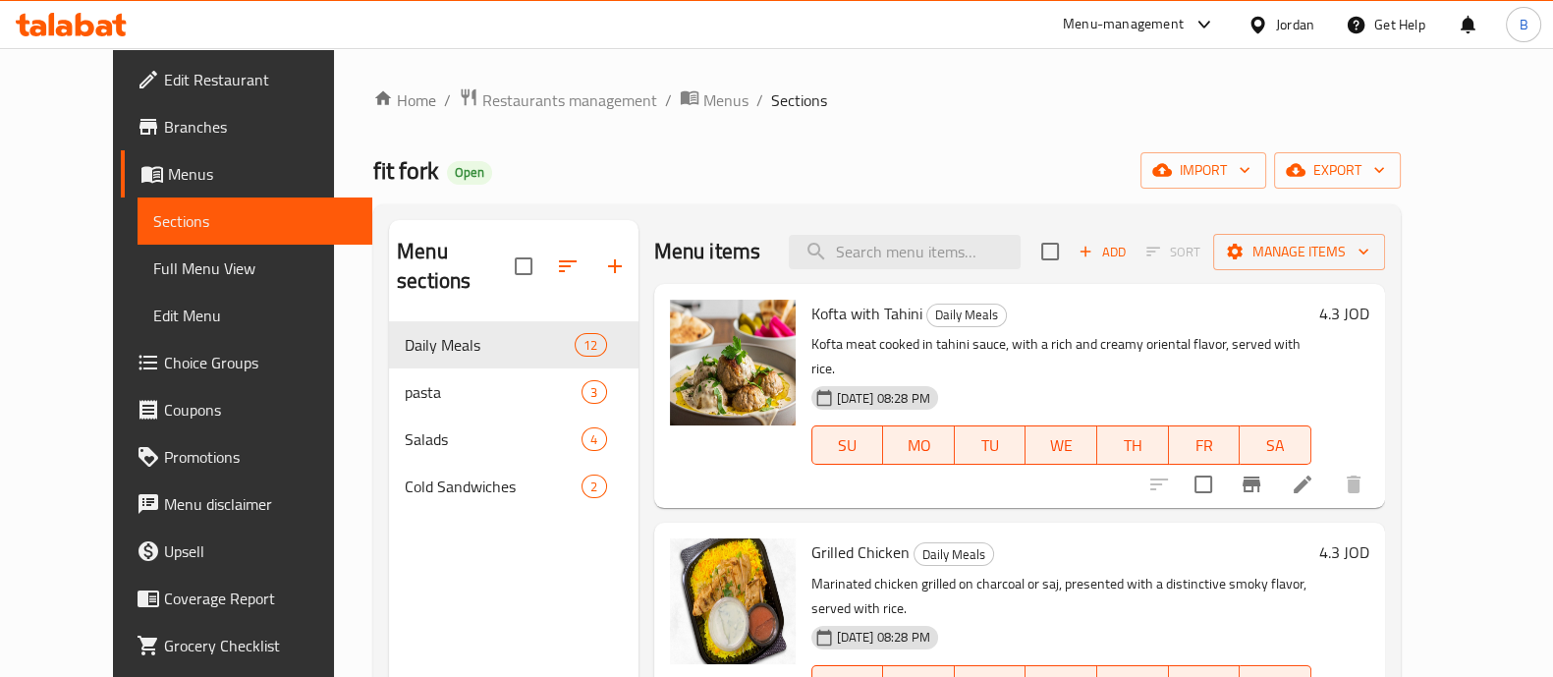
click at [1300, 67] on div "Home / Restaurants management / Menus / Sections fit fork Open import export Me…" at bounding box center [887, 500] width 1106 height 904
click at [621, 150] on div "Home / Restaurants management / Menus / Sections fit fork Open import export Me…" at bounding box center [886, 499] width 1027 height 825
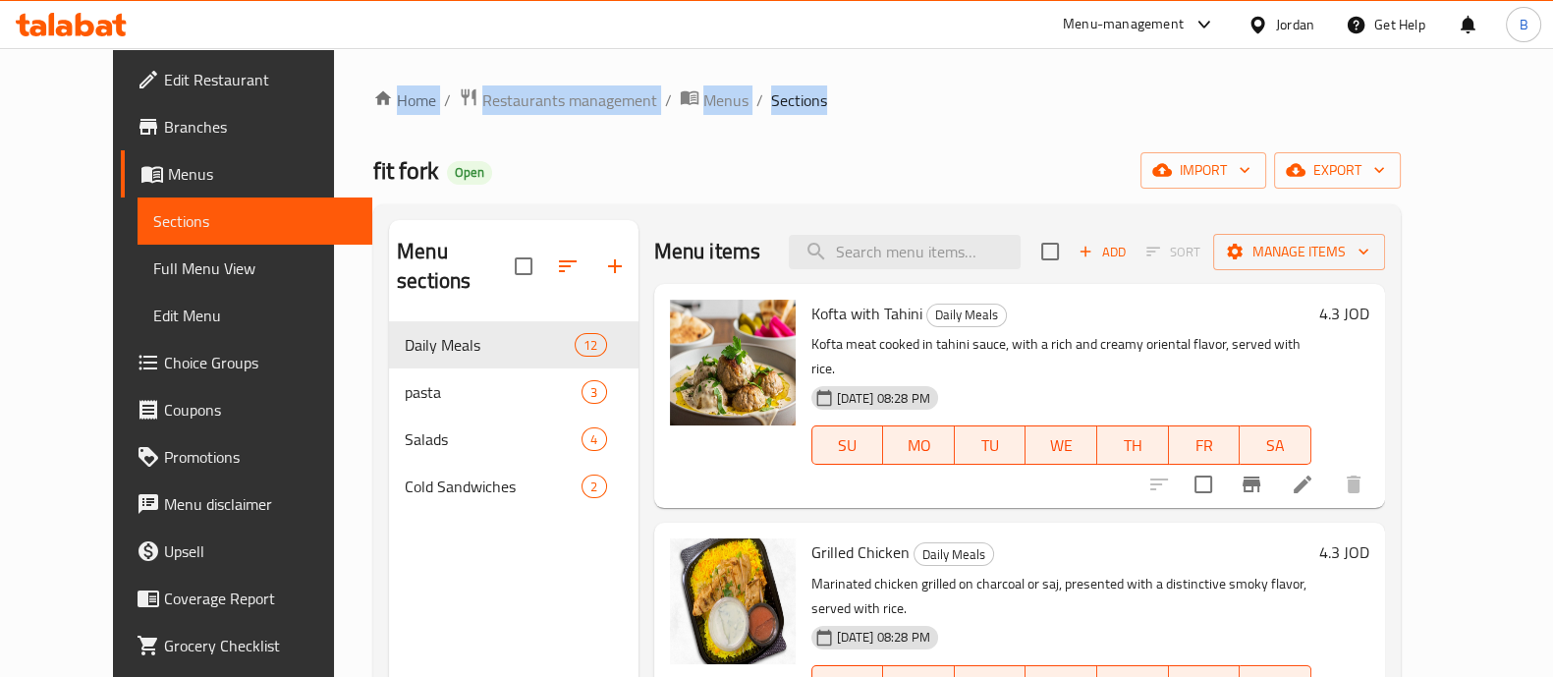
drag, startPoint x: 812, startPoint y: 88, endPoint x: 822, endPoint y: 128, distance: 40.5
click at [373, 115] on div "Home / Restaurants management / Menus / Sections fit fork Open import export Me…" at bounding box center [886, 499] width 1027 height 825
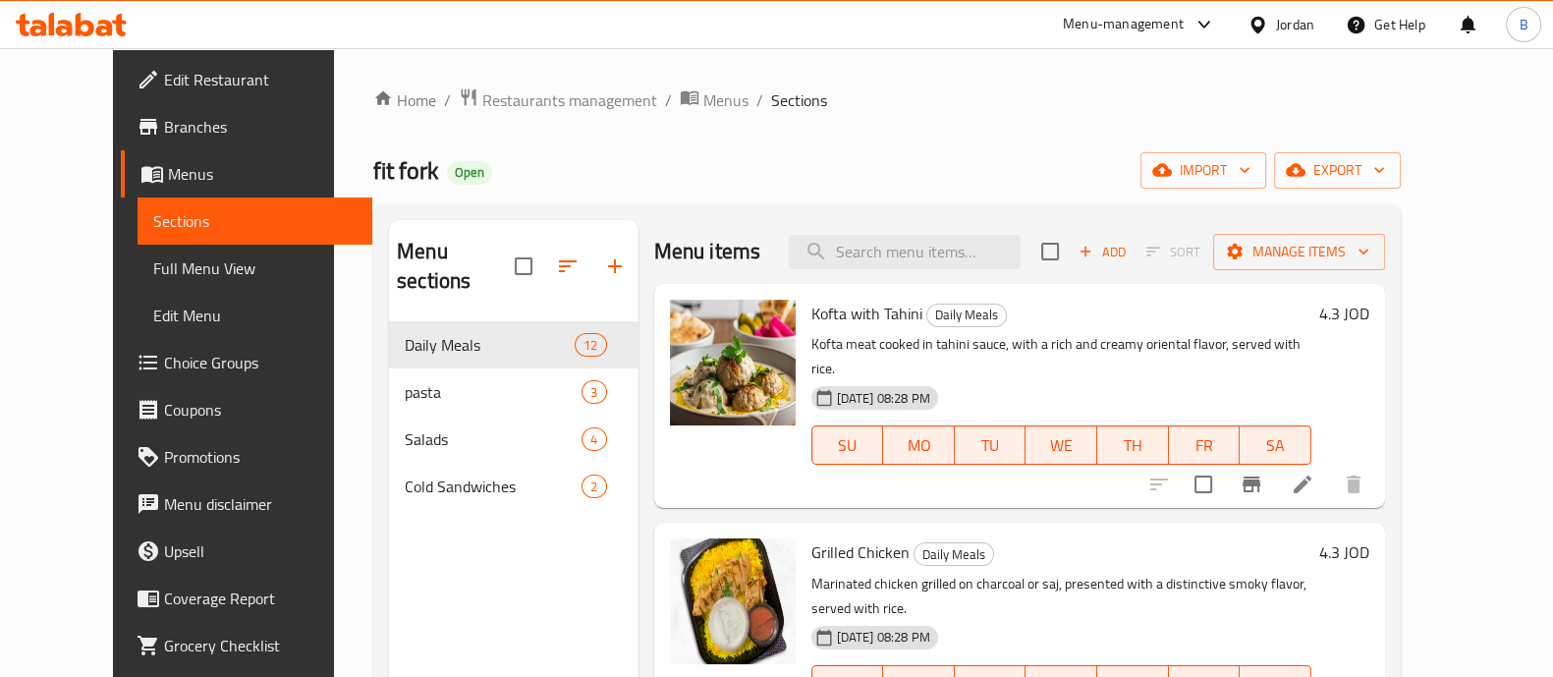
click at [922, 130] on div "Home / Restaurants management / Menus / Sections fit fork Open import export Me…" at bounding box center [886, 499] width 1027 height 825
drag, startPoint x: 859, startPoint y: 110, endPoint x: 290, endPoint y: 114, distance: 569.7
click at [334, 114] on div "Home / Restaurants management / Menus / Sections fit fork Open import export Me…" at bounding box center [887, 500] width 1106 height 904
click at [963, 108] on ol "Home / Restaurants management / Menus / Sections" at bounding box center [886, 100] width 1027 height 26
click at [164, 91] on span "Edit Restaurant" at bounding box center [260, 80] width 193 height 24
